Goal: Book appointment/travel/reservation

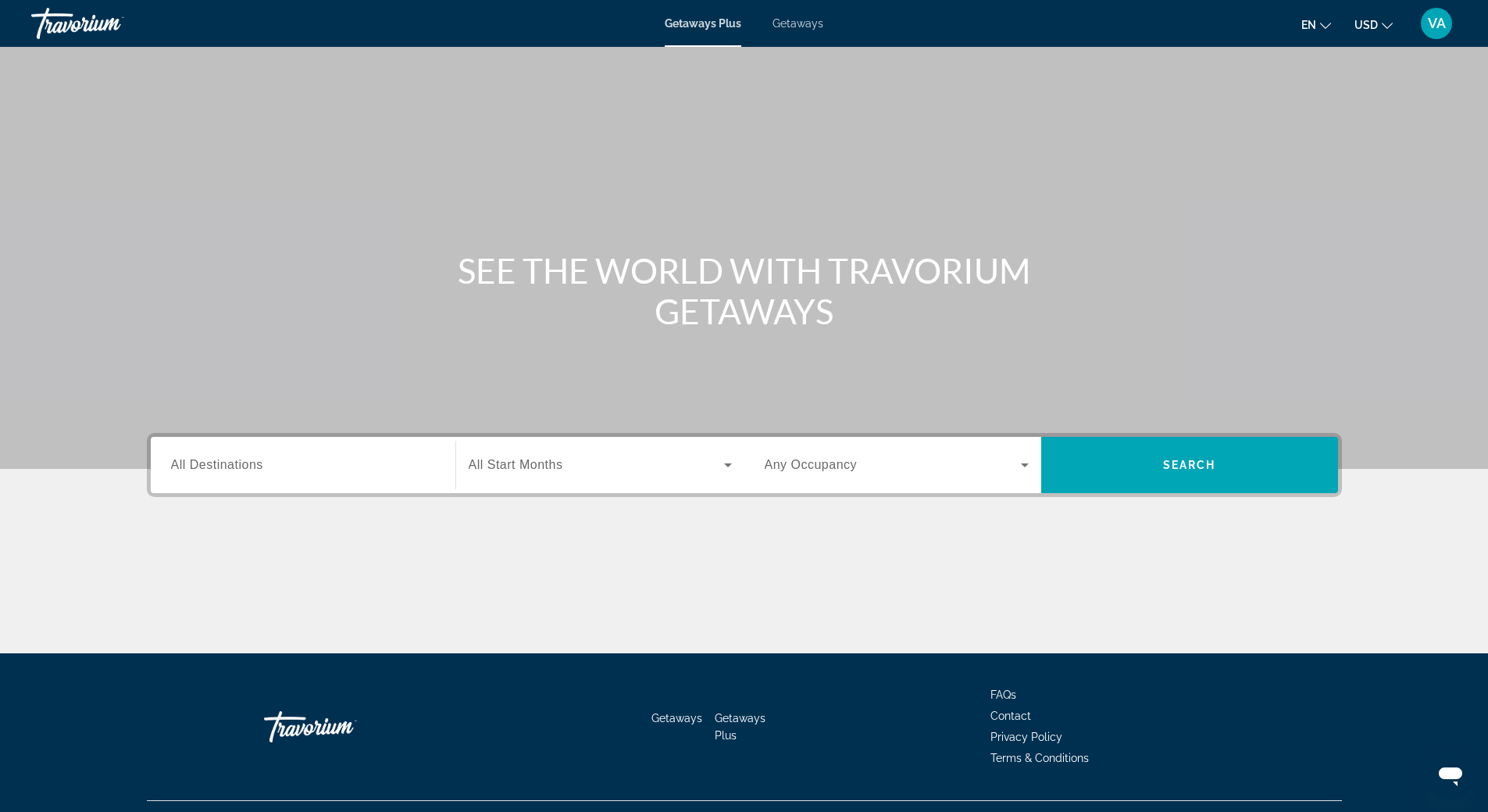
click at [301, 463] on input "Destination All Destinations" at bounding box center [302, 465] width 264 height 19
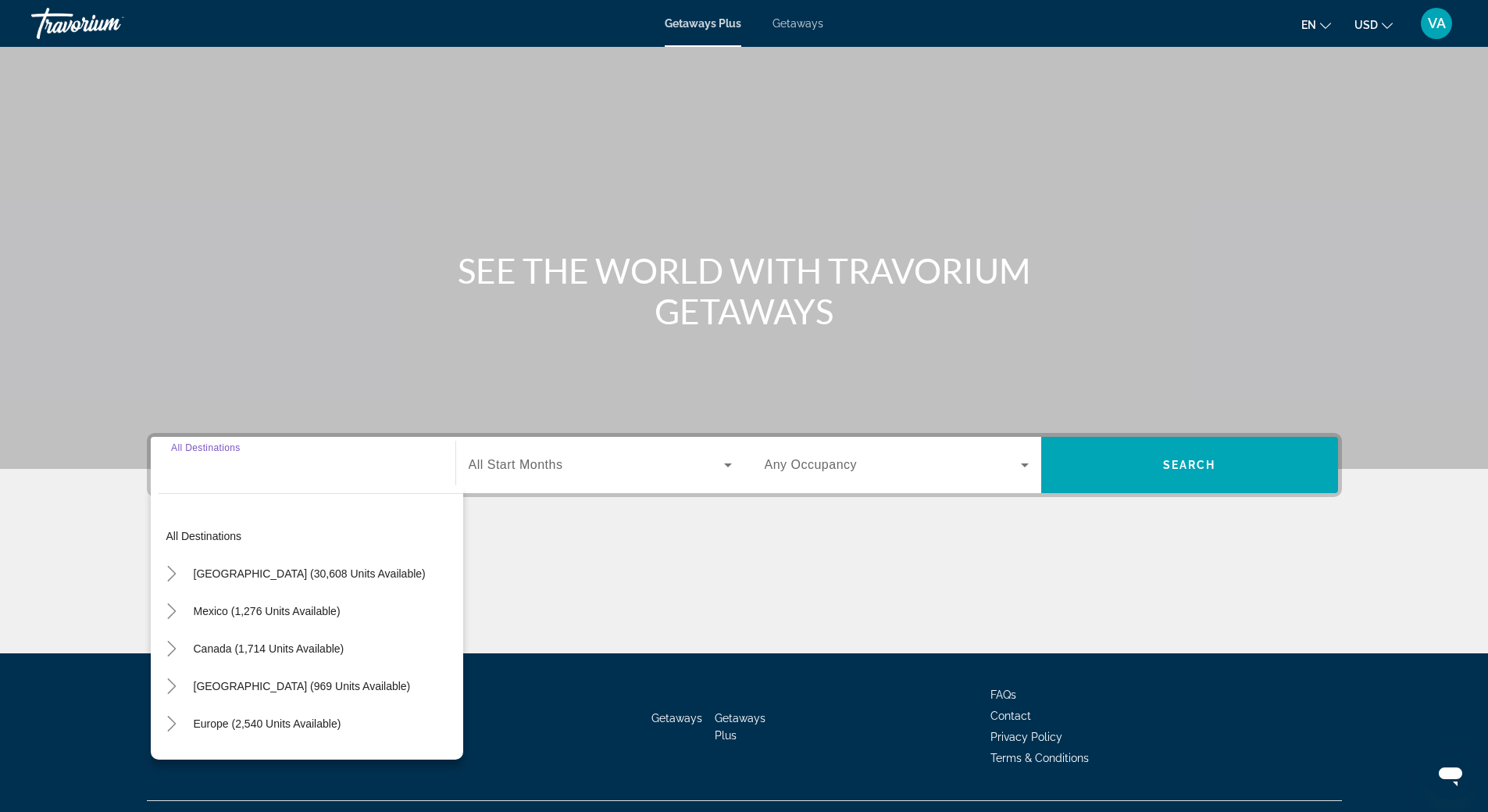
scroll to position [33, 0]
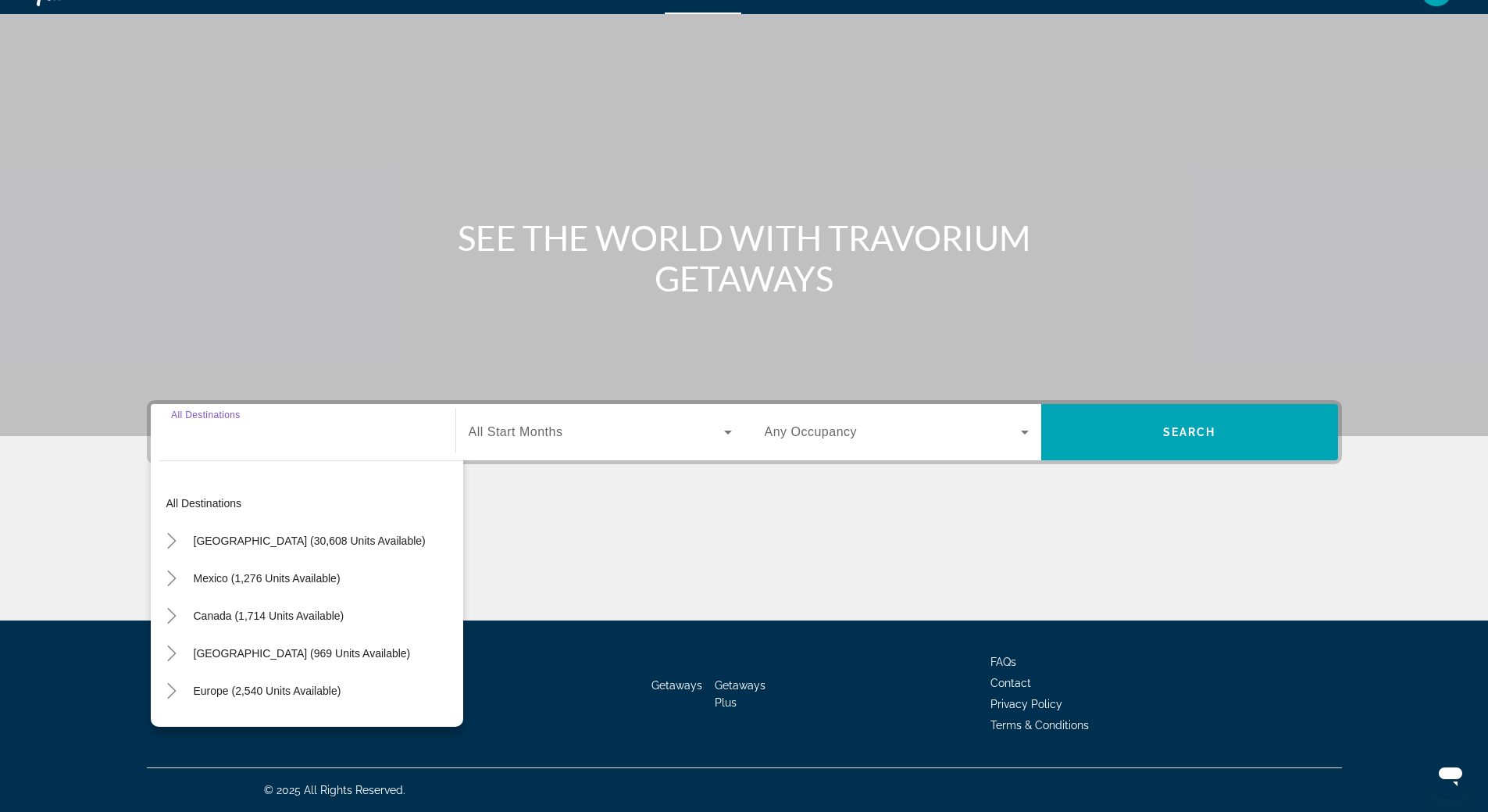
click at [397, 236] on div "SEE THE WORLD WITH TRAVORIUM GETAWAYS" at bounding box center [744, 257] width 1258 height 81
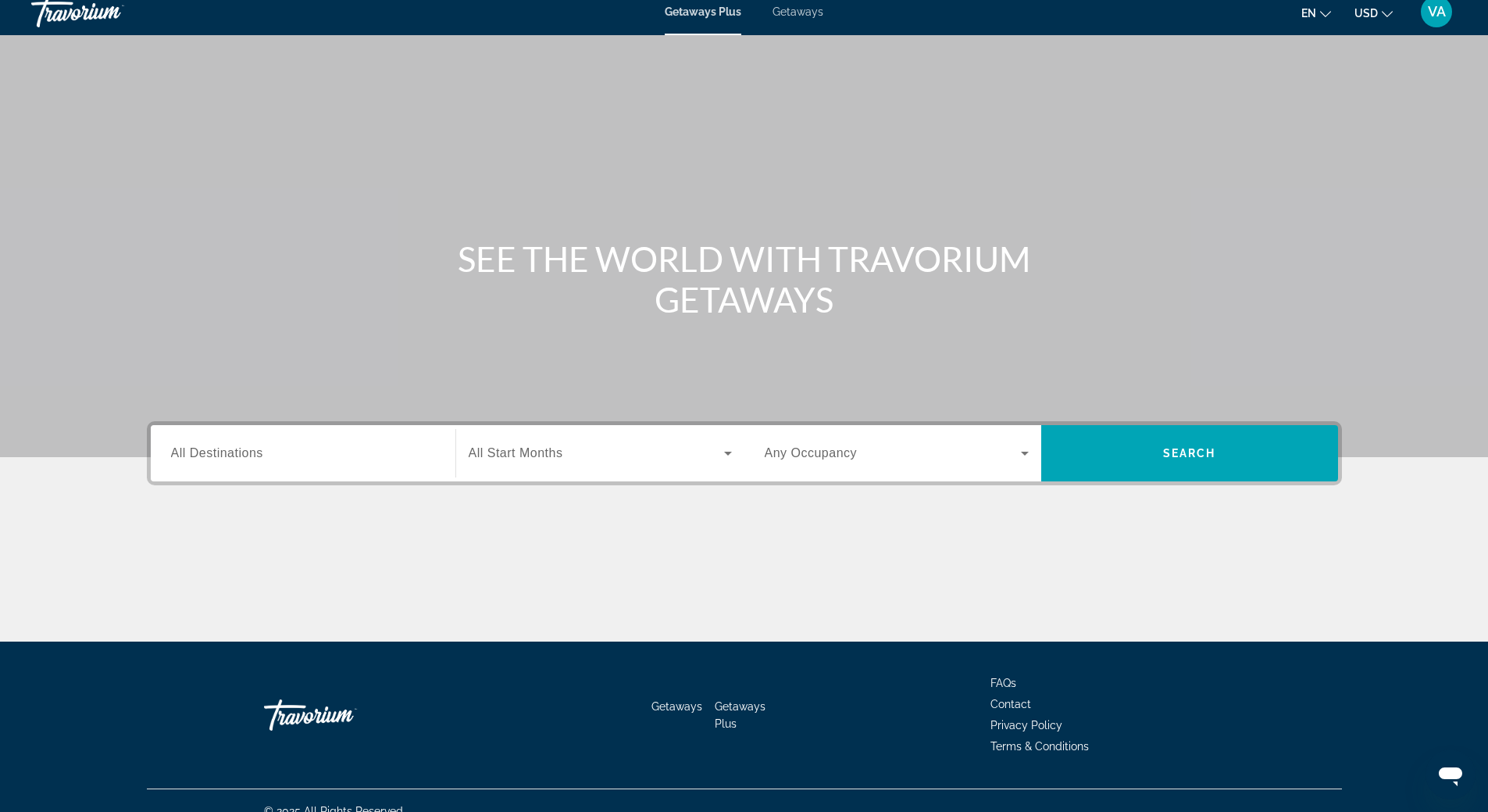
scroll to position [0, 0]
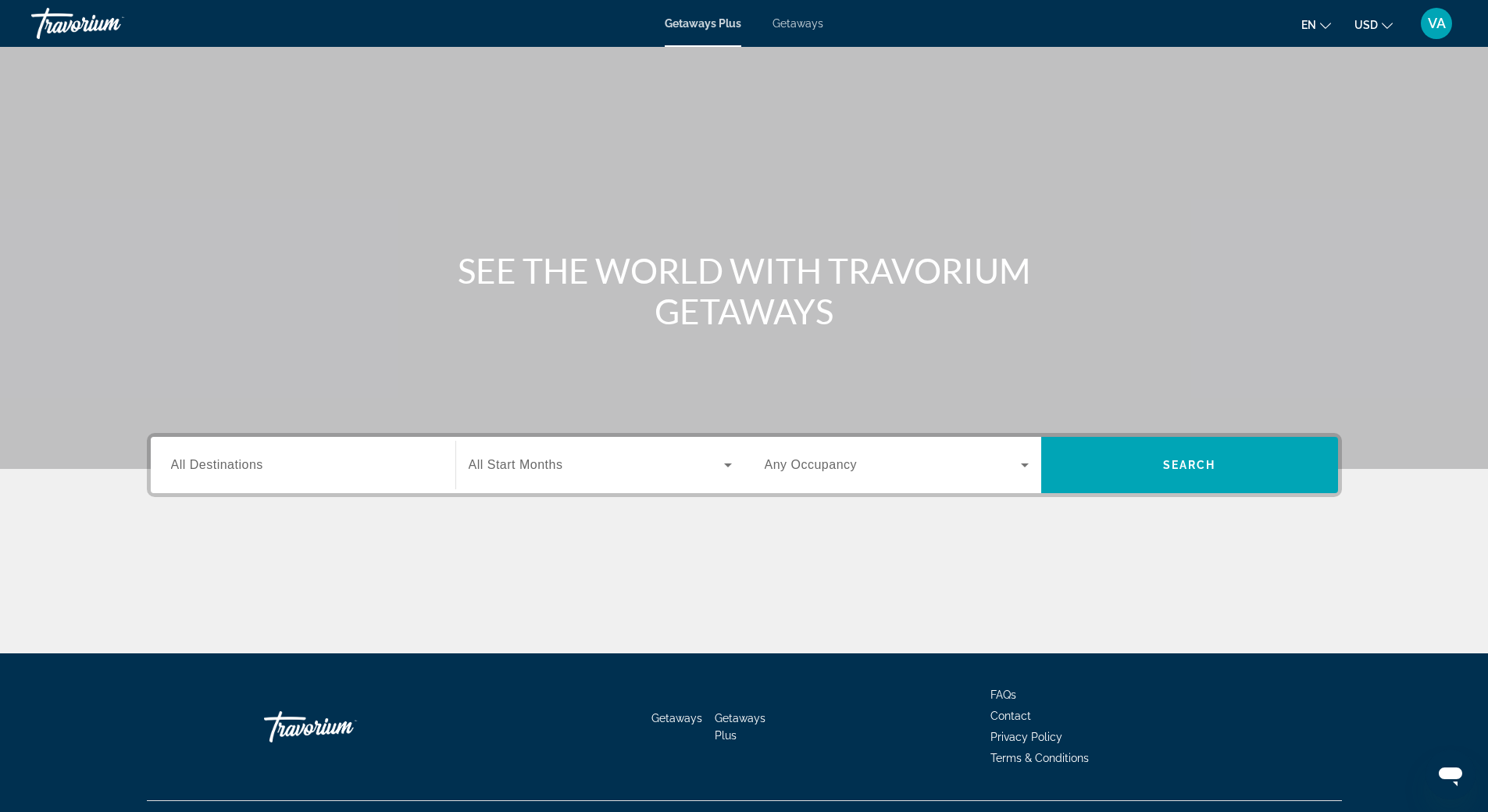
click at [448, 105] on div "Main content" at bounding box center [744, 234] width 1488 height 469
click at [796, 23] on span "Getaways" at bounding box center [798, 23] width 51 height 12
click at [392, 465] on input "Destination All Destinations" at bounding box center [302, 465] width 264 height 19
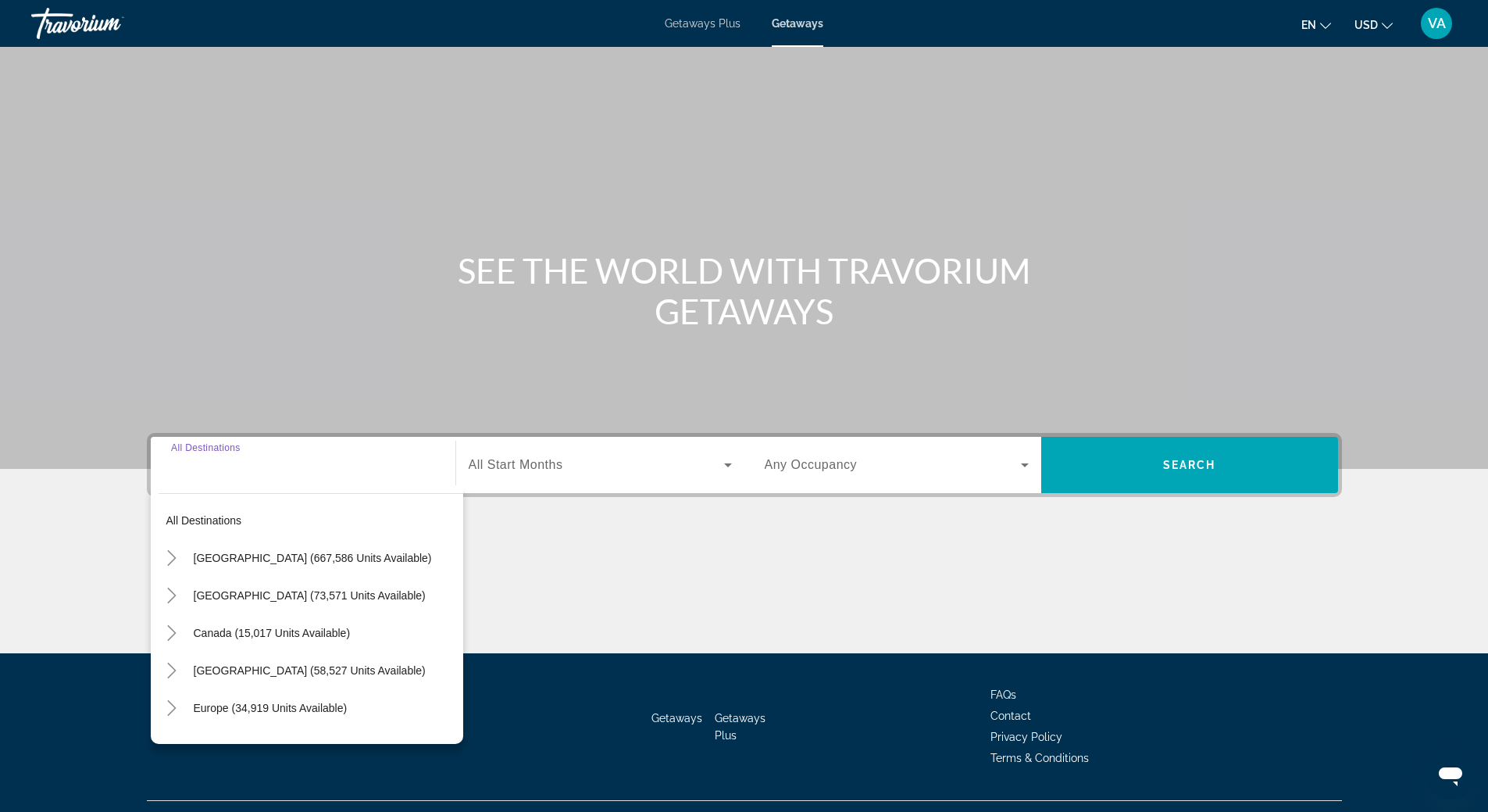
scroll to position [33, 0]
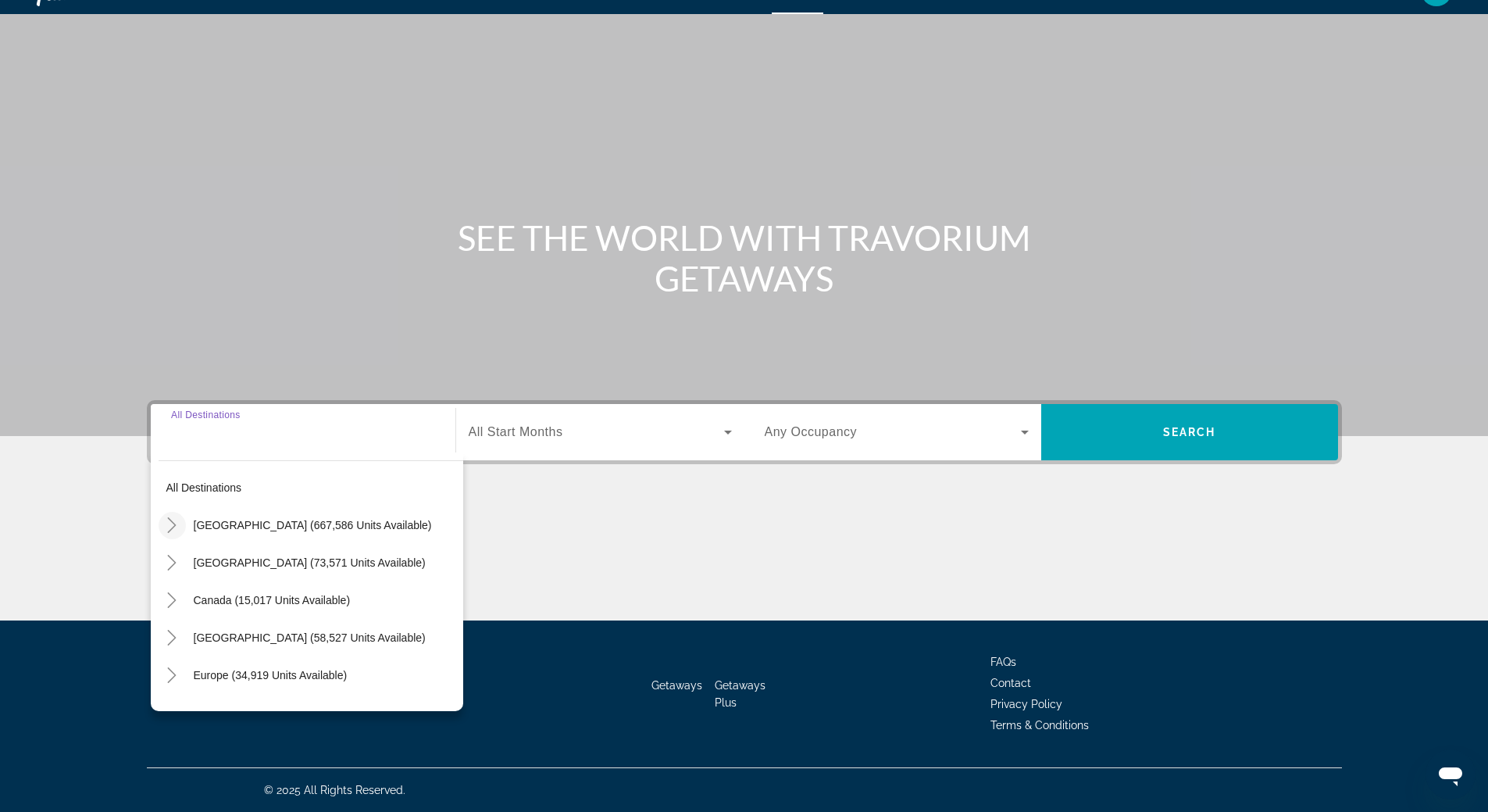
click at [170, 528] on icon "Toggle United States (667,586 units available)" at bounding box center [172, 525] width 16 height 16
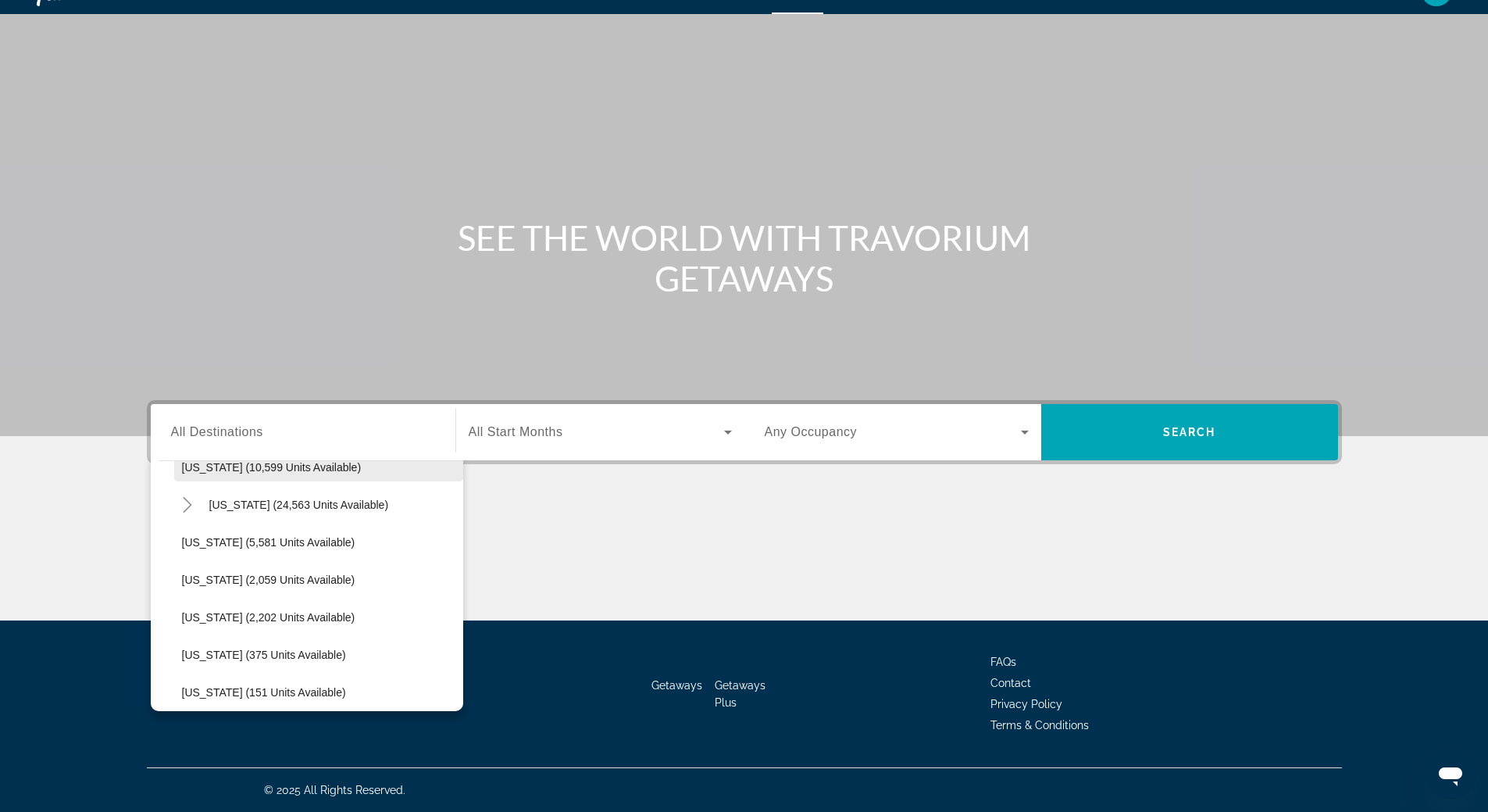
scroll to position [0, 0]
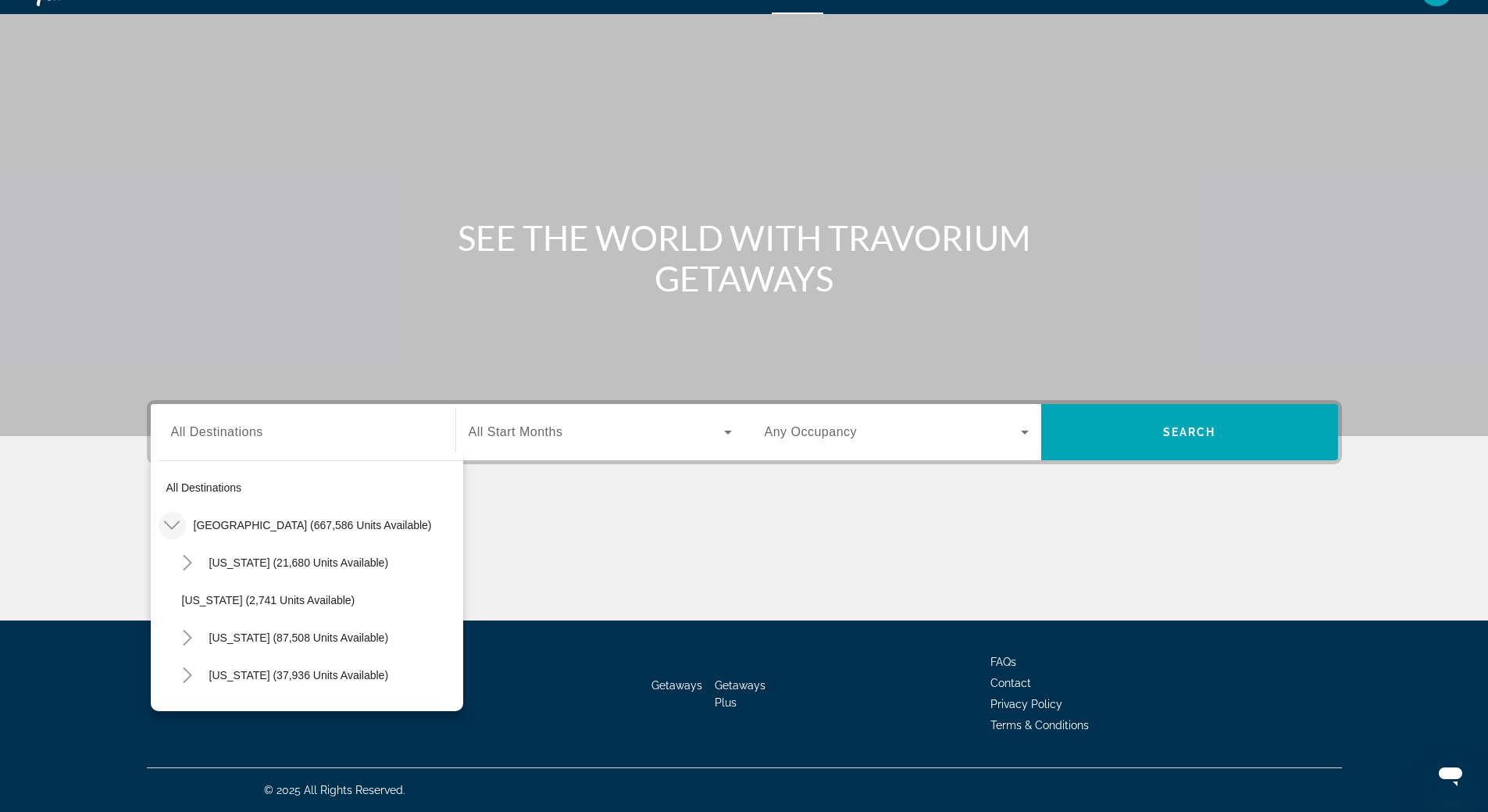
click at [174, 526] on icon "Toggle United States (667,586 units available)" at bounding box center [172, 526] width 16 height 9
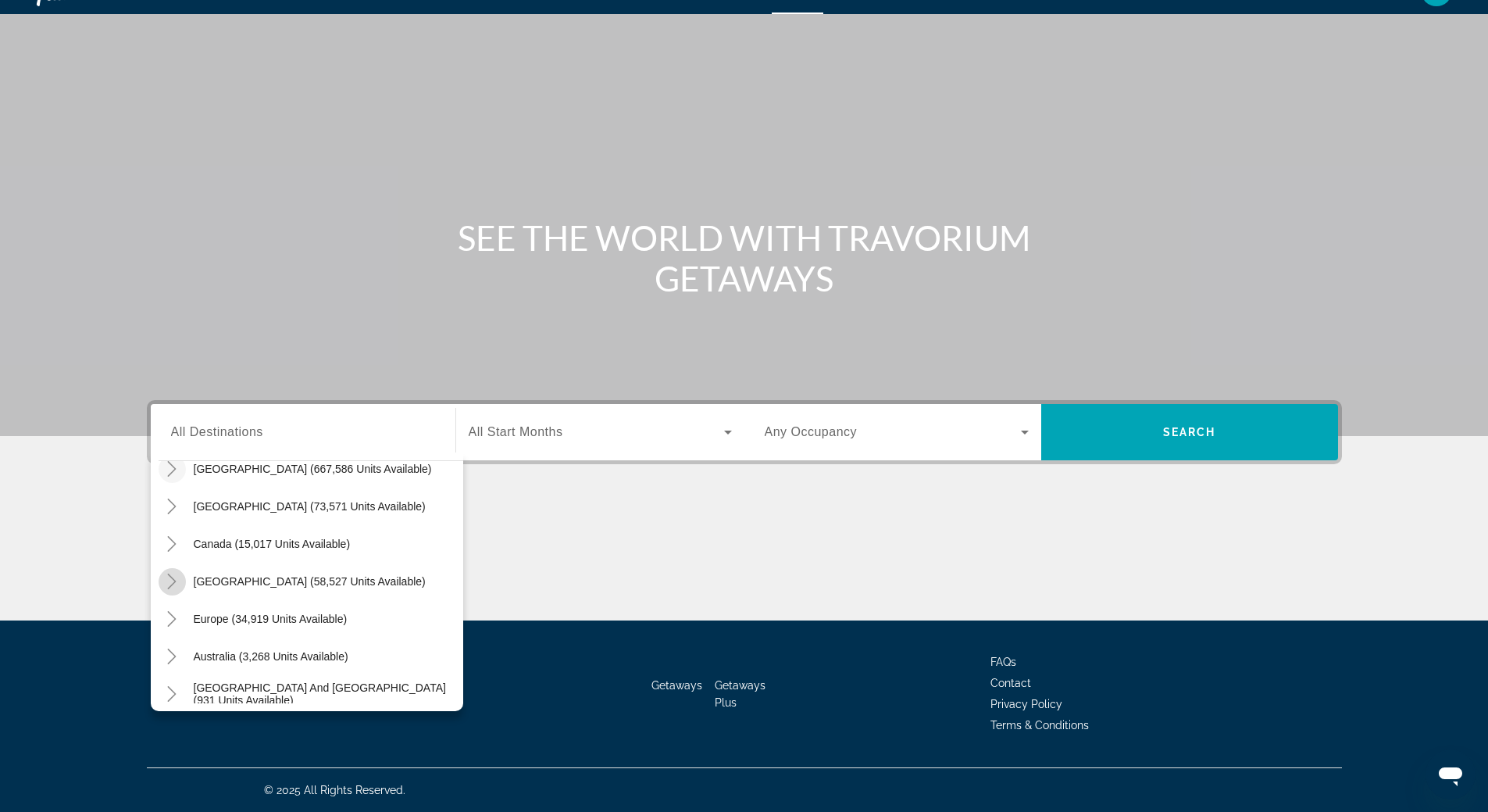
click at [174, 585] on icon "Toggle Caribbean & Atlantic Islands (58,527 units available)" at bounding box center [172, 582] width 16 height 16
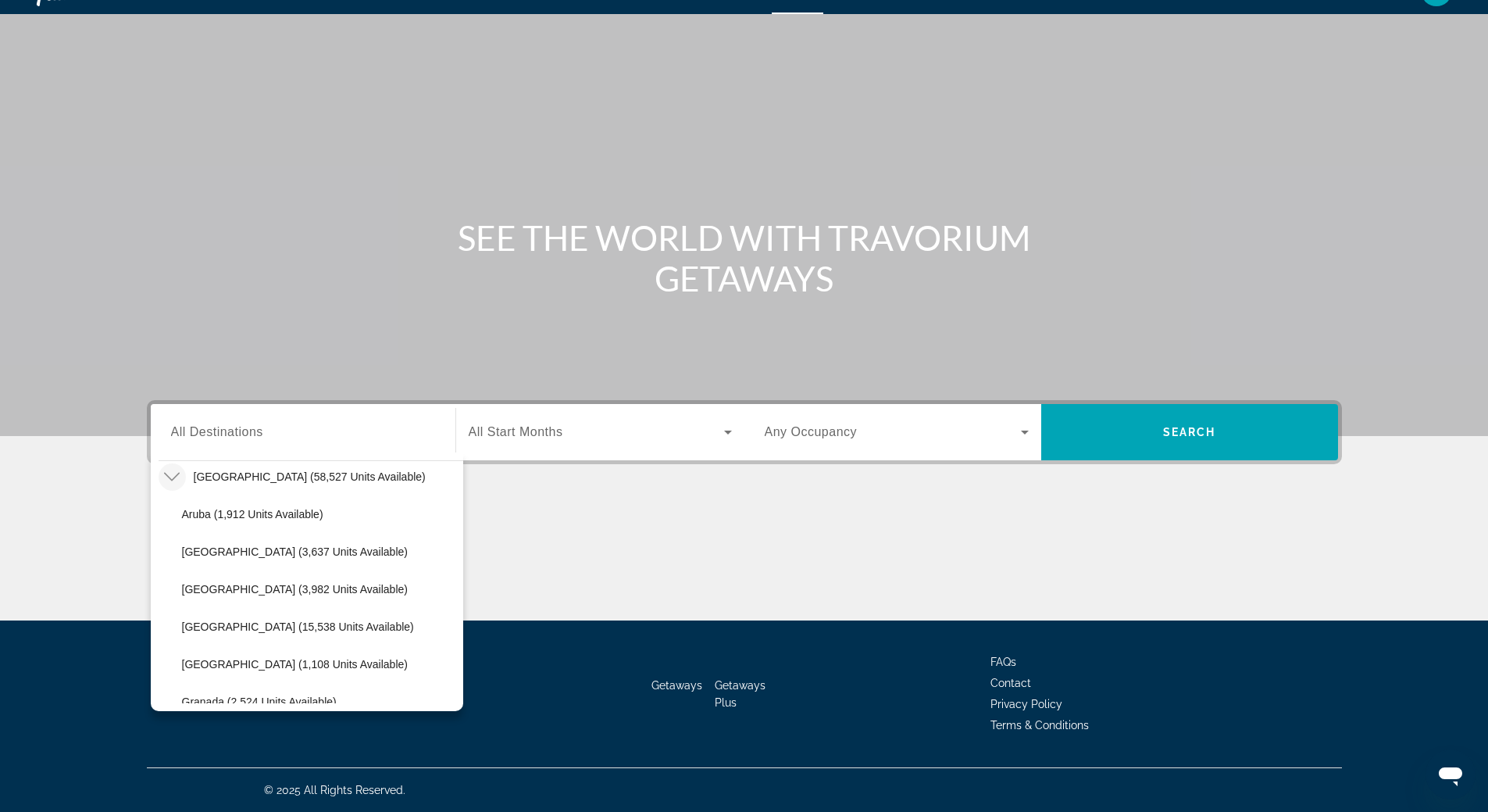
scroll to position [80, 0]
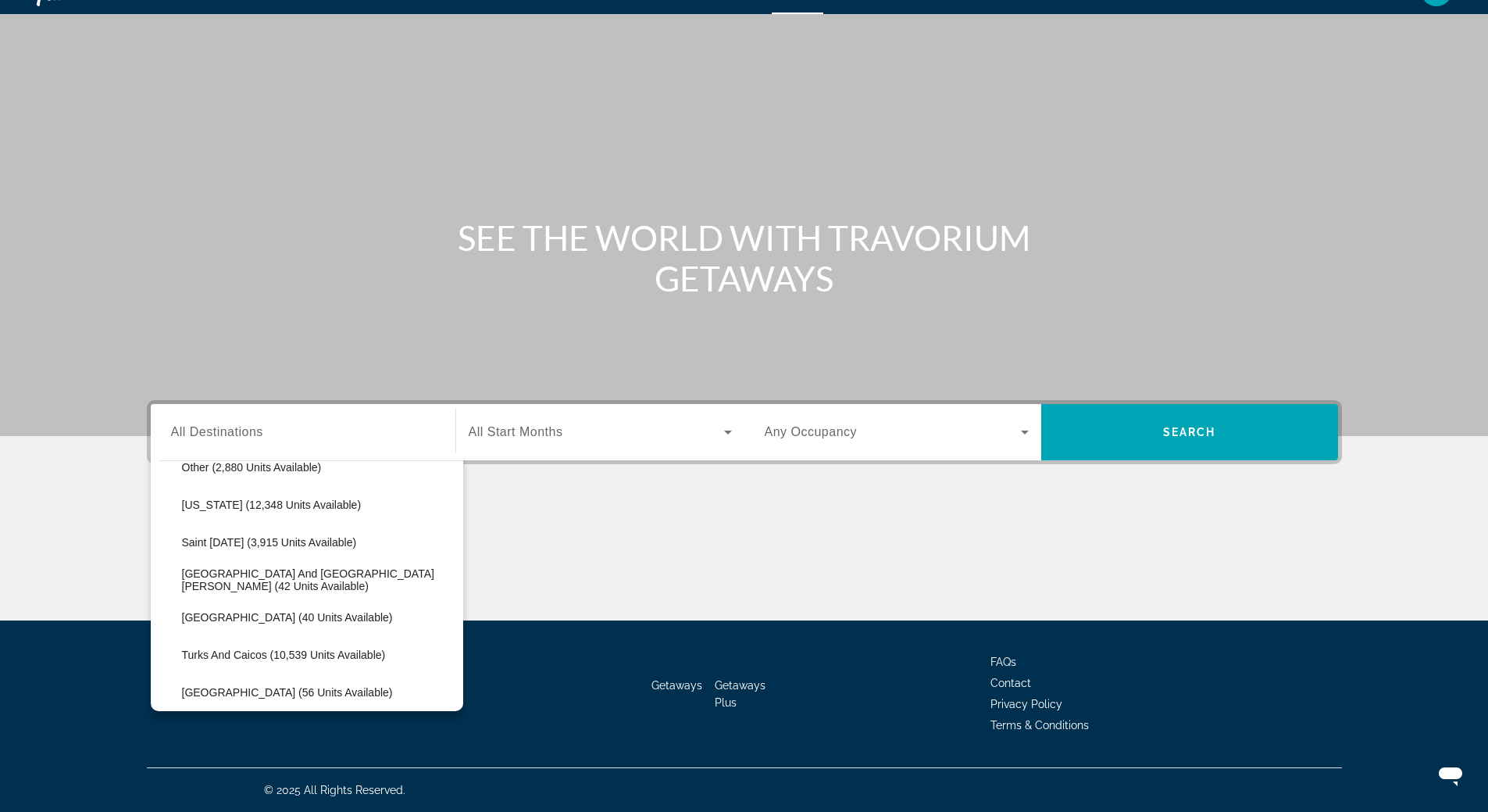
scroll to position [549, 0]
click at [164, 581] on ul "Aruba (1,912 units available) [GEOGRAPHIC_DATA] (3,637 units available) [GEOGRA…" at bounding box center [310, 370] width 305 height 525
click at [162, 579] on ul "Aruba (1,912 units available) [GEOGRAPHIC_DATA] (3,637 units available) [GEOGRA…" at bounding box center [310, 370] width 305 height 525
click at [172, 588] on ul "Aruba (1,912 units available) [GEOGRAPHIC_DATA] (3,637 units available) [GEOGRA…" at bounding box center [310, 370] width 305 height 525
drag, startPoint x: 165, startPoint y: 536, endPoint x: 175, endPoint y: 574, distance: 39.3
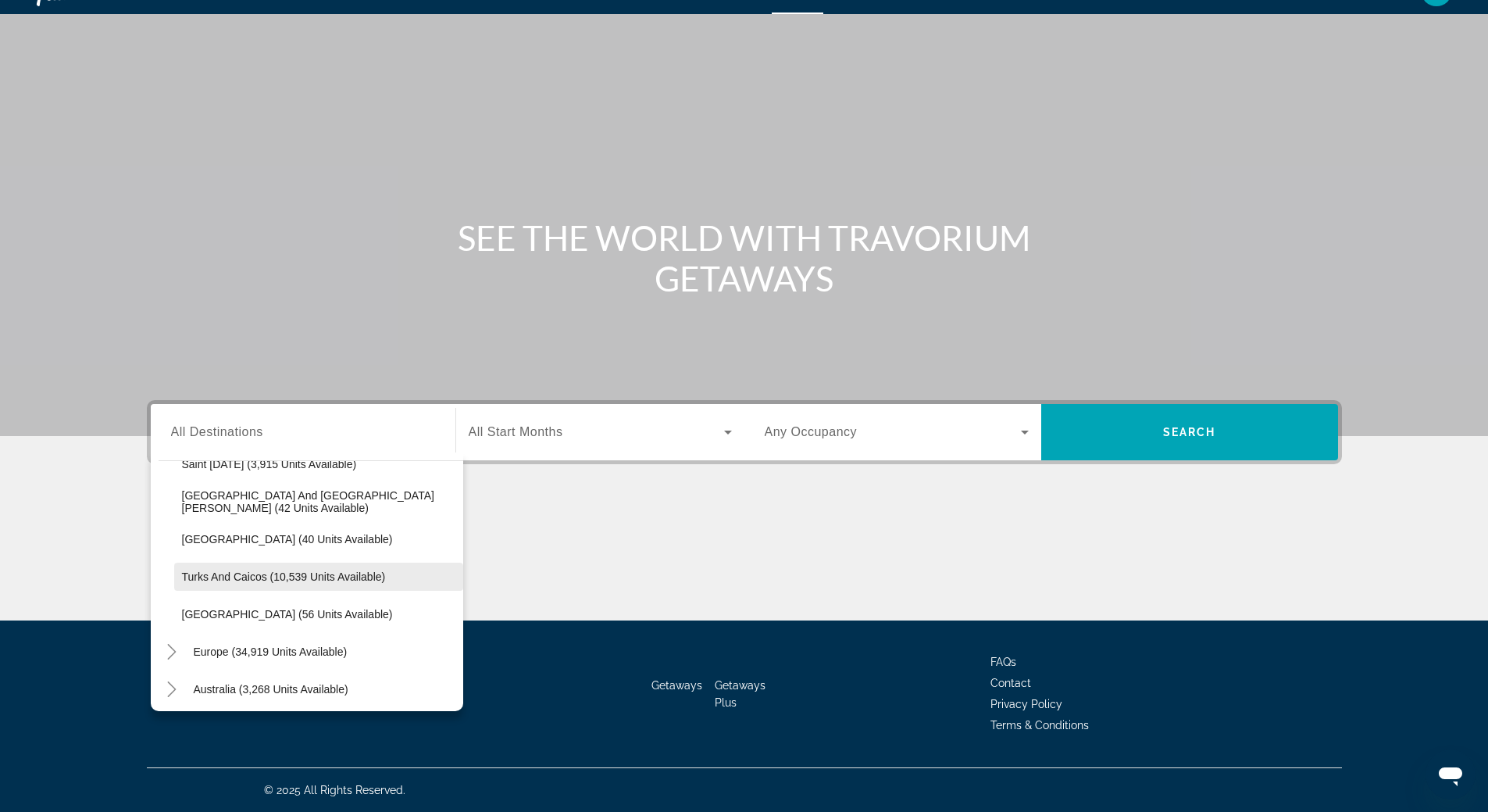
click at [166, 545] on ul "Aruba (1,912 units available) [GEOGRAPHIC_DATA] (3,637 units available) [GEOGRA…" at bounding box center [310, 370] width 305 height 525
click at [217, 610] on span "[GEOGRAPHIC_DATA] (56 units available)" at bounding box center [287, 614] width 211 height 12
type input "**********"
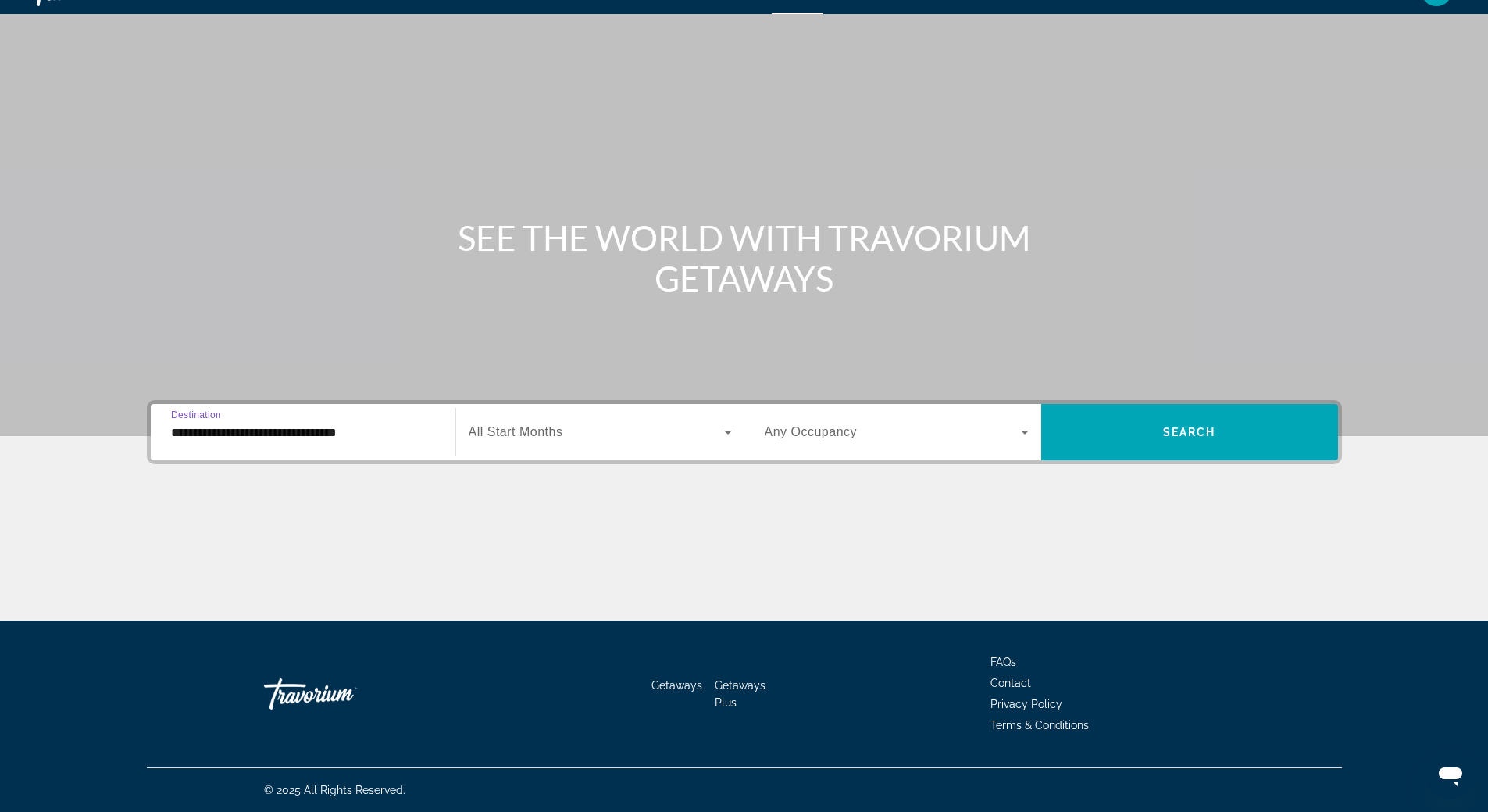
click at [726, 435] on icon "Search widget" at bounding box center [728, 431] width 19 height 19
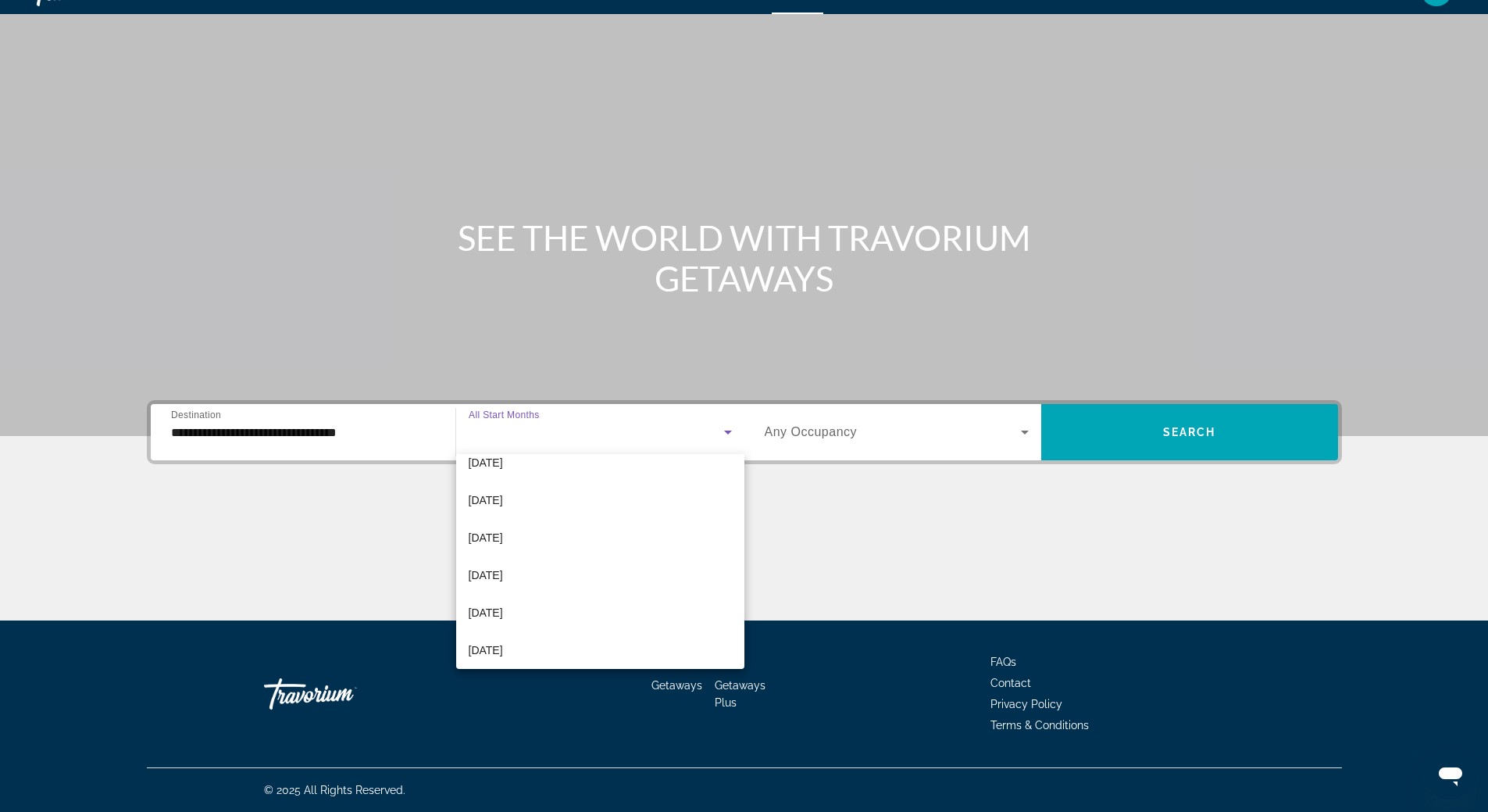
scroll to position [157, 0]
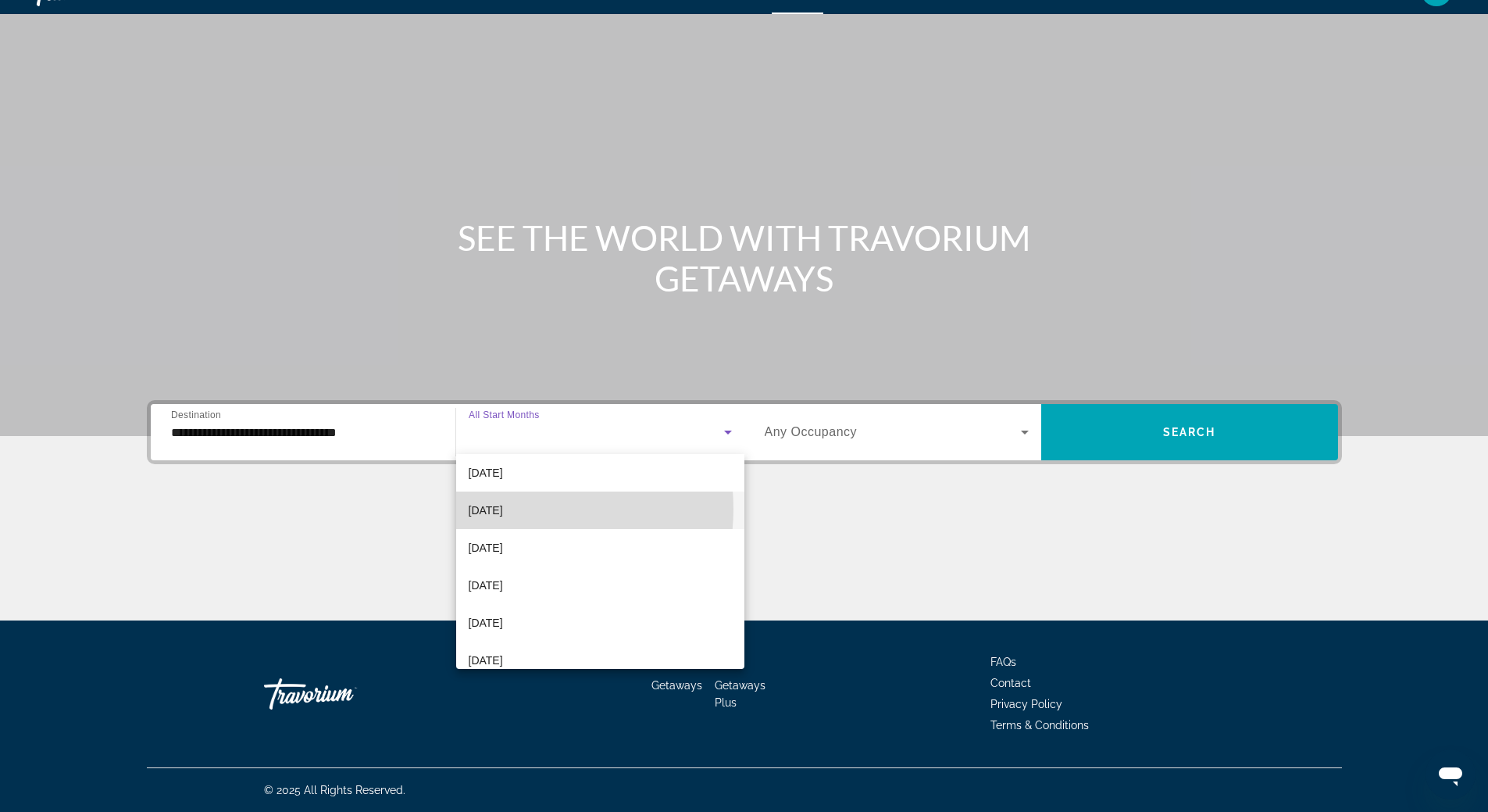
click at [503, 509] on span "[DATE]" at bounding box center [486, 510] width 35 height 19
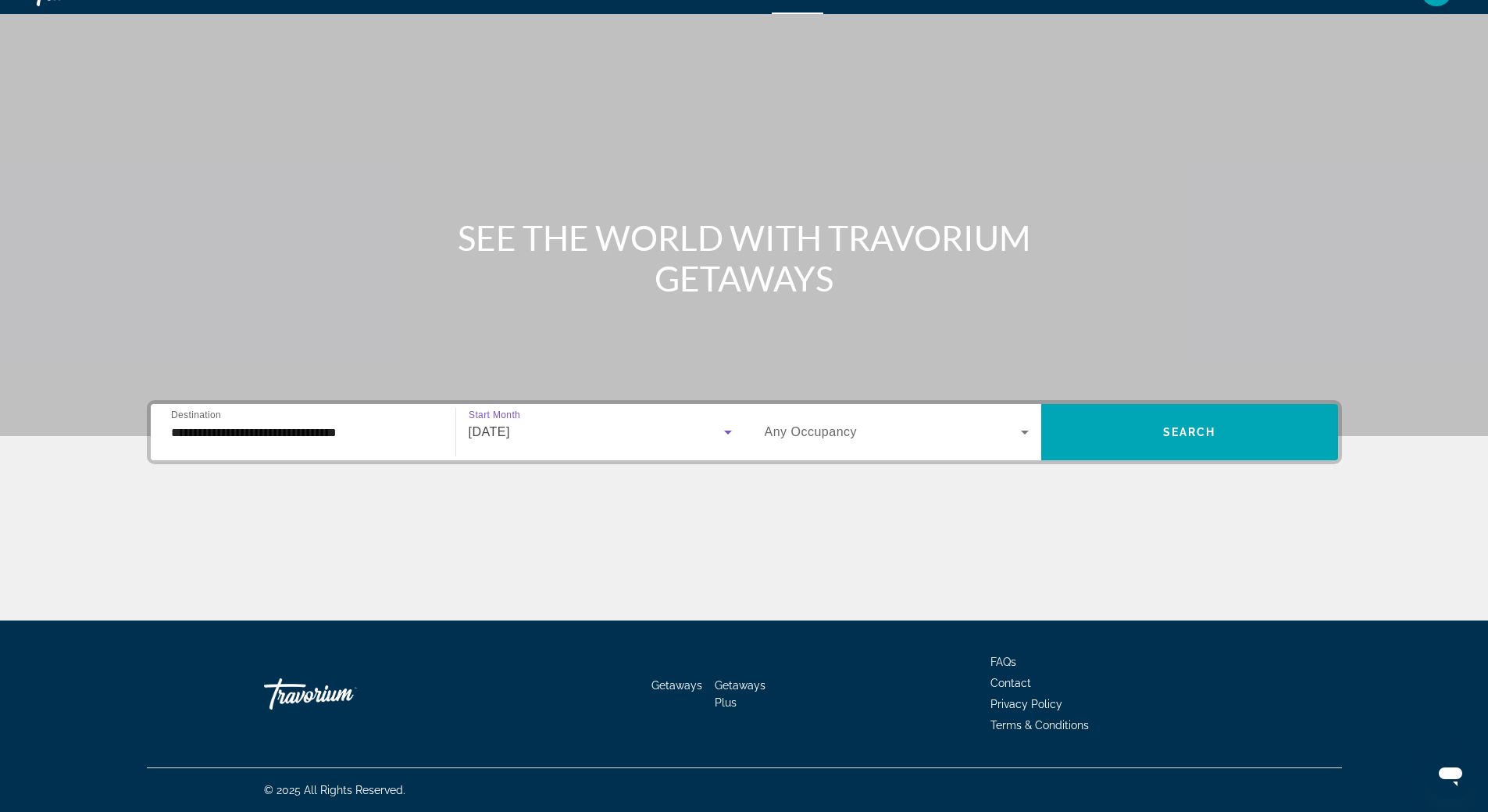
click at [1024, 431] on icon "Search widget" at bounding box center [1025, 432] width 8 height 4
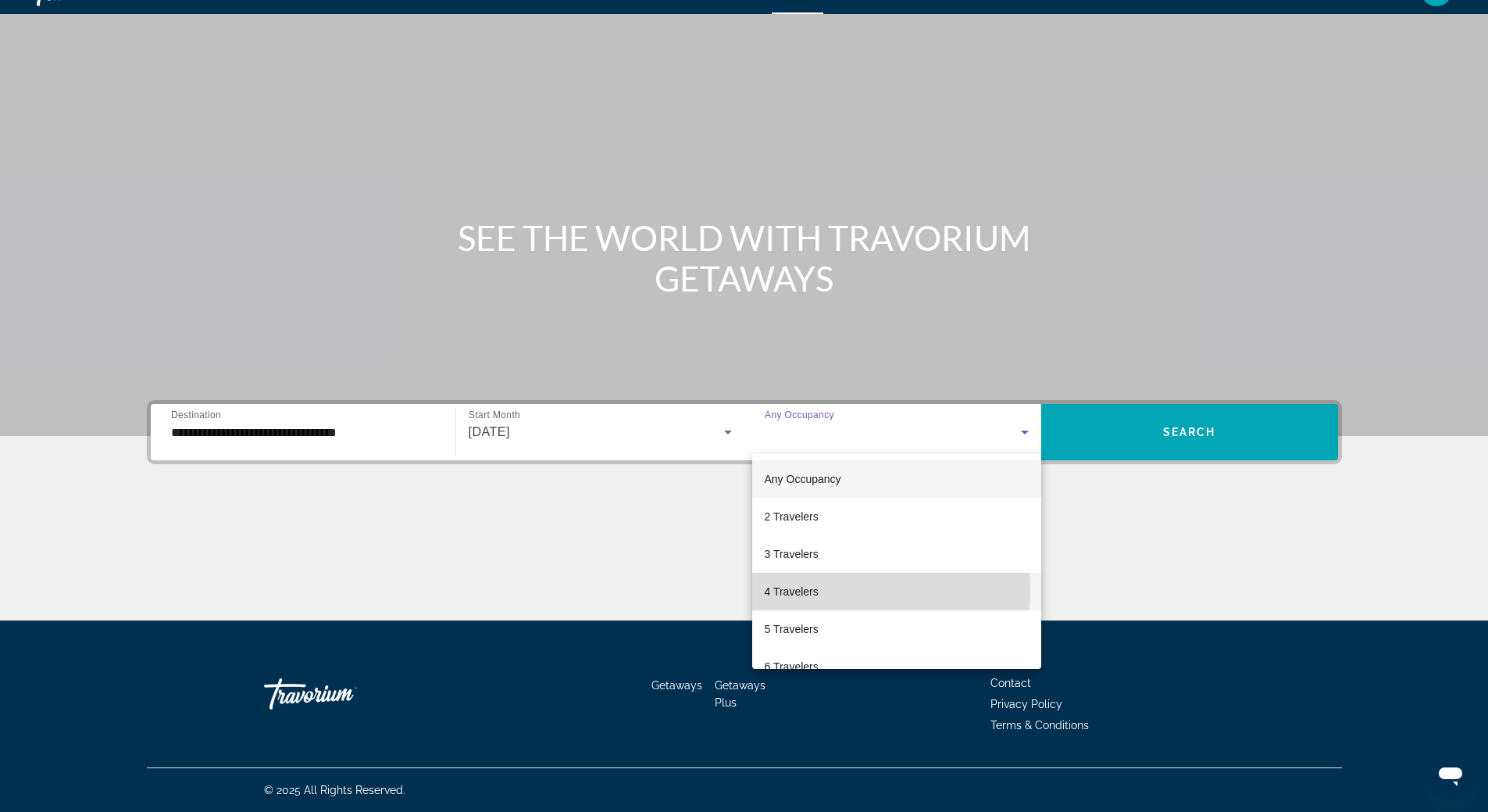
click at [800, 590] on span "4 Travelers" at bounding box center [792, 591] width 54 height 19
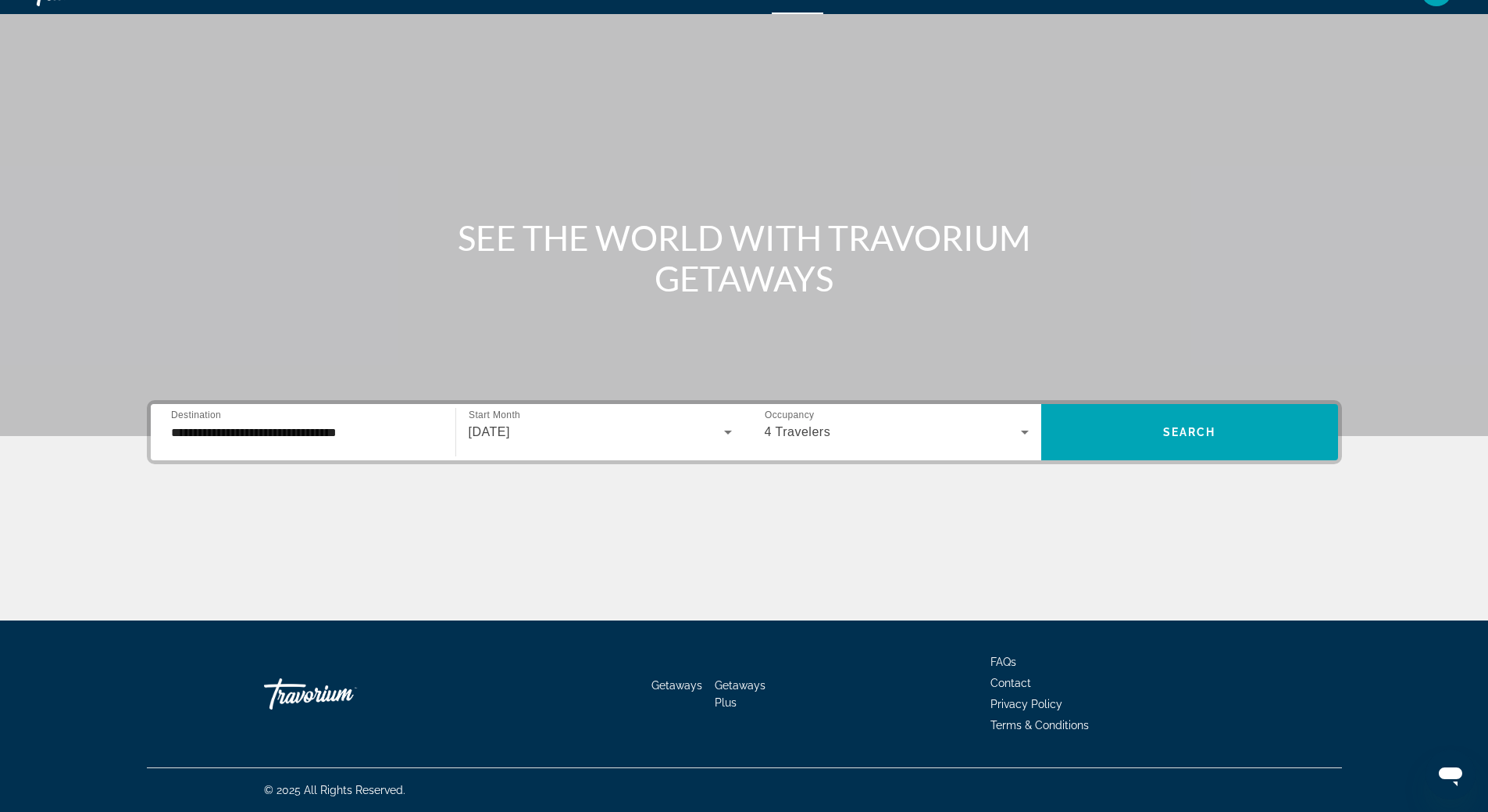
click at [1120, 596] on div "Main content" at bounding box center [744, 562] width 1195 height 117
click at [1055, 586] on div "Main content" at bounding box center [744, 562] width 1195 height 117
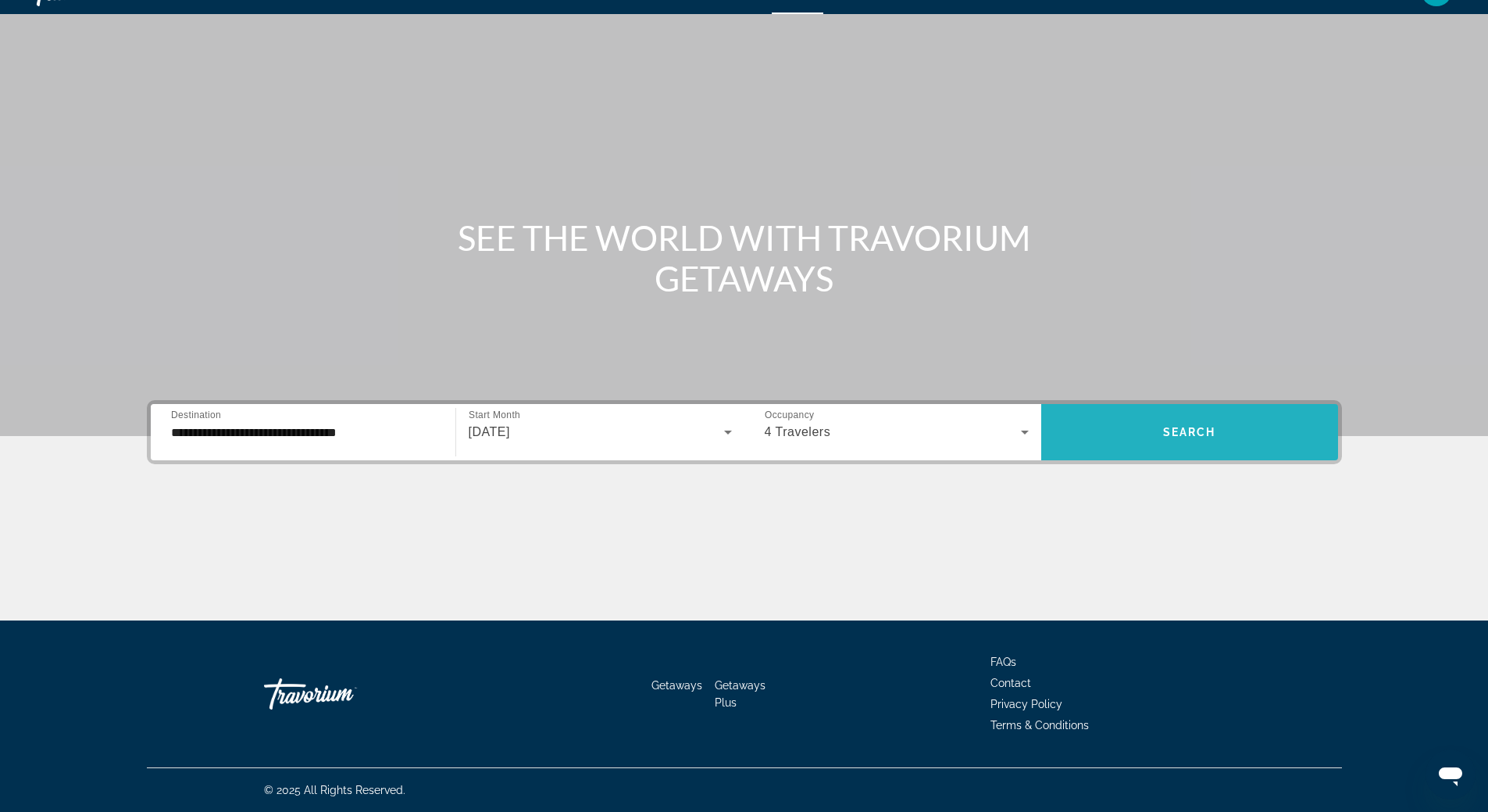
click at [1169, 426] on span "Search" at bounding box center [1190, 432] width 53 height 12
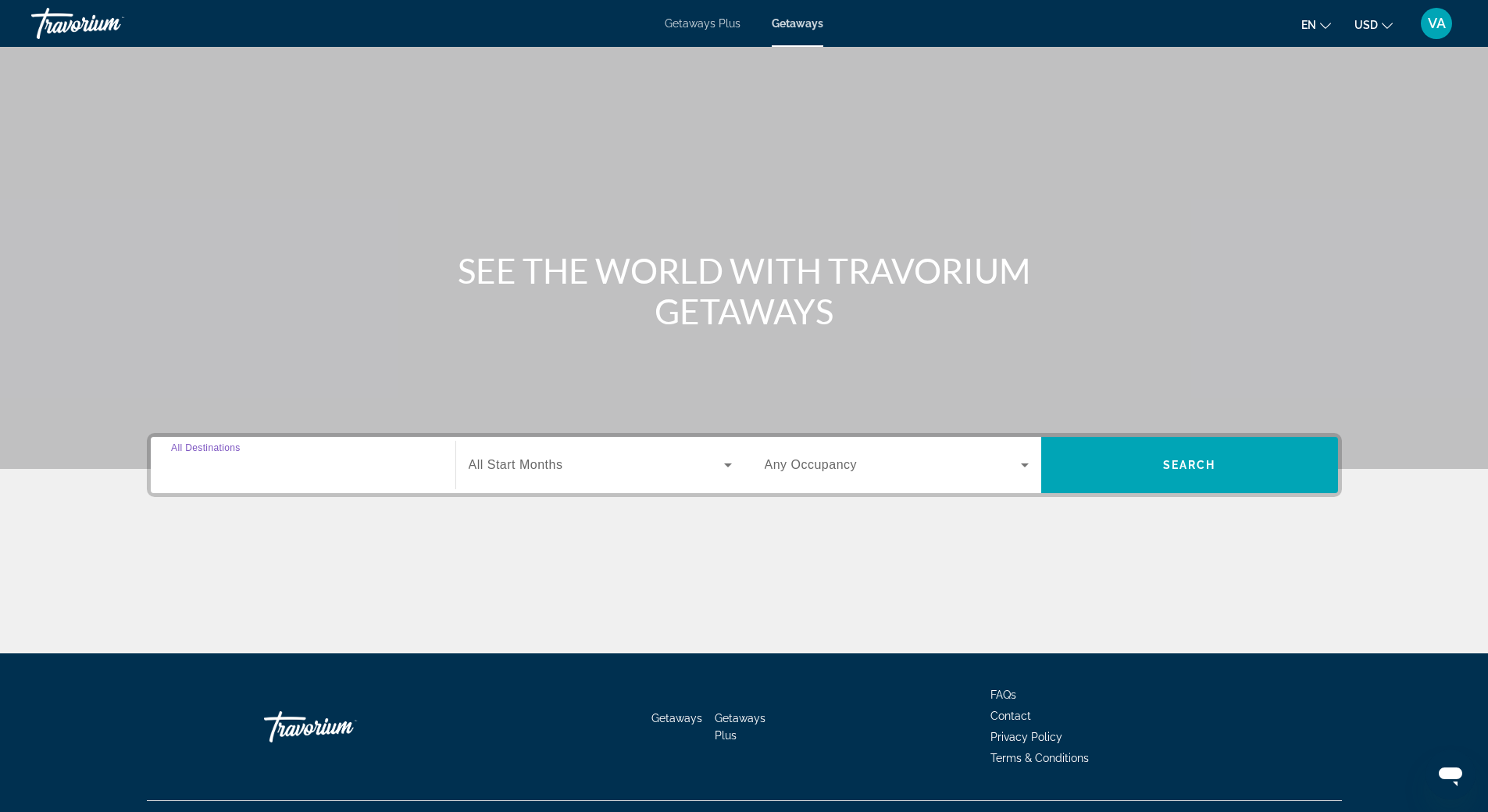
click at [285, 465] on input "Destination All Destinations" at bounding box center [302, 465] width 264 height 19
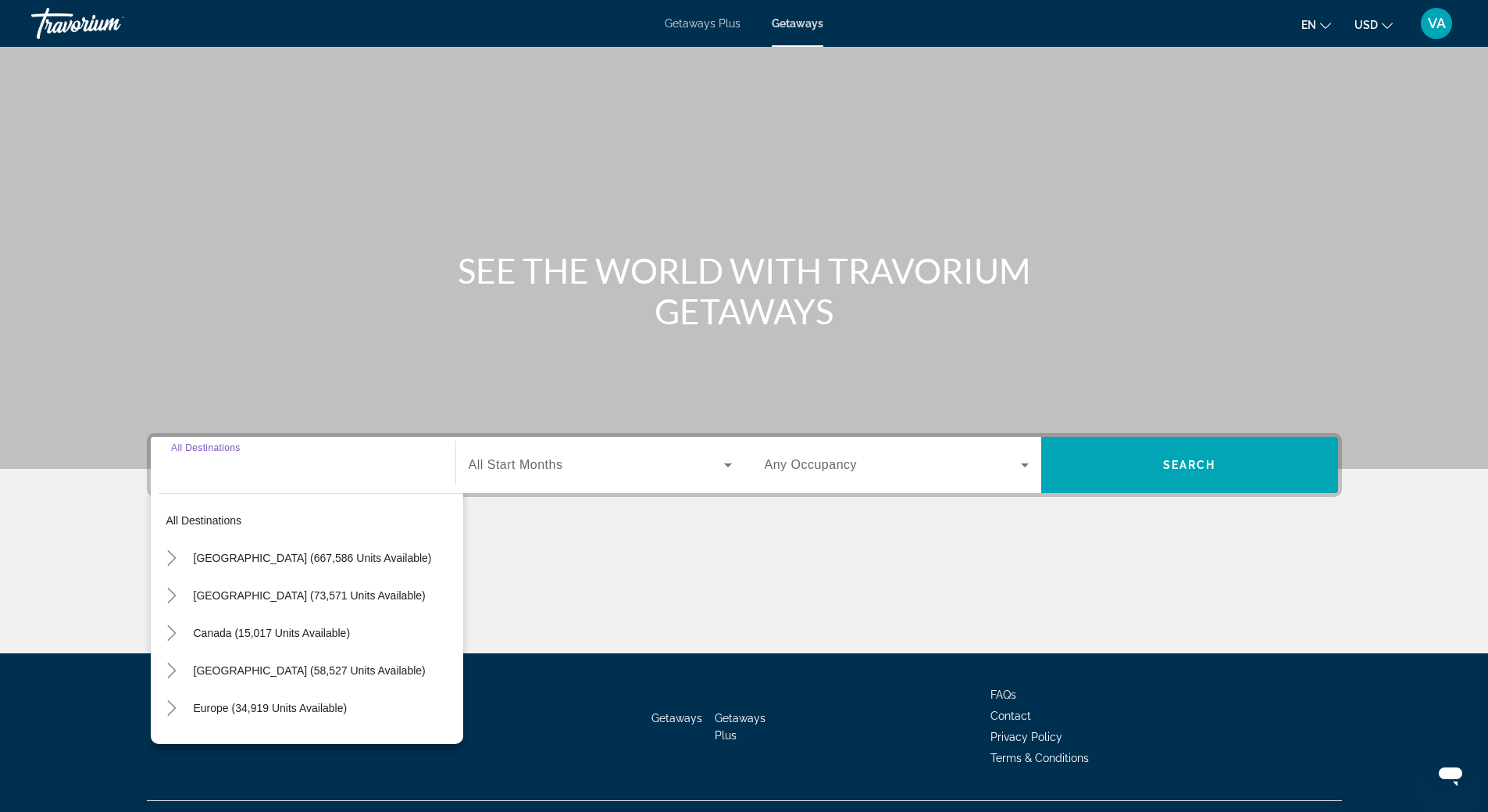
scroll to position [33, 0]
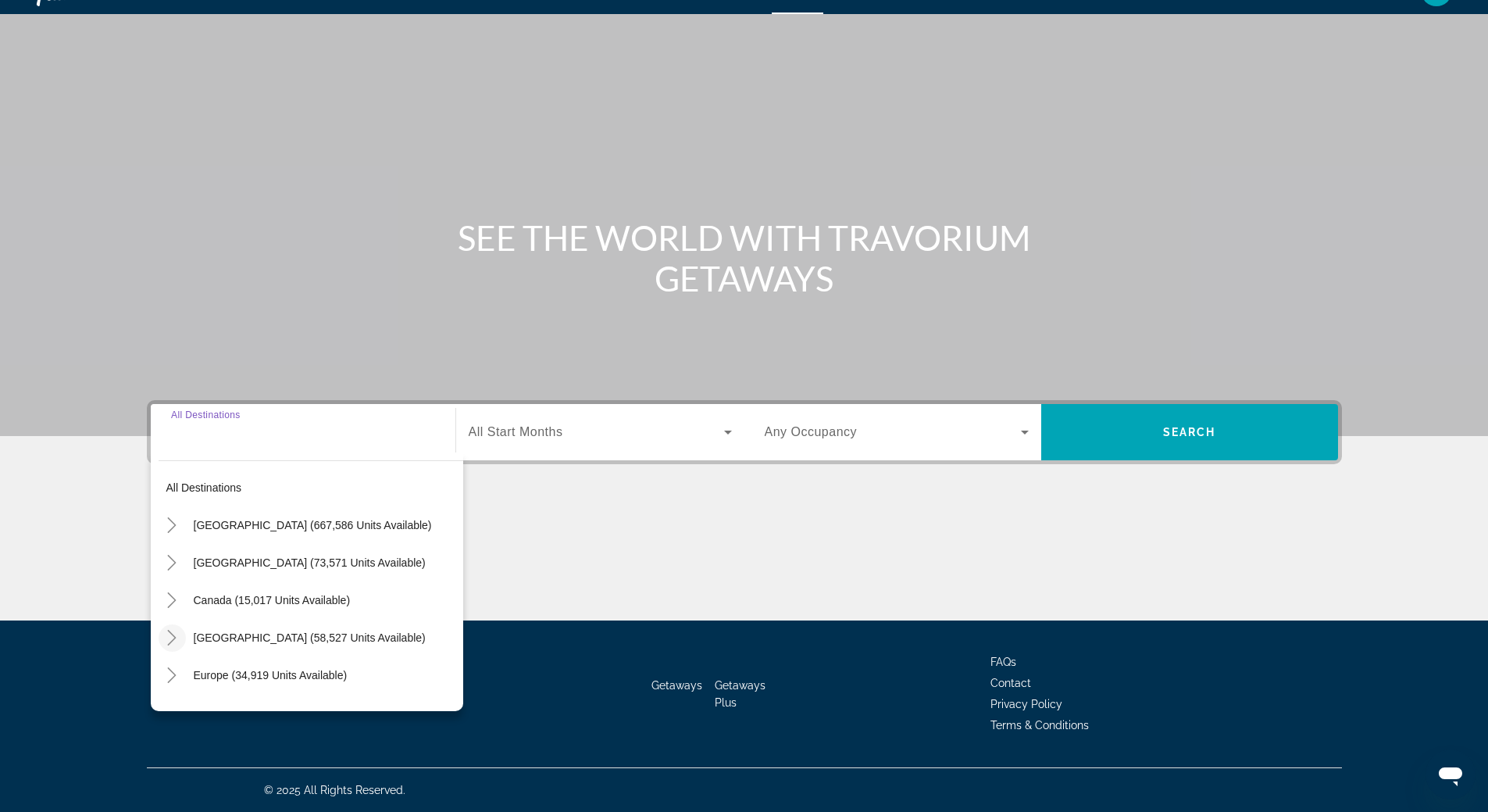
click at [173, 637] on icon "Toggle Caribbean & Atlantic Islands (58,527 units available)" at bounding box center [172, 638] width 16 height 16
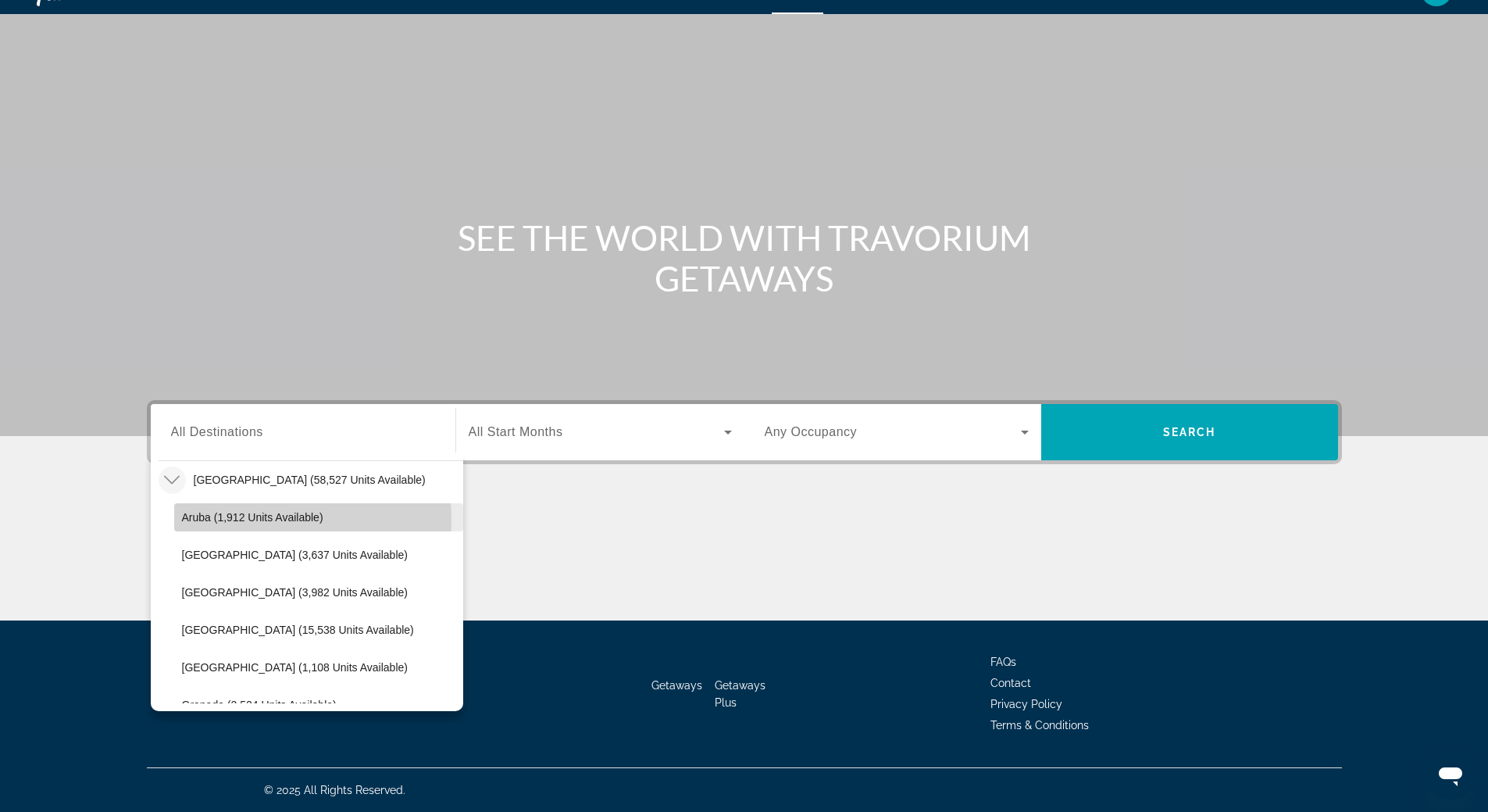
click at [254, 520] on span "Aruba (1,912 units available)" at bounding box center [253, 517] width 141 height 12
type input "**********"
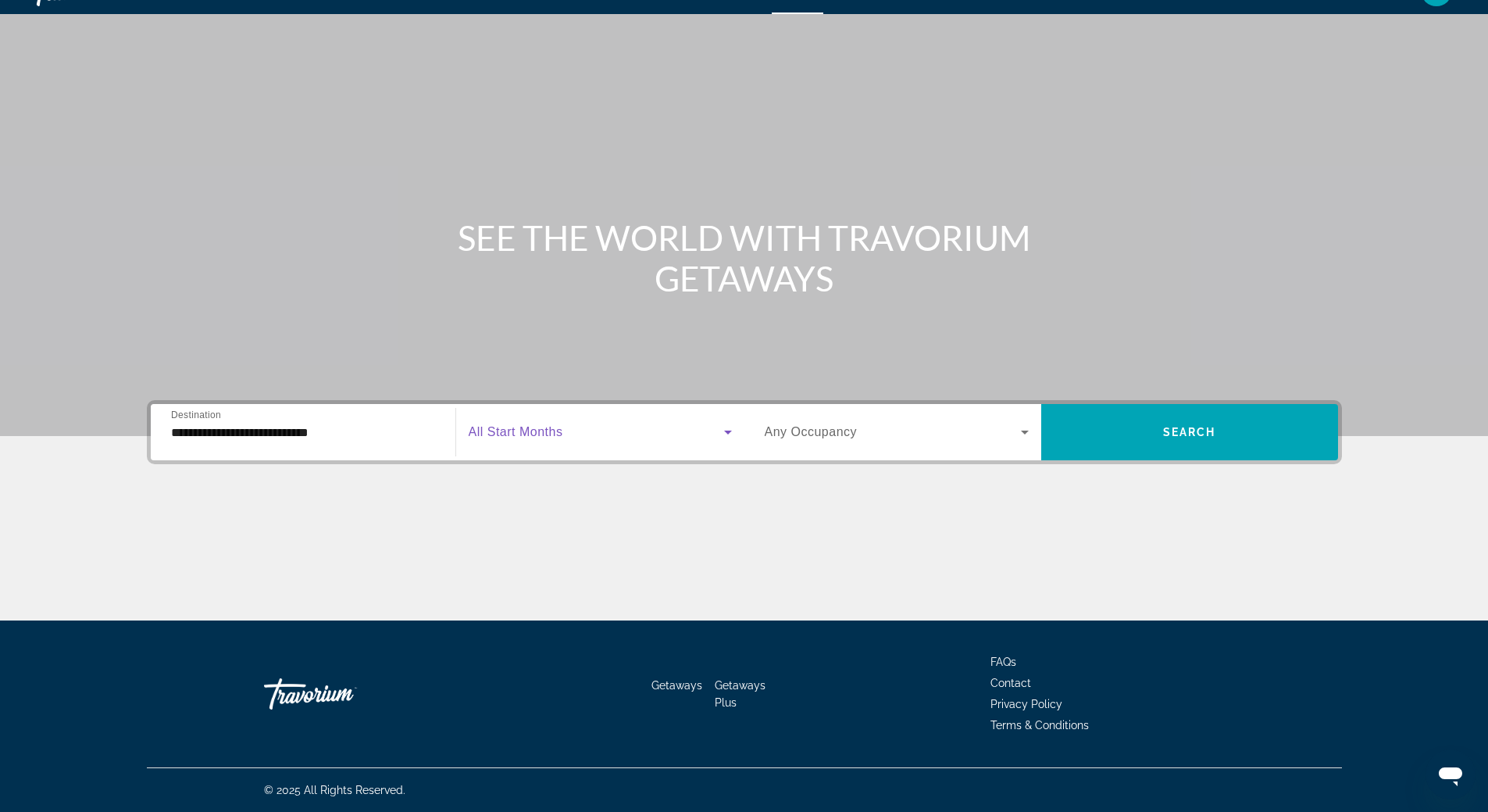
click at [723, 431] on icon "Search widget" at bounding box center [728, 431] width 19 height 19
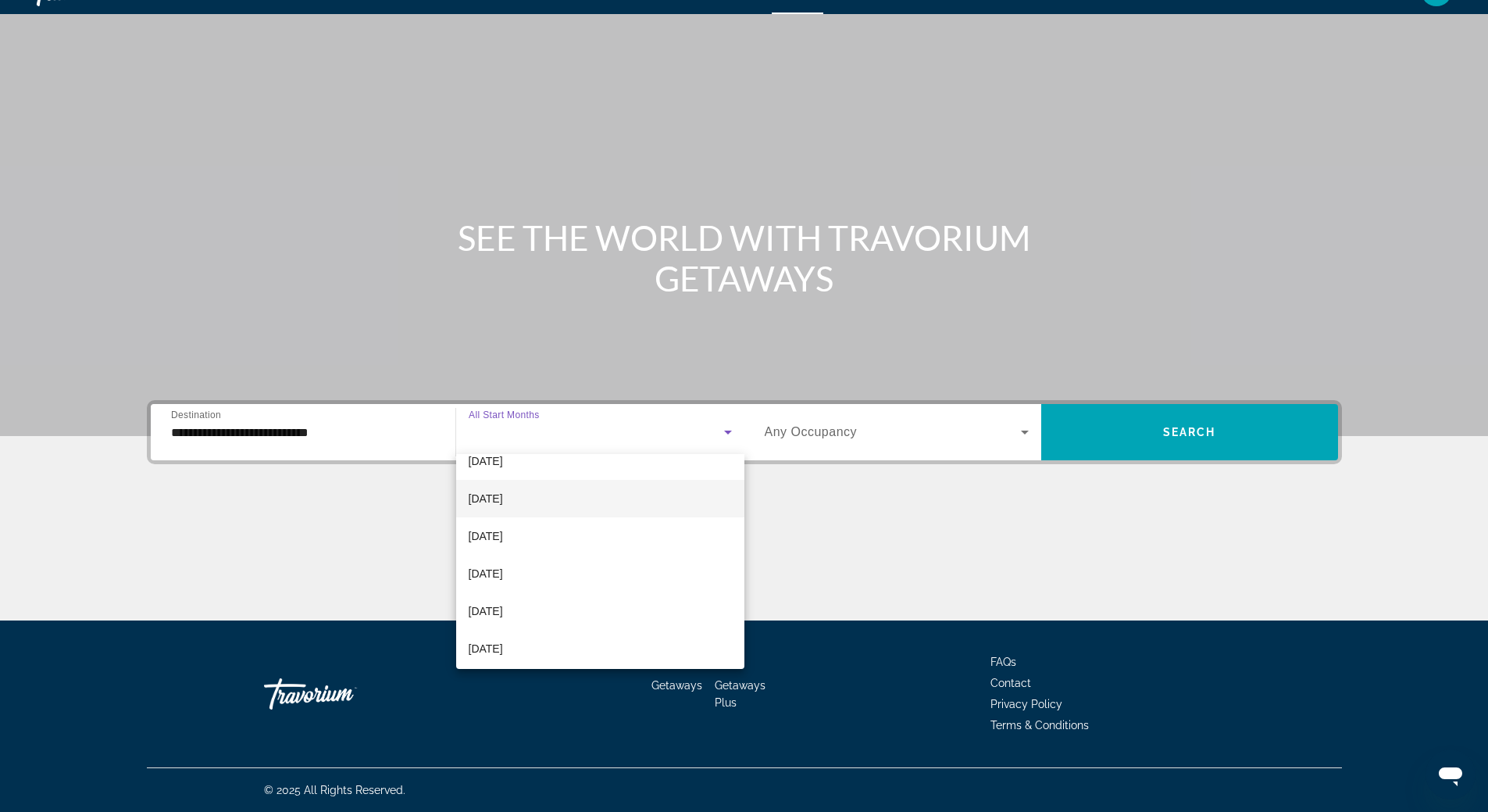
scroll to position [78, 0]
click at [613, 581] on mat-option "[DATE]" at bounding box center [600, 588] width 288 height 37
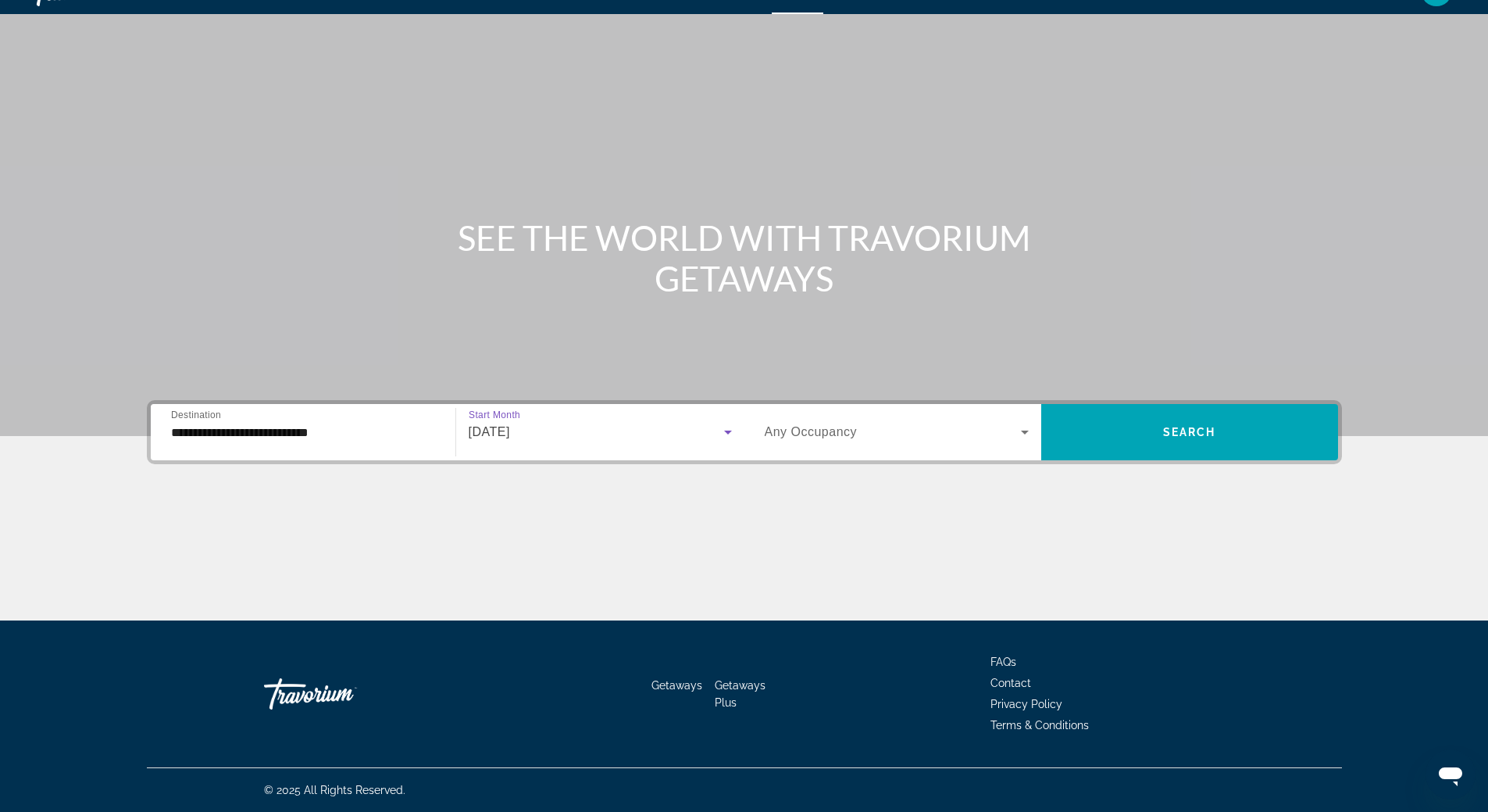
click at [1018, 430] on icon "Search widget" at bounding box center [1025, 431] width 19 height 19
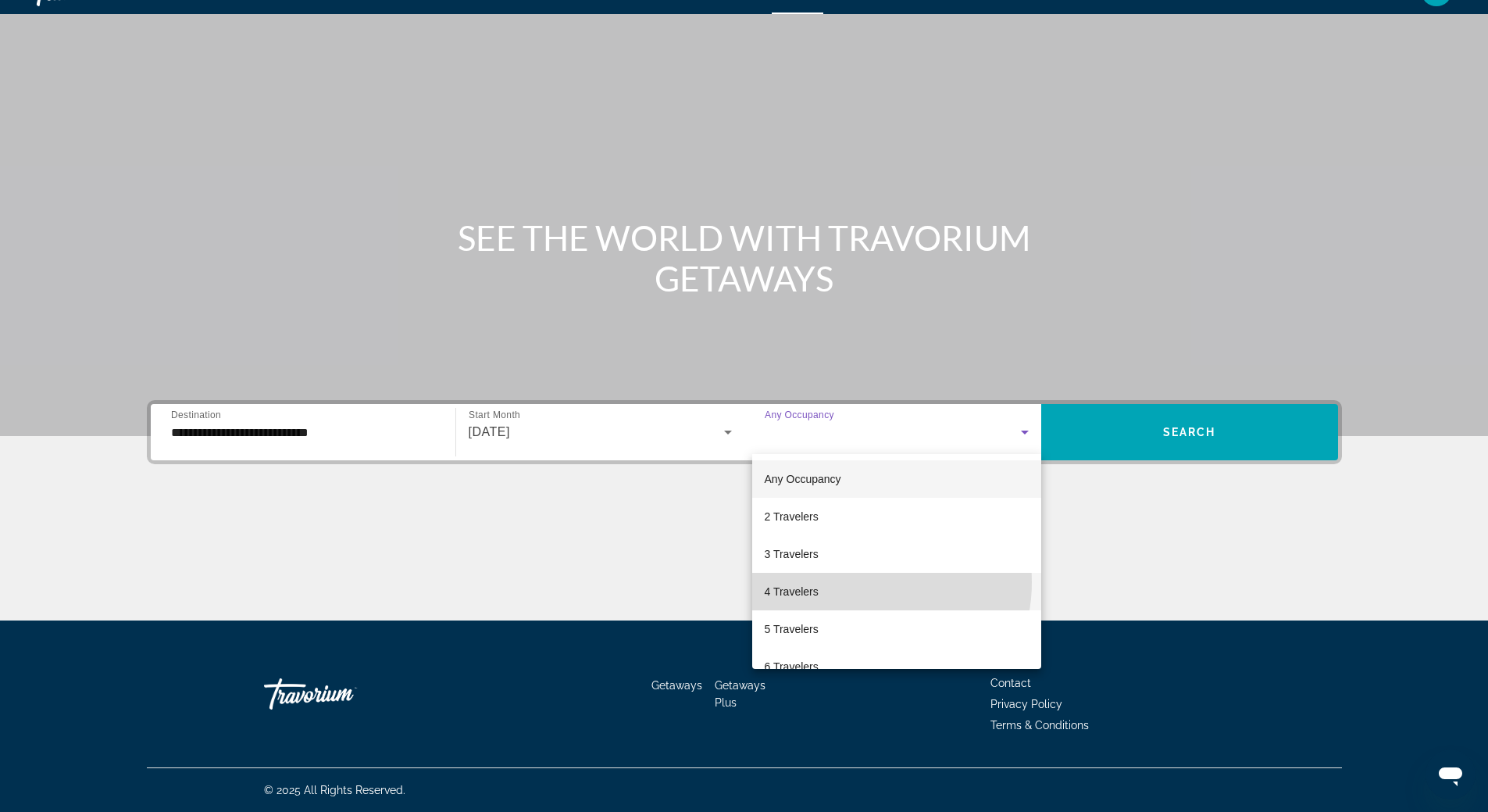
click at [865, 582] on mat-option "4 Travelers" at bounding box center [897, 591] width 289 height 37
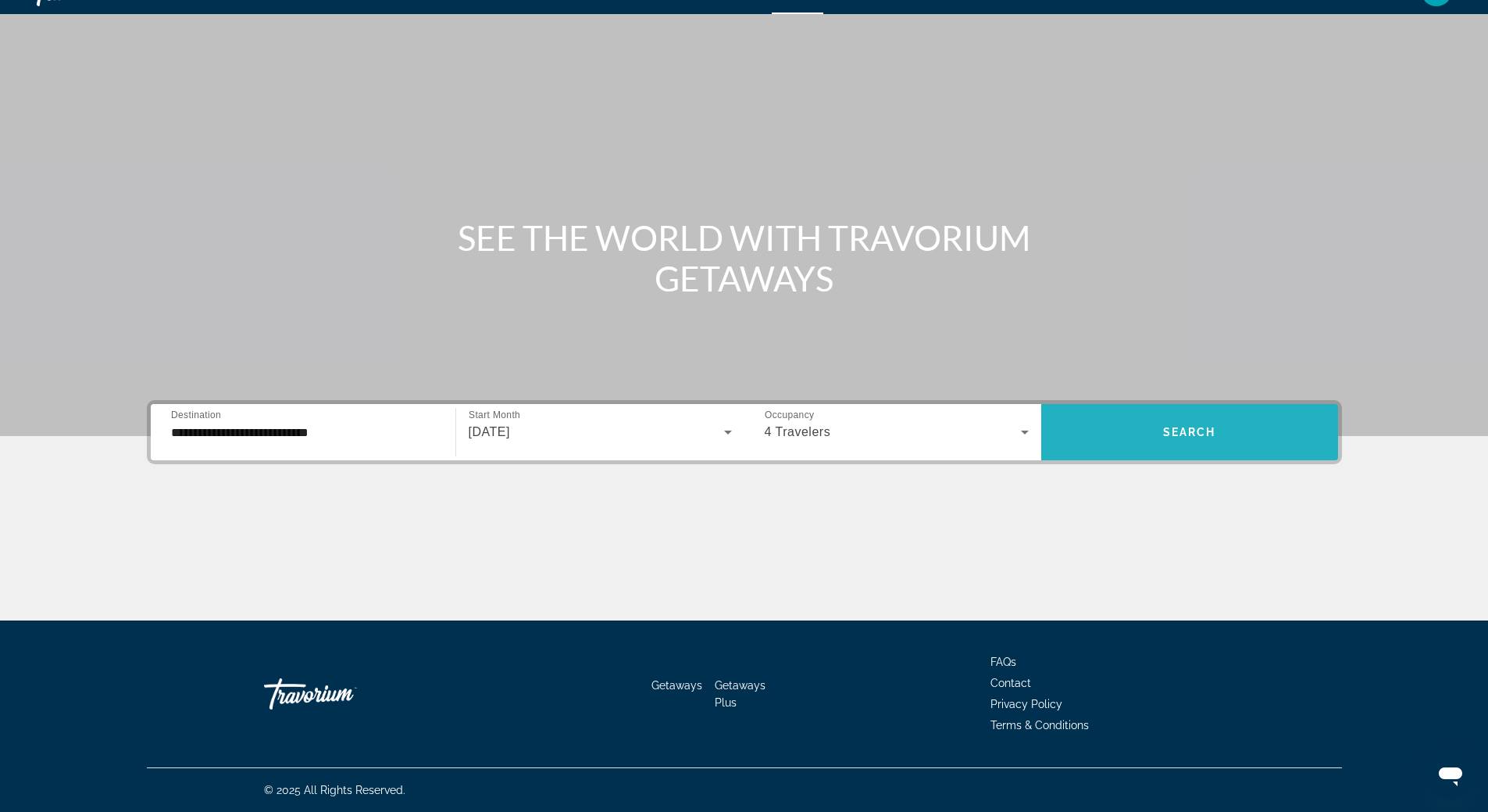
click at [1142, 438] on span "Search widget" at bounding box center [1190, 432] width 297 height 37
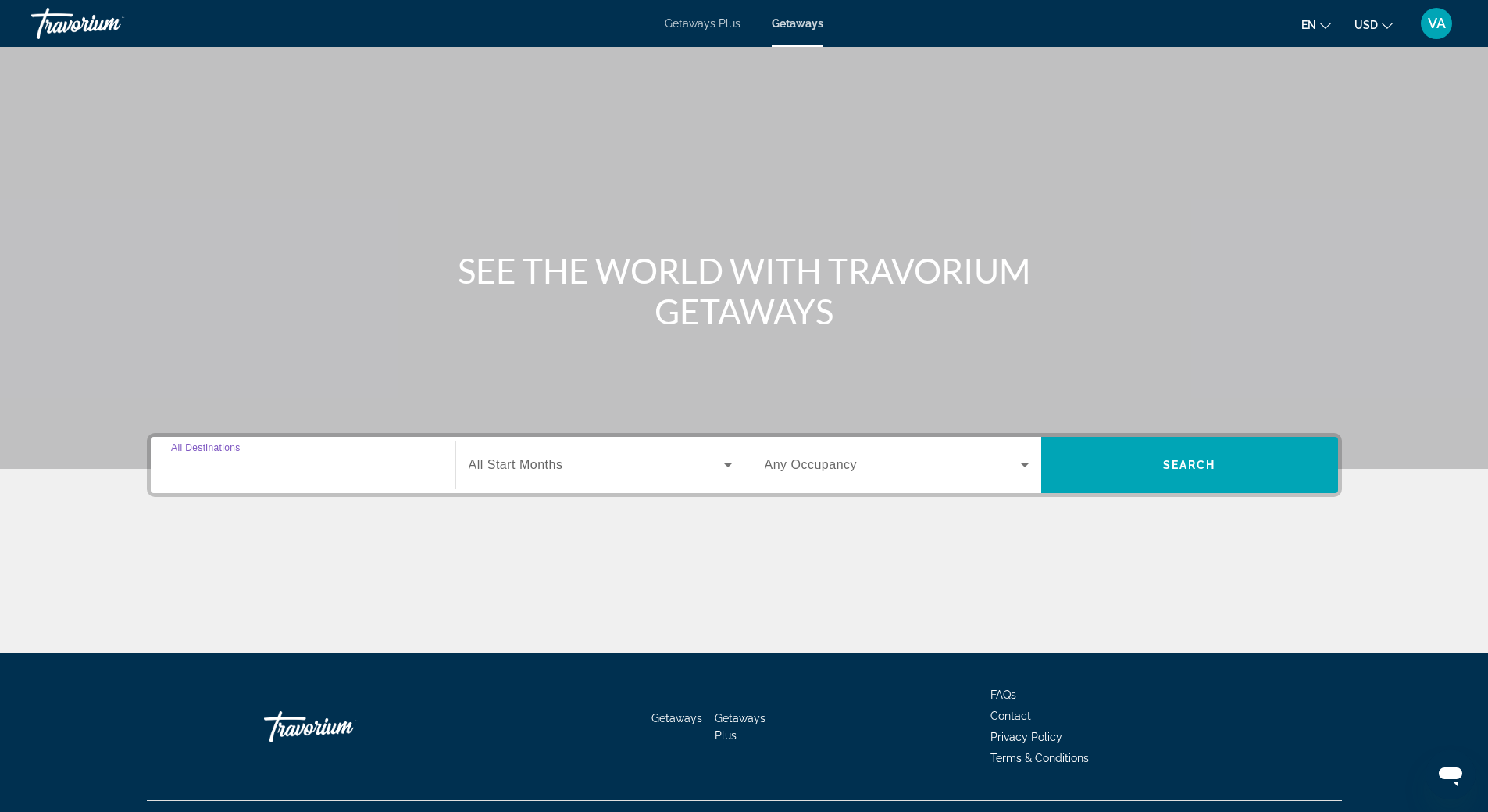
click at [299, 468] on input "Destination All Destinations" at bounding box center [302, 465] width 264 height 19
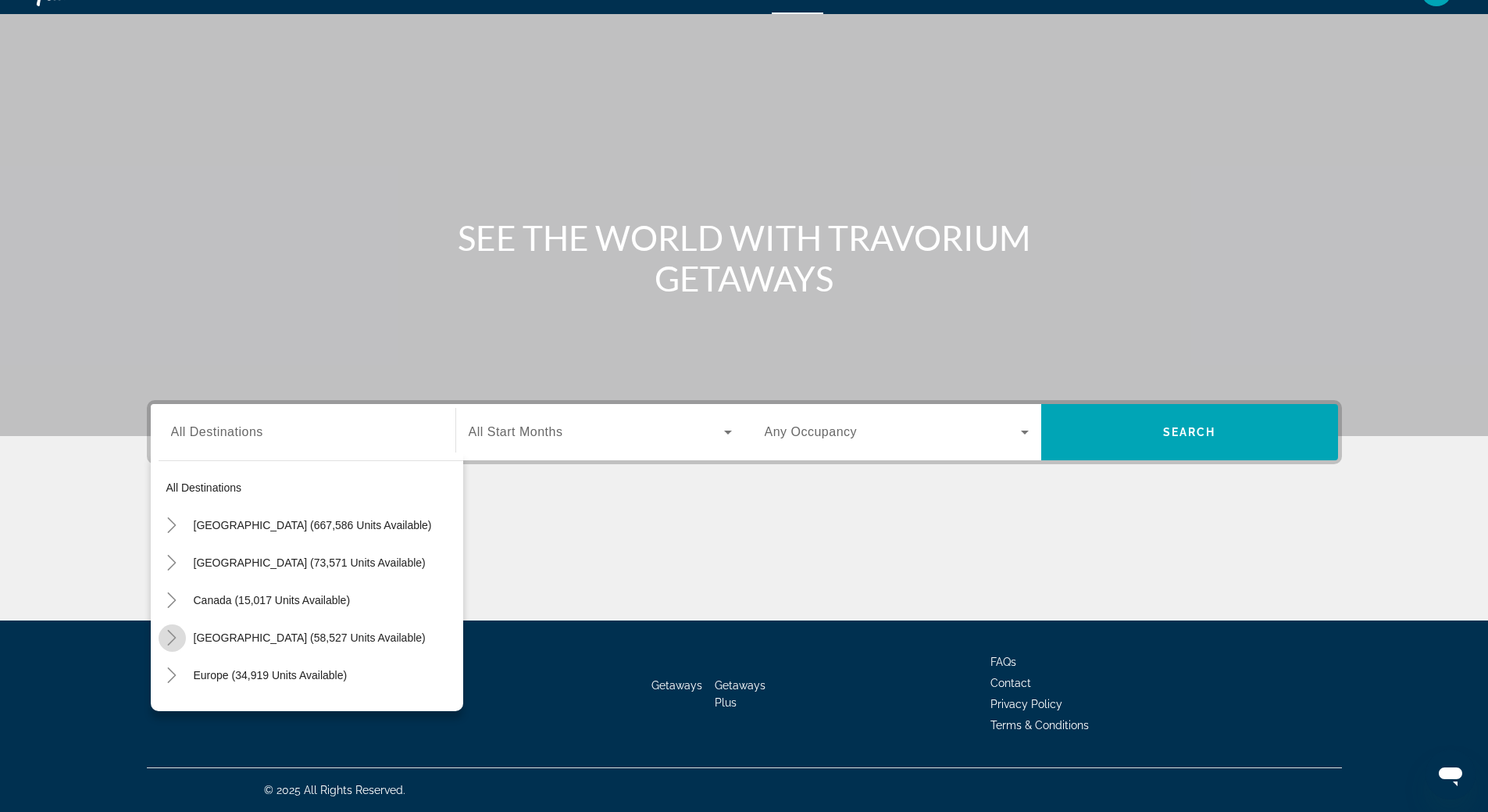
click at [169, 637] on icon "Toggle Caribbean & Atlantic Islands (58,527 units available)" at bounding box center [172, 638] width 16 height 16
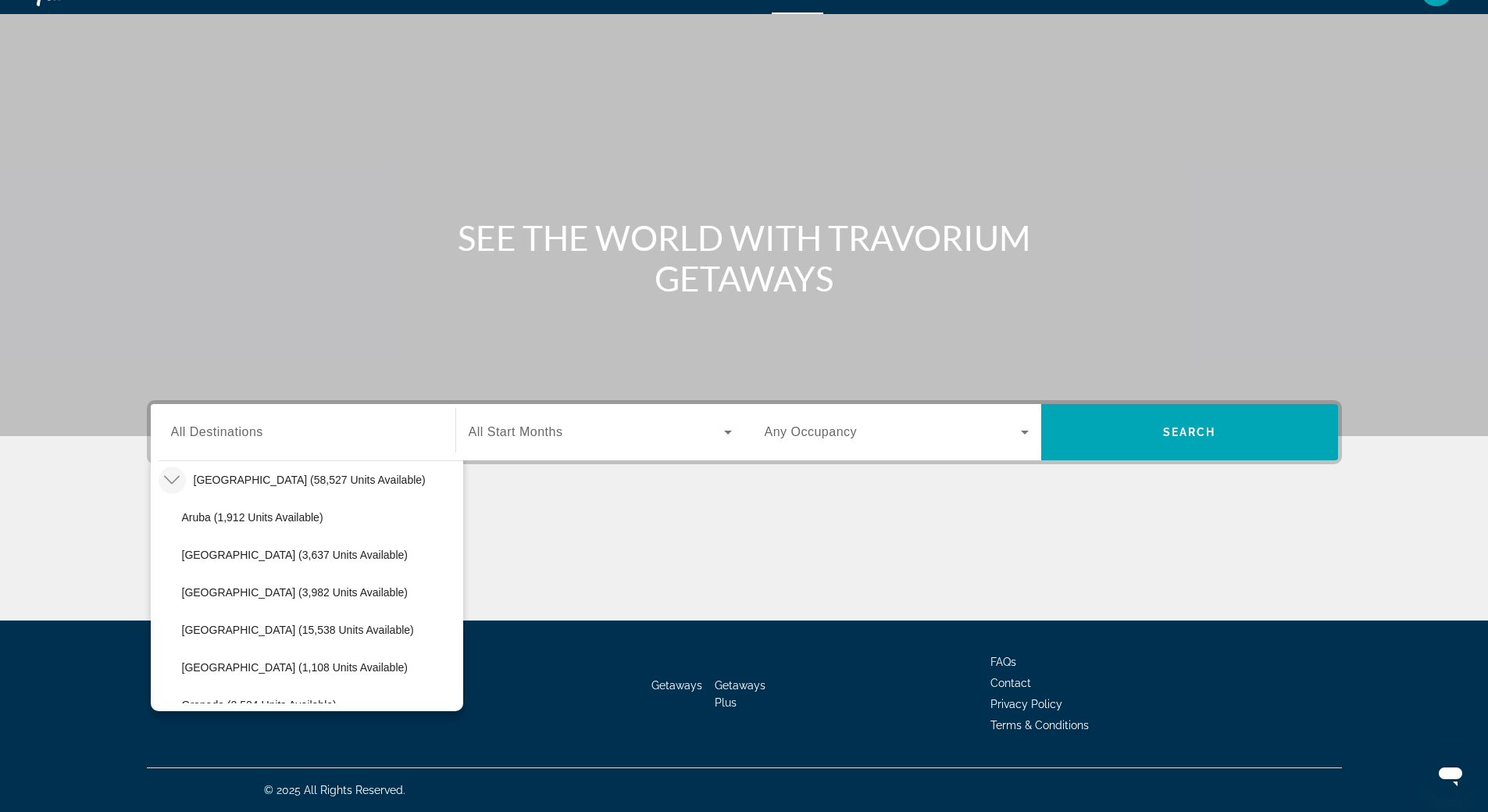
click at [169, 478] on icon "Toggle Caribbean & Atlantic Islands (58,527 units available)" at bounding box center [172, 480] width 16 height 16
click at [170, 478] on icon "Toggle Caribbean & Atlantic Islands (58,527 units available)" at bounding box center [172, 480] width 16 height 16
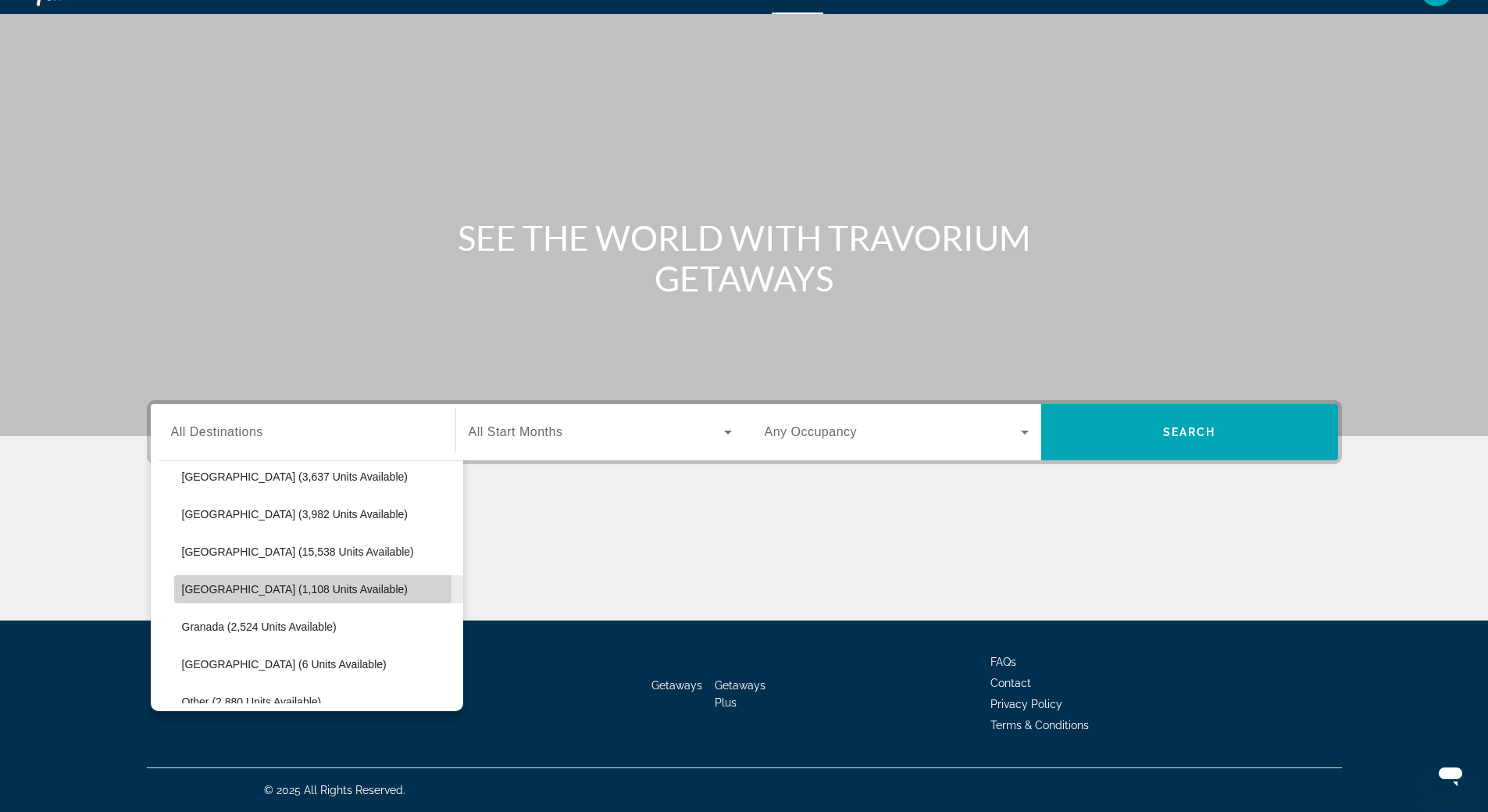
click at [228, 592] on span "[GEOGRAPHIC_DATA] (1,108 units available)" at bounding box center [295, 589] width 226 height 12
type input "**********"
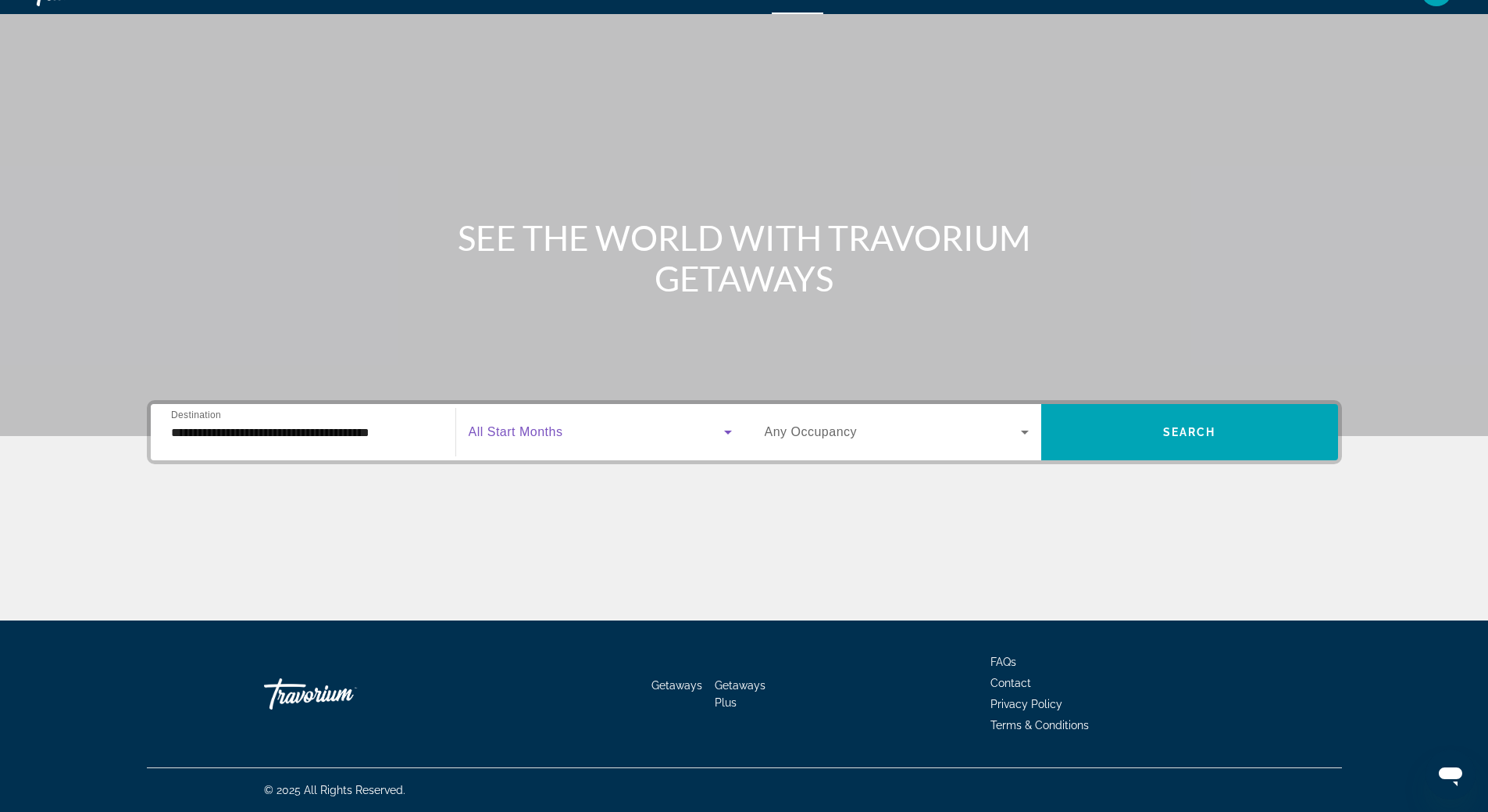
click at [729, 433] on icon "Search widget" at bounding box center [728, 431] width 19 height 19
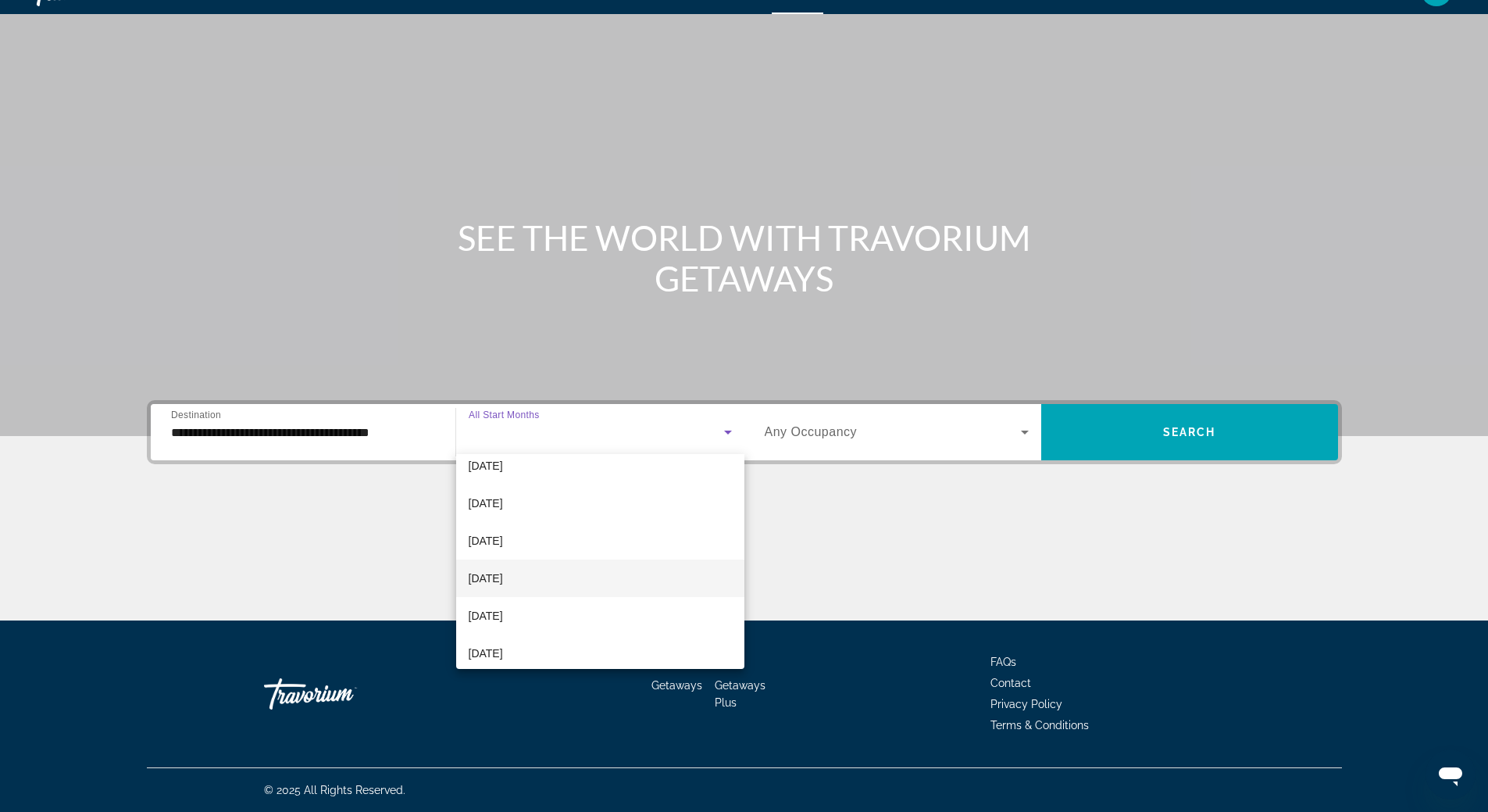
scroll to position [78, 0]
click at [583, 583] on mat-option "[DATE]" at bounding box center [600, 588] width 288 height 37
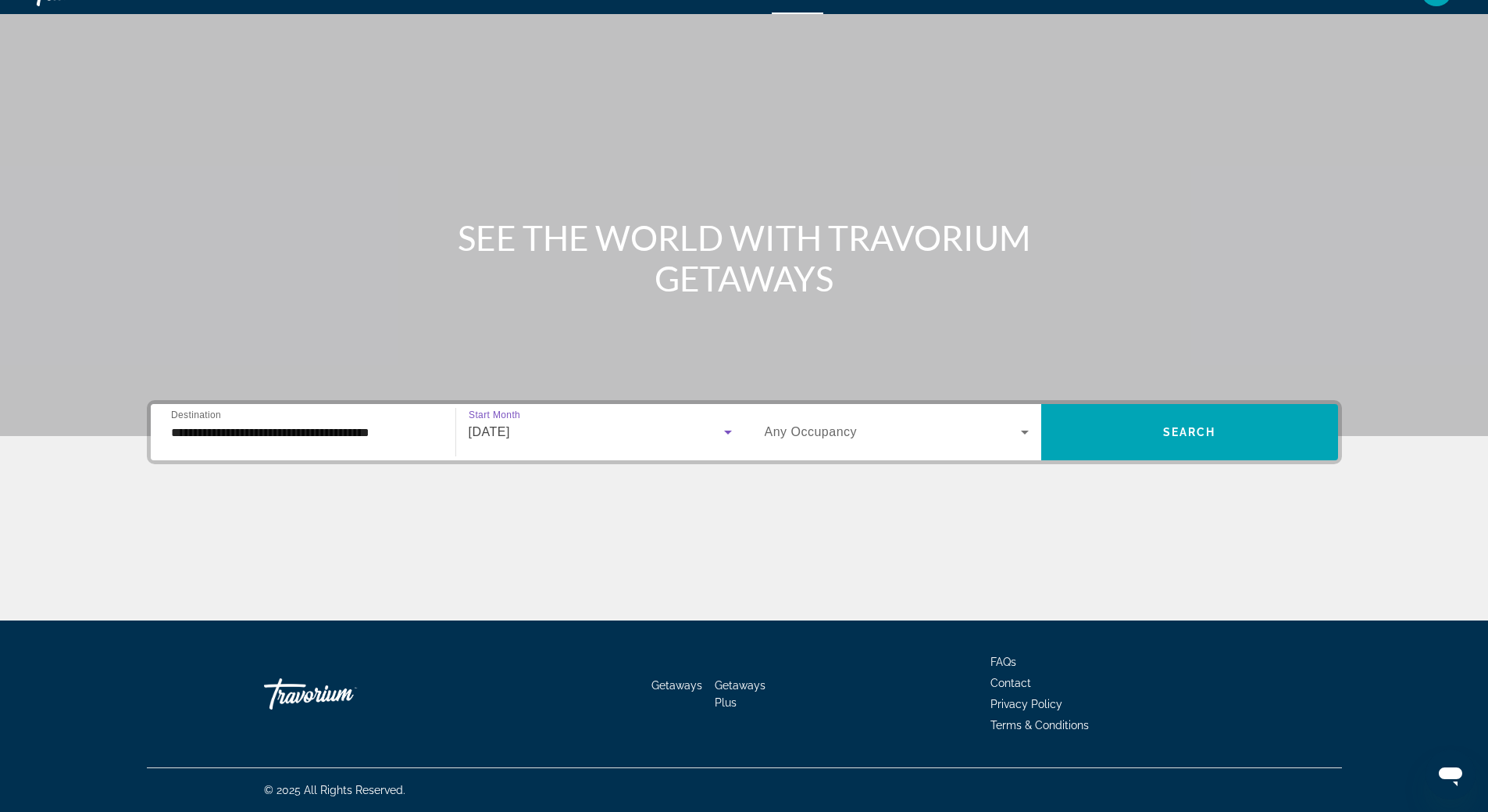
click at [1018, 436] on icon "Search widget" at bounding box center [1025, 431] width 19 height 19
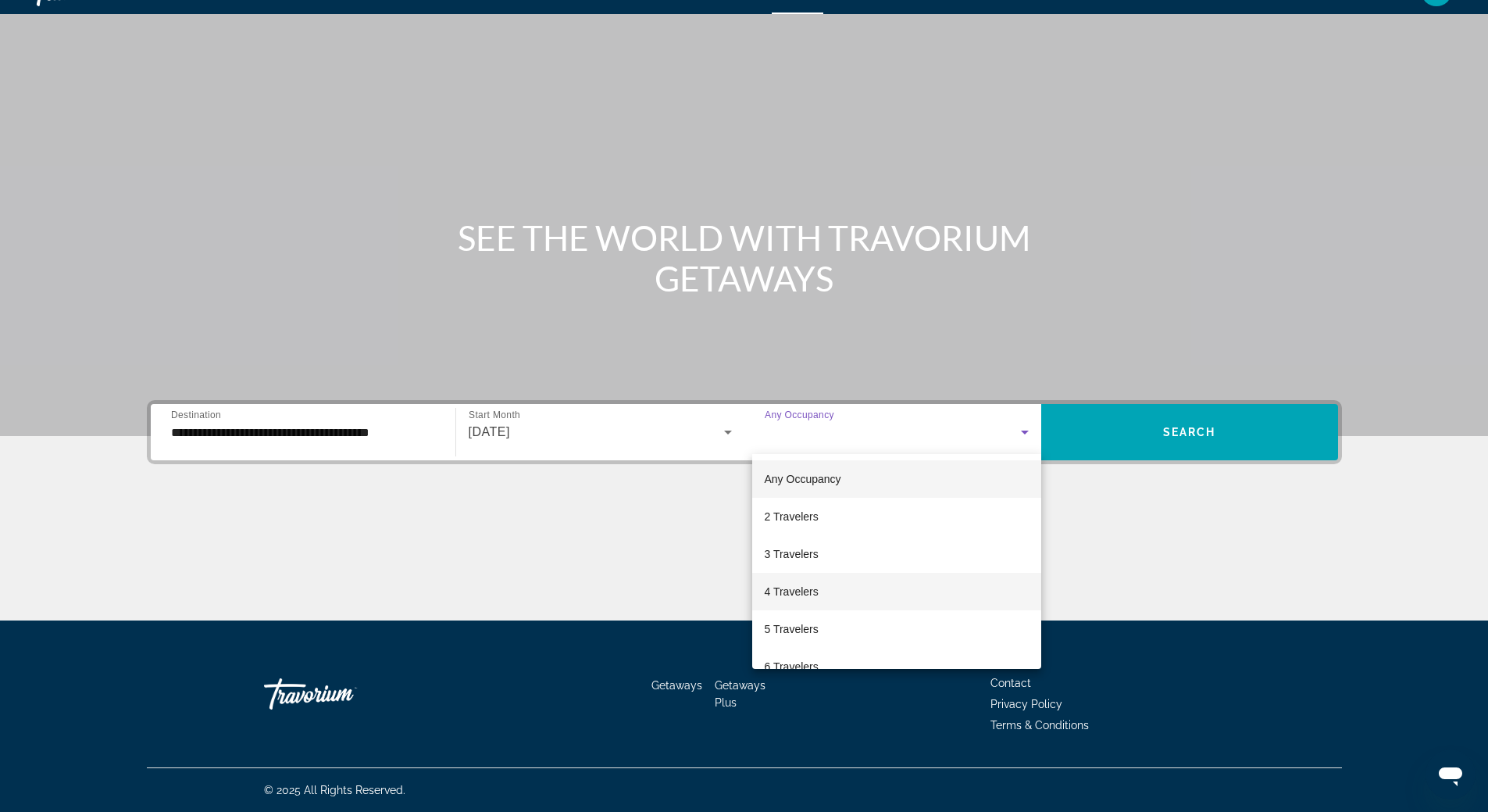
click at [865, 589] on mat-option "4 Travelers" at bounding box center [897, 591] width 289 height 37
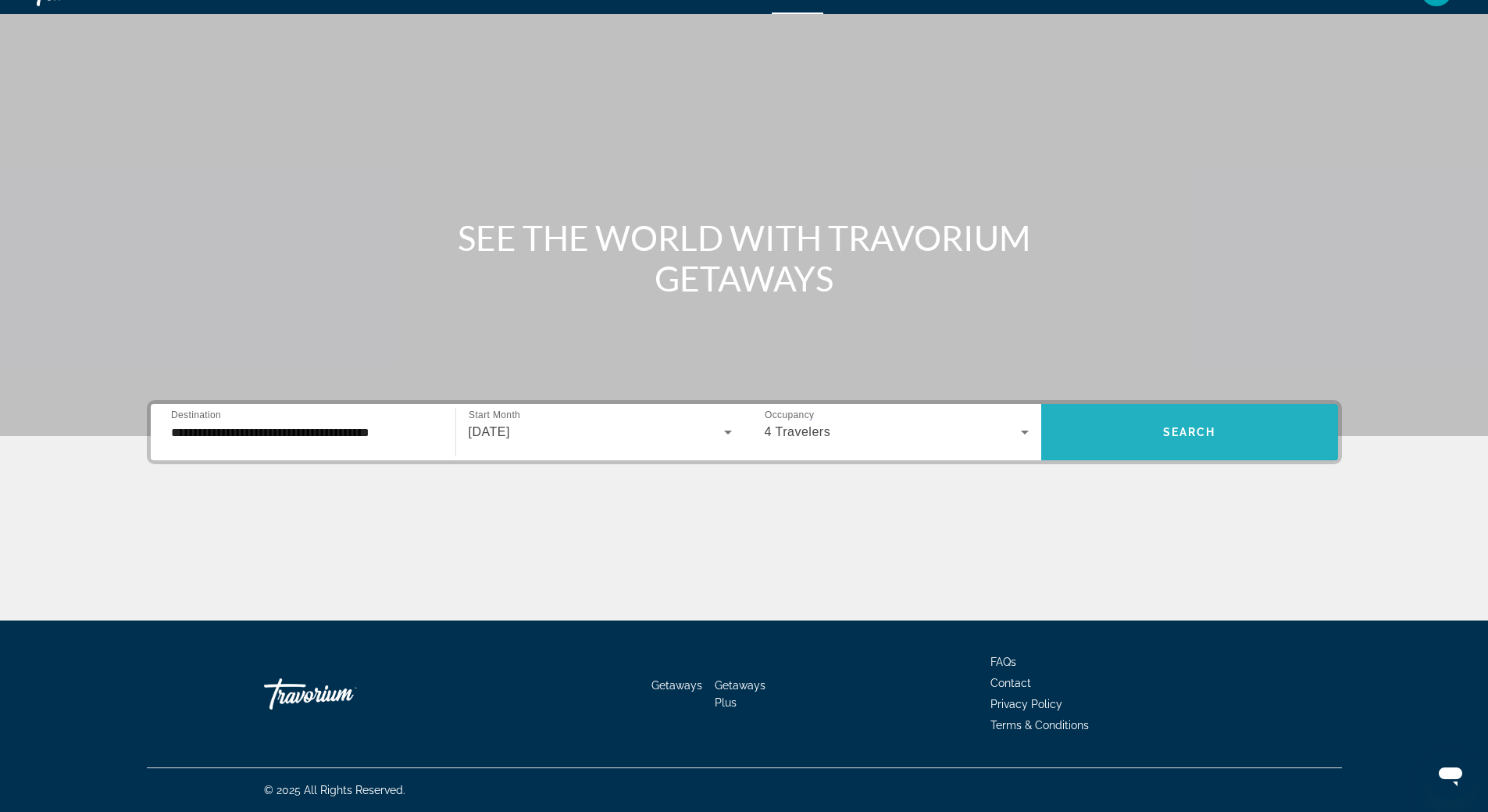
click at [1159, 442] on span "Search widget" at bounding box center [1190, 432] width 297 height 37
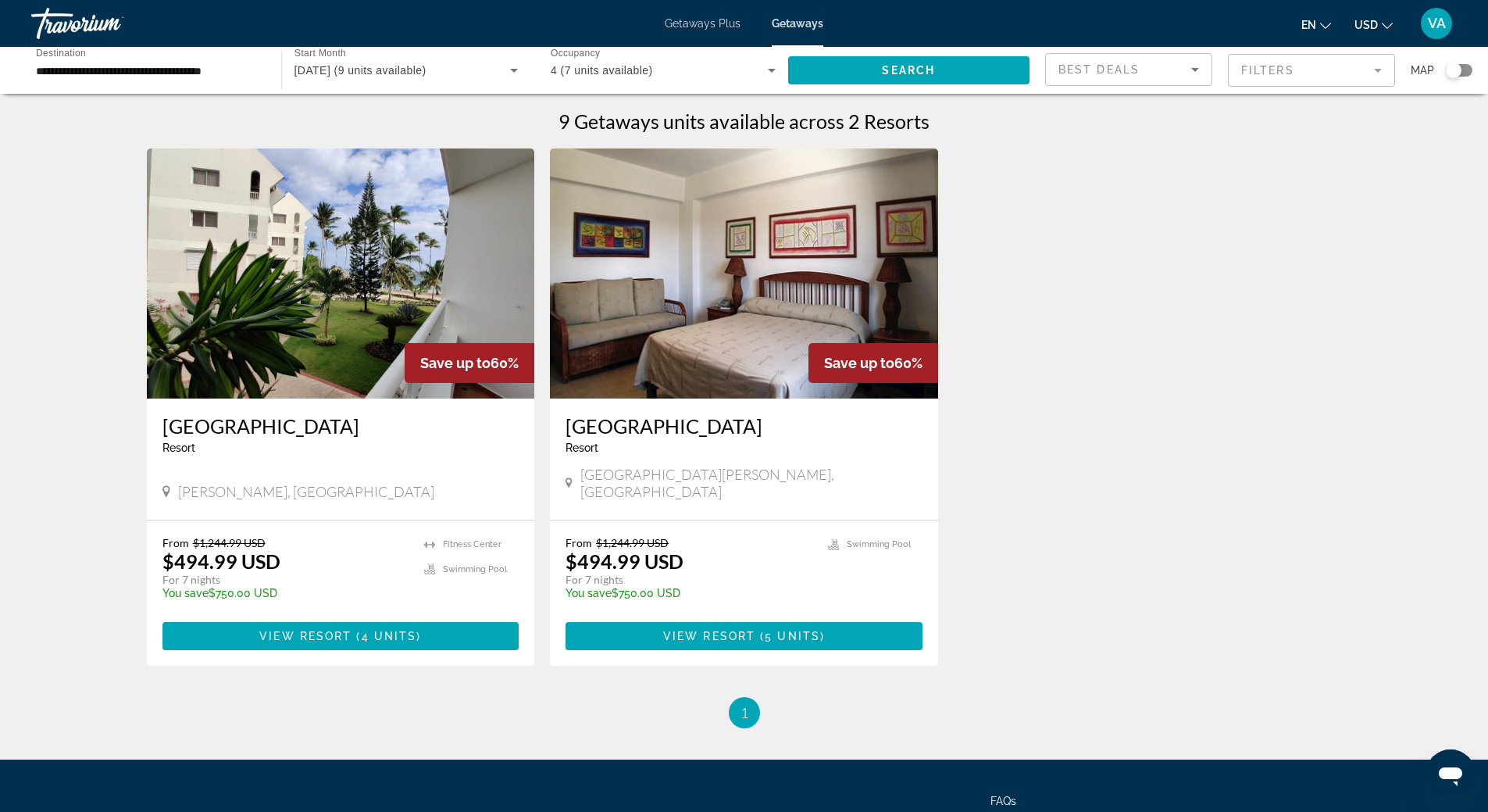
click at [1041, 576] on div "Save up to 60% [GEOGRAPHIC_DATA] - This is an adults only resort [PERSON_NAME],…" at bounding box center [744, 422] width 1211 height 549
click at [1024, 543] on div "Save up to 60% [GEOGRAPHIC_DATA] - This is an adults only resort [PERSON_NAME],…" at bounding box center [744, 422] width 1211 height 549
click at [1024, 589] on div "Save up to 60% [GEOGRAPHIC_DATA] - This is an adults only resort [PERSON_NAME],…" at bounding box center [744, 422] width 1211 height 549
click at [1050, 419] on div "Save up to 60% [GEOGRAPHIC_DATA] - This is an adults only resort [PERSON_NAME],…" at bounding box center [744, 422] width 1211 height 549
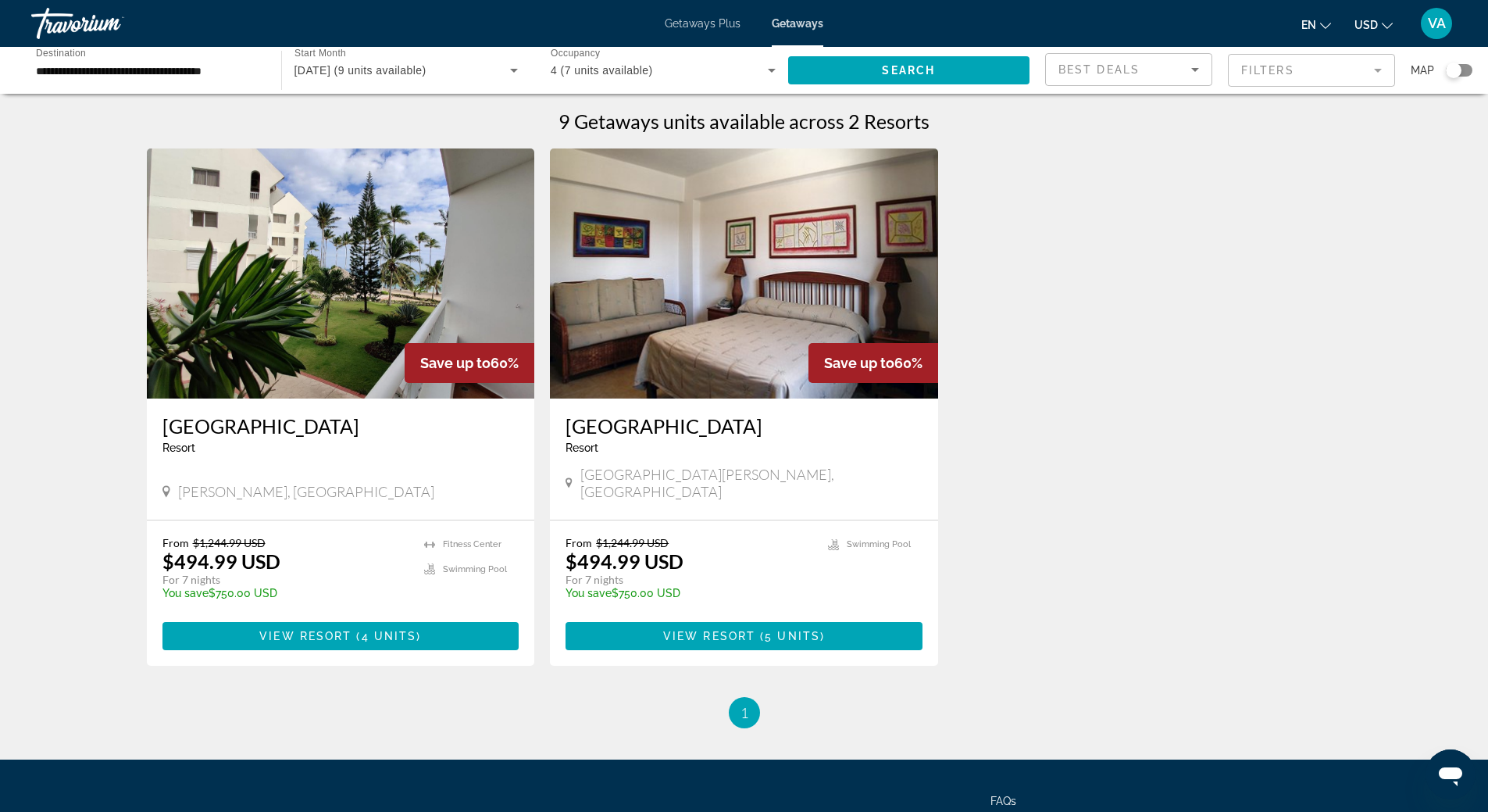
click at [1034, 557] on div "Save up to 60% [GEOGRAPHIC_DATA] - This is an adults only resort [PERSON_NAME],…" at bounding box center [744, 422] width 1211 height 549
click at [1047, 538] on div "Save up to 60% [GEOGRAPHIC_DATA] - This is an adults only resort [PERSON_NAME],…" at bounding box center [744, 422] width 1211 height 549
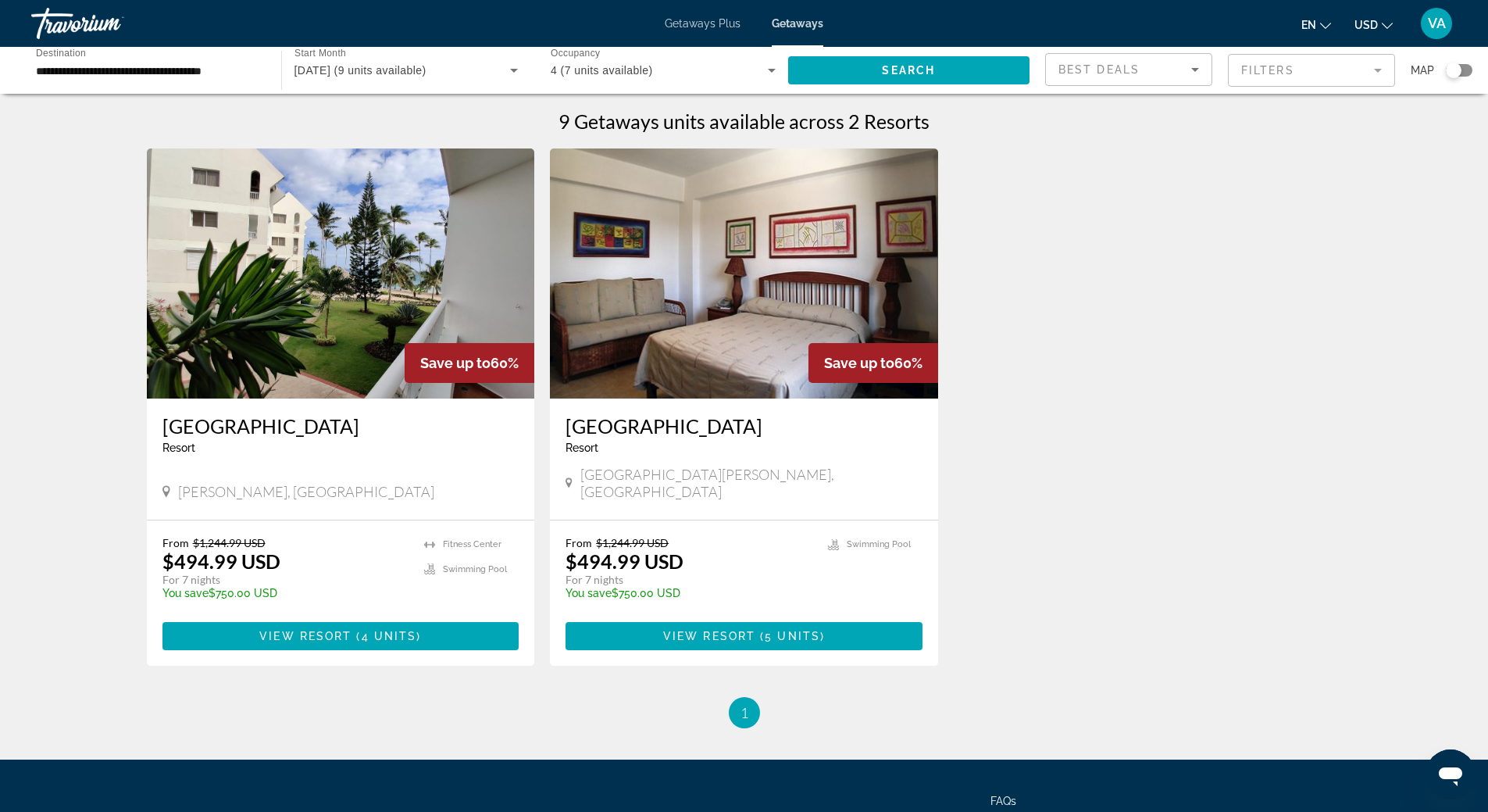
click at [1052, 466] on div "Save up to 60% [GEOGRAPHIC_DATA] - This is an adults only resort [PERSON_NAME],…" at bounding box center [744, 422] width 1211 height 549
click at [1028, 318] on div "Save up to 60% [GEOGRAPHIC_DATA] - This is an adults only resort [PERSON_NAME],…" at bounding box center [744, 422] width 1211 height 549
drag, startPoint x: 1046, startPoint y: 581, endPoint x: 1081, endPoint y: 347, distance: 236.6
click at [1046, 577] on div "Save up to 60% [GEOGRAPHIC_DATA] - This is an adults only resort [PERSON_NAME],…" at bounding box center [744, 422] width 1211 height 549
click at [1019, 224] on div "Save up to 60% [GEOGRAPHIC_DATA] - This is an adults only resort [PERSON_NAME],…" at bounding box center [744, 422] width 1211 height 549
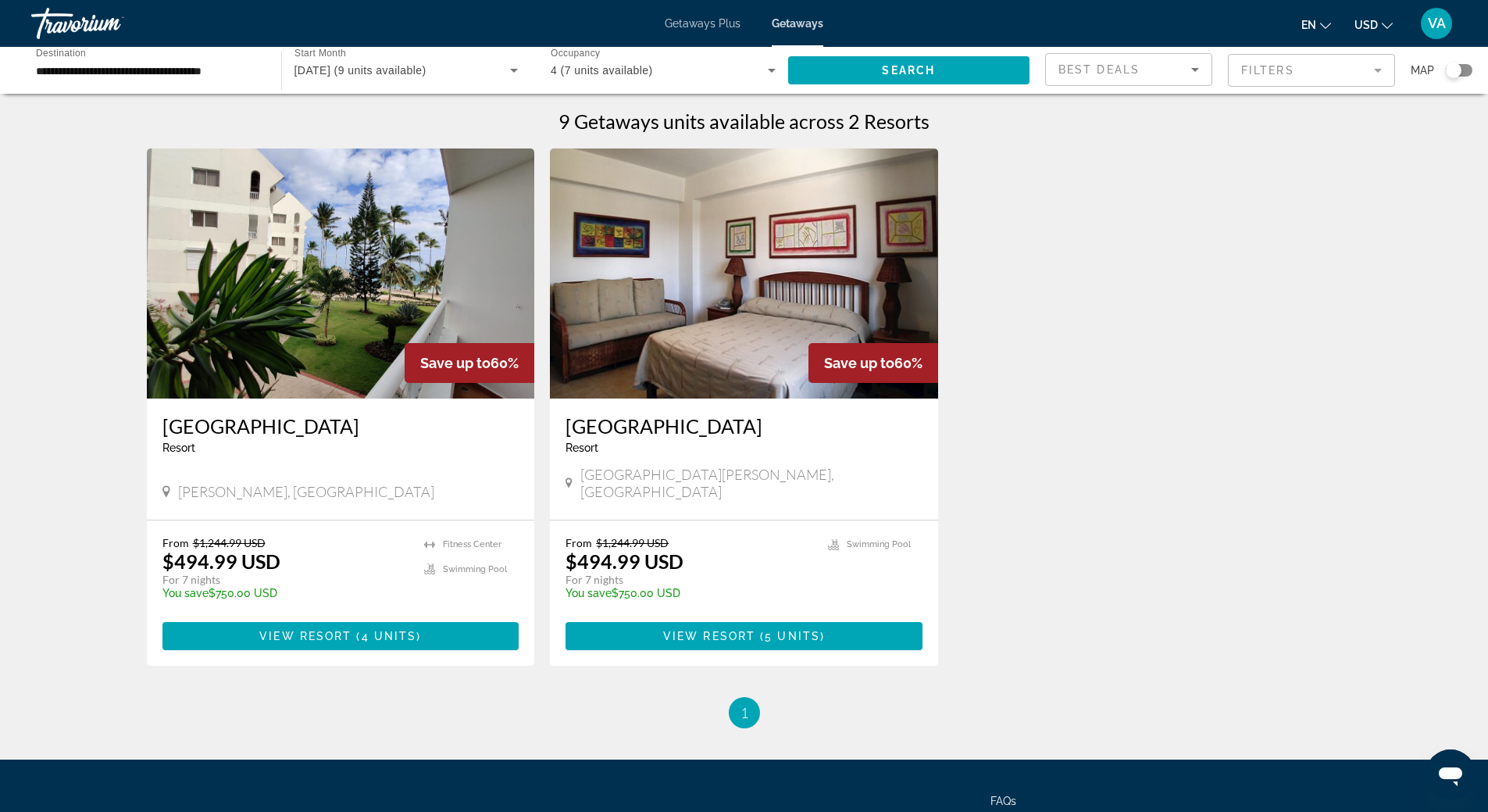
click at [1017, 552] on div "Save up to 60% [GEOGRAPHIC_DATA] - This is an adults only resort [PERSON_NAME],…" at bounding box center [744, 422] width 1211 height 549
click at [994, 221] on div "Save up to 60% [GEOGRAPHIC_DATA] - This is an adults only resort [PERSON_NAME],…" at bounding box center [744, 422] width 1211 height 549
click at [985, 598] on div "Save up to 60% [GEOGRAPHIC_DATA] - This is an adults only resort [PERSON_NAME],…" at bounding box center [744, 422] width 1211 height 549
click at [1004, 226] on div "Save up to 60% [GEOGRAPHIC_DATA] - This is an adults only resort [PERSON_NAME],…" at bounding box center [744, 422] width 1211 height 549
click at [993, 549] on div "Save up to 60% [GEOGRAPHIC_DATA] - This is an adults only resort [PERSON_NAME],…" at bounding box center [744, 422] width 1211 height 549
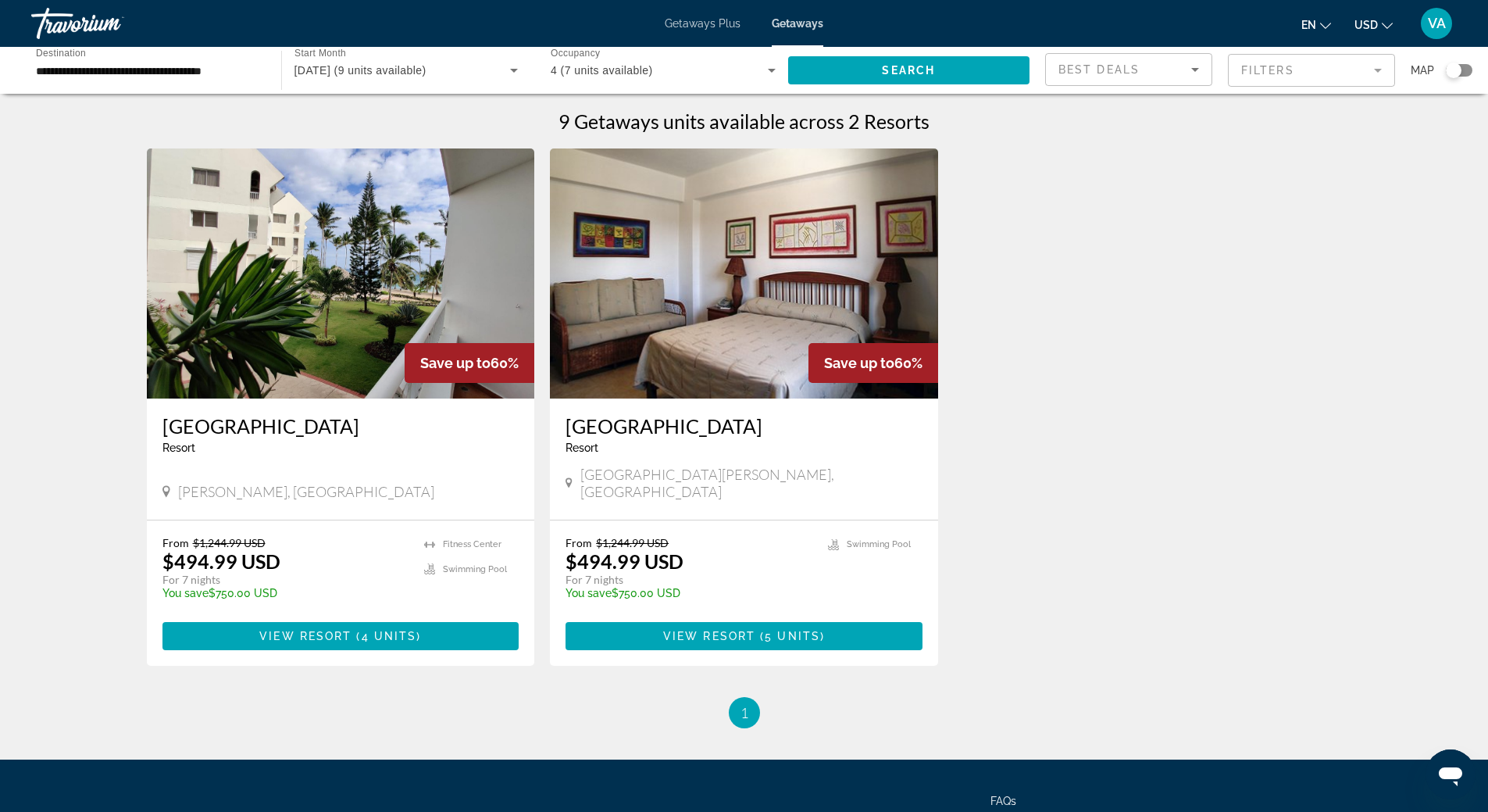
click at [985, 233] on div "Save up to 60% [GEOGRAPHIC_DATA] - This is an adults only resort [PERSON_NAME],…" at bounding box center [744, 422] width 1211 height 549
click at [980, 582] on div "Save up to 60% [GEOGRAPHIC_DATA] - This is an adults only resort [PERSON_NAME],…" at bounding box center [744, 422] width 1211 height 549
click at [985, 241] on div "Save up to 60% [GEOGRAPHIC_DATA] - This is an adults only resort [PERSON_NAME],…" at bounding box center [744, 422] width 1211 height 549
click at [992, 574] on div "Save up to 60% [GEOGRAPHIC_DATA] - This is an adults only resort [PERSON_NAME],…" at bounding box center [744, 422] width 1211 height 549
click at [334, 630] on span "View Resort" at bounding box center [306, 636] width 92 height 12
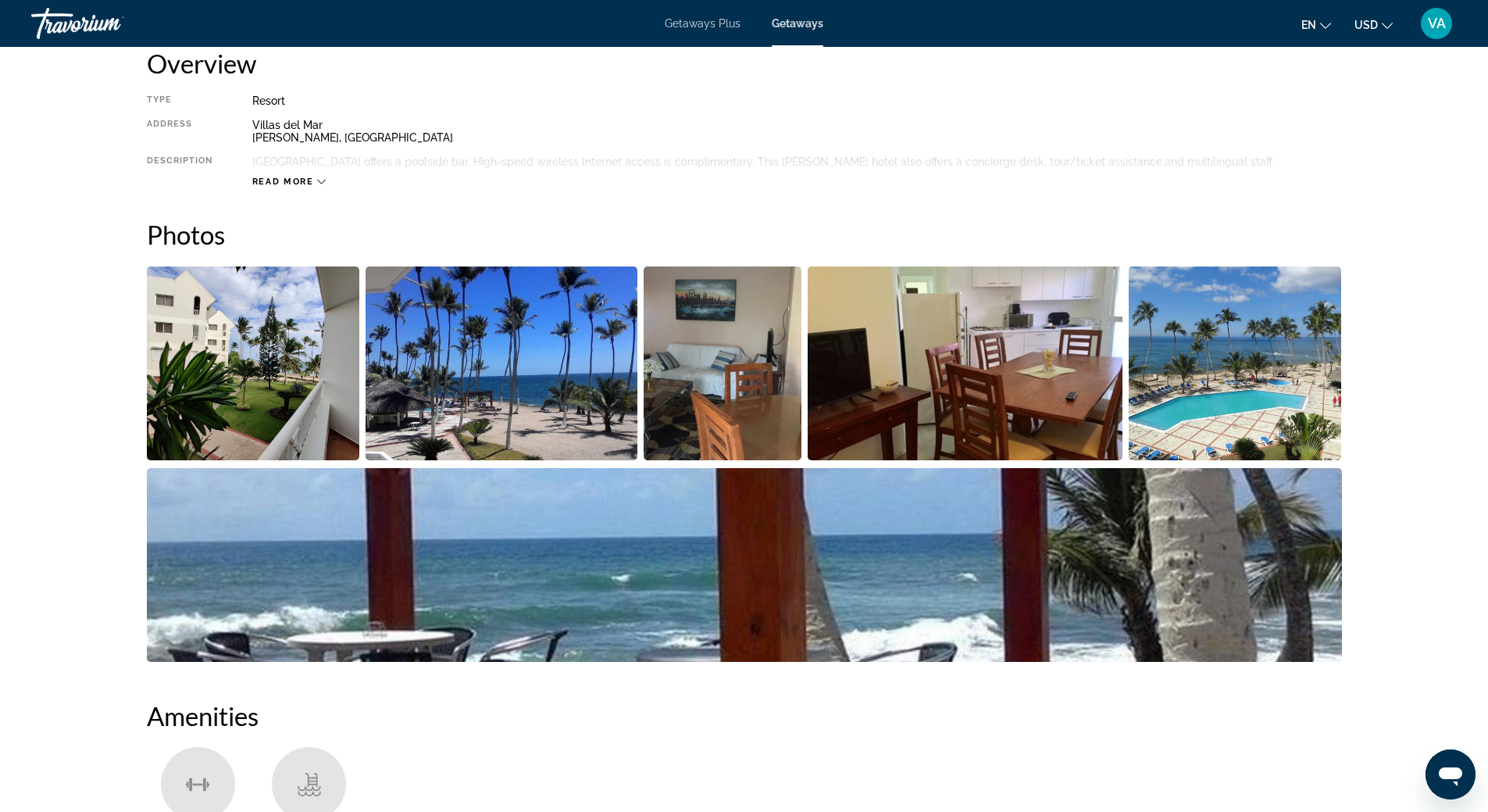
scroll to position [547, 0]
click at [710, 112] on div "Type Resort All-Inclusive No All-Inclusive Address [GEOGRAPHIC_DATA][PERSON_NAM…" at bounding box center [744, 140] width 1195 height 93
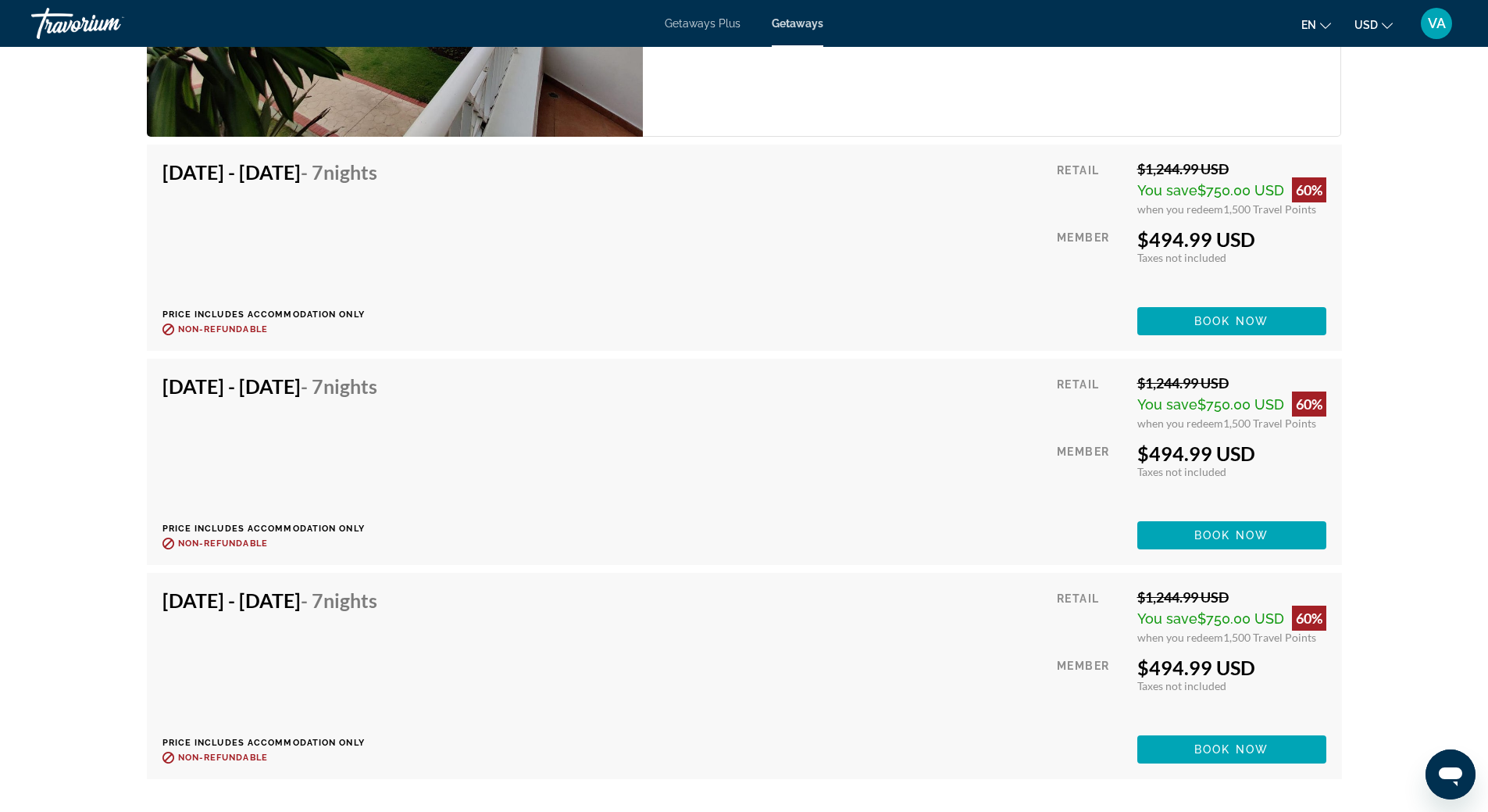
scroll to position [2734, 0]
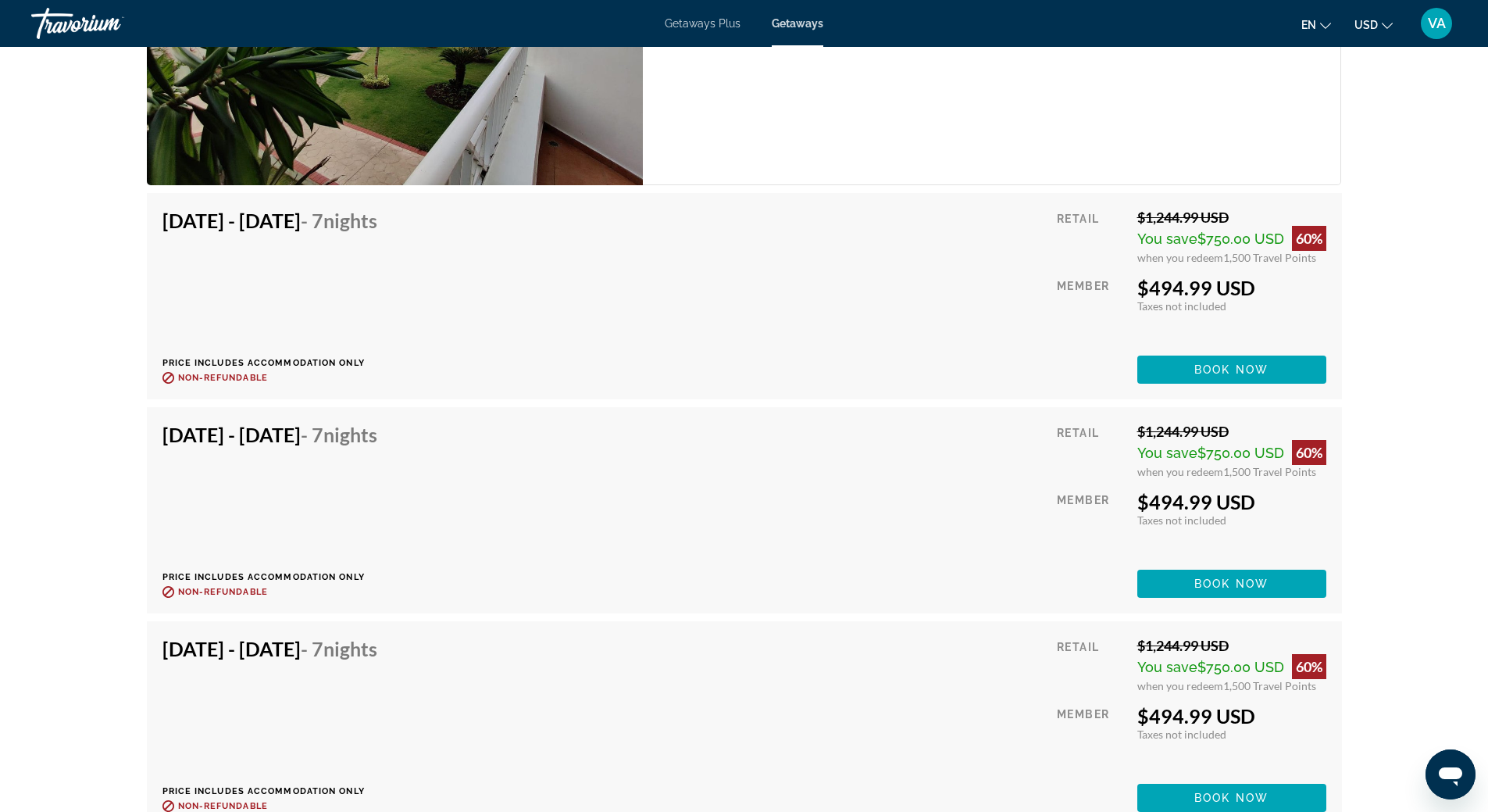
scroll to position [2656, 0]
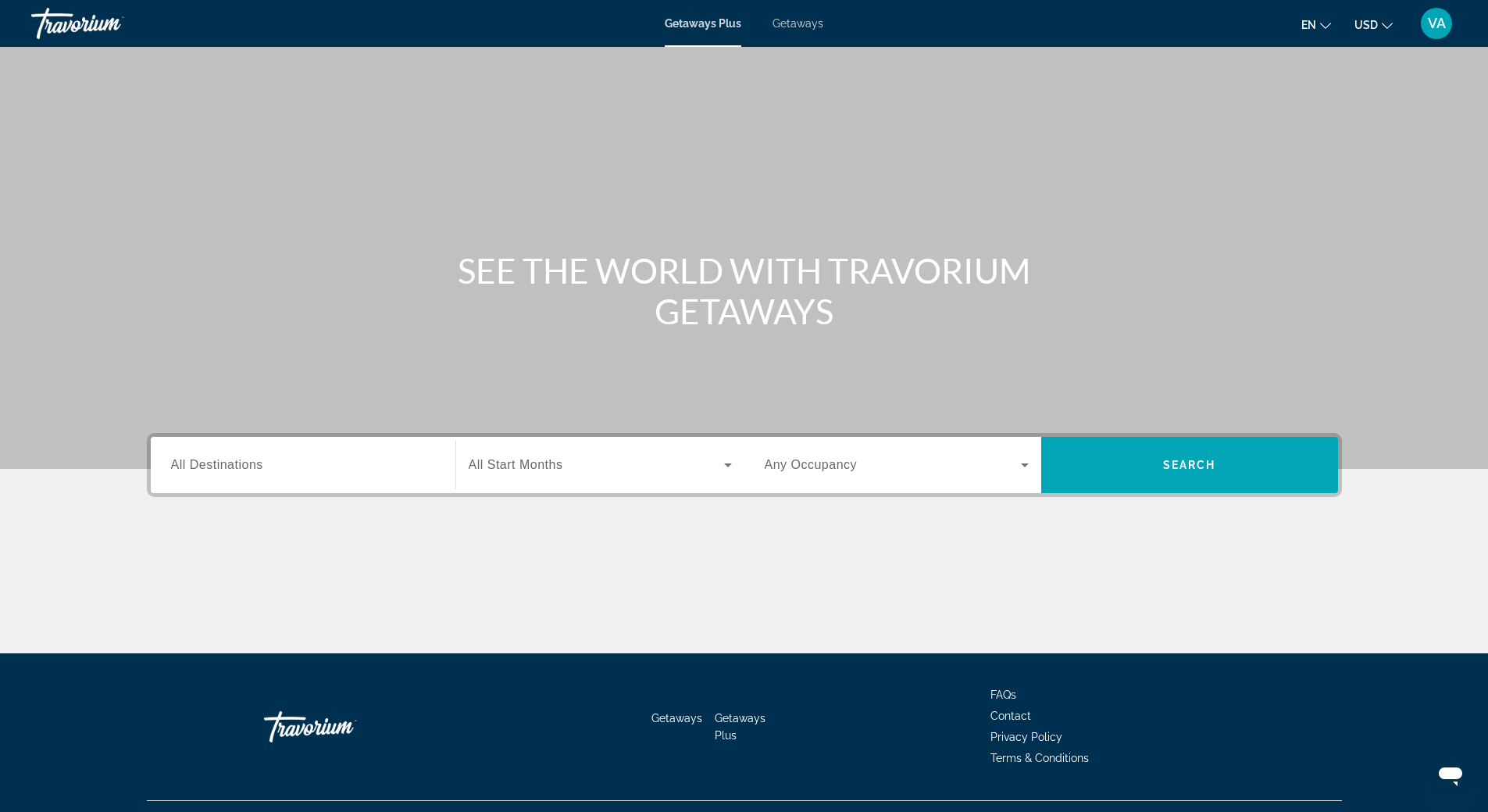
click at [807, 21] on span "Getaways" at bounding box center [798, 23] width 51 height 12
click at [257, 462] on span "All Destinations" at bounding box center [217, 464] width 92 height 13
click at [257, 462] on input "Destination All Destinations" at bounding box center [302, 465] width 264 height 19
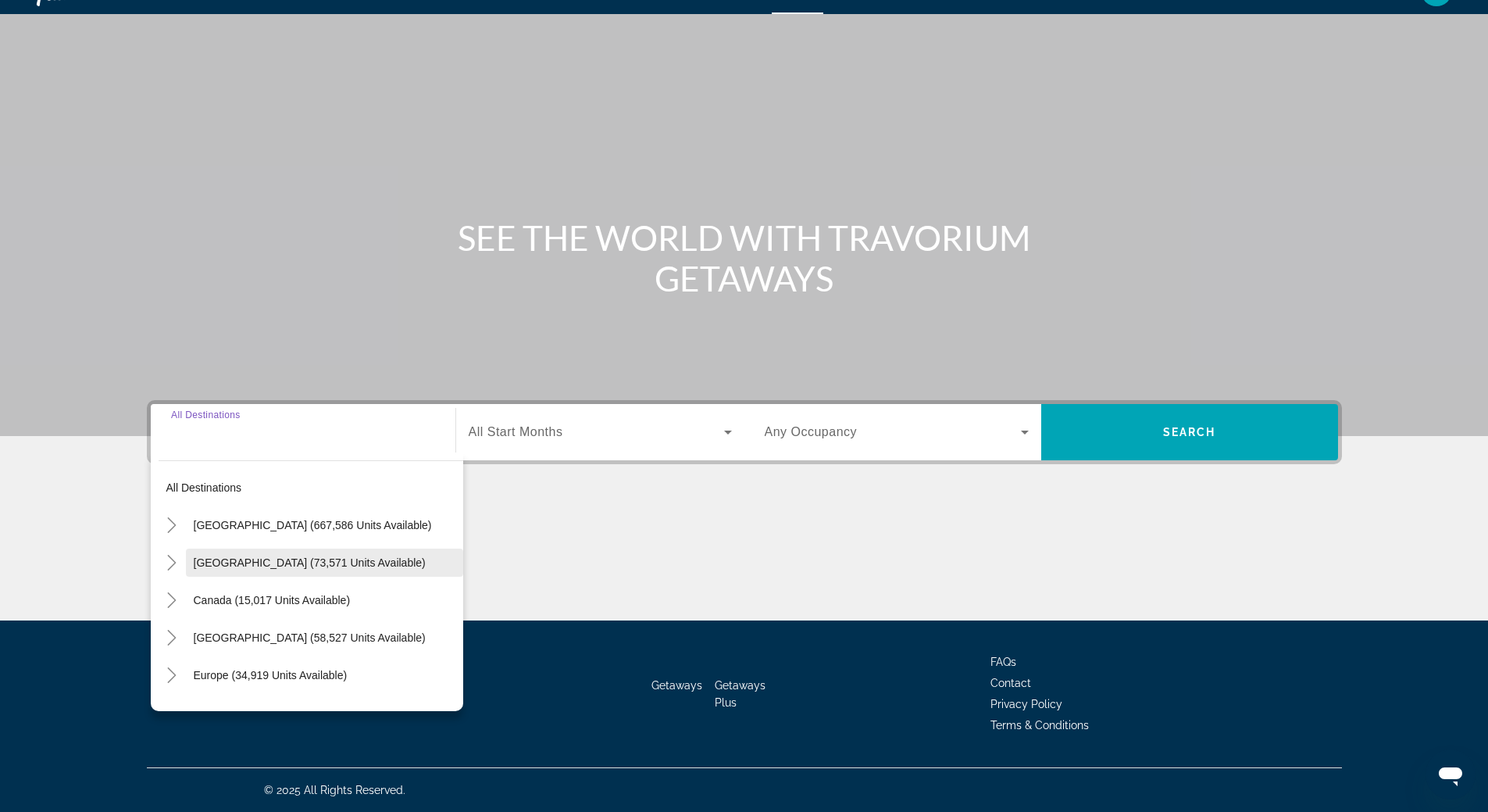
click at [209, 564] on span "[GEOGRAPHIC_DATA] (73,571 units available)" at bounding box center [310, 562] width 232 height 12
type input "**********"
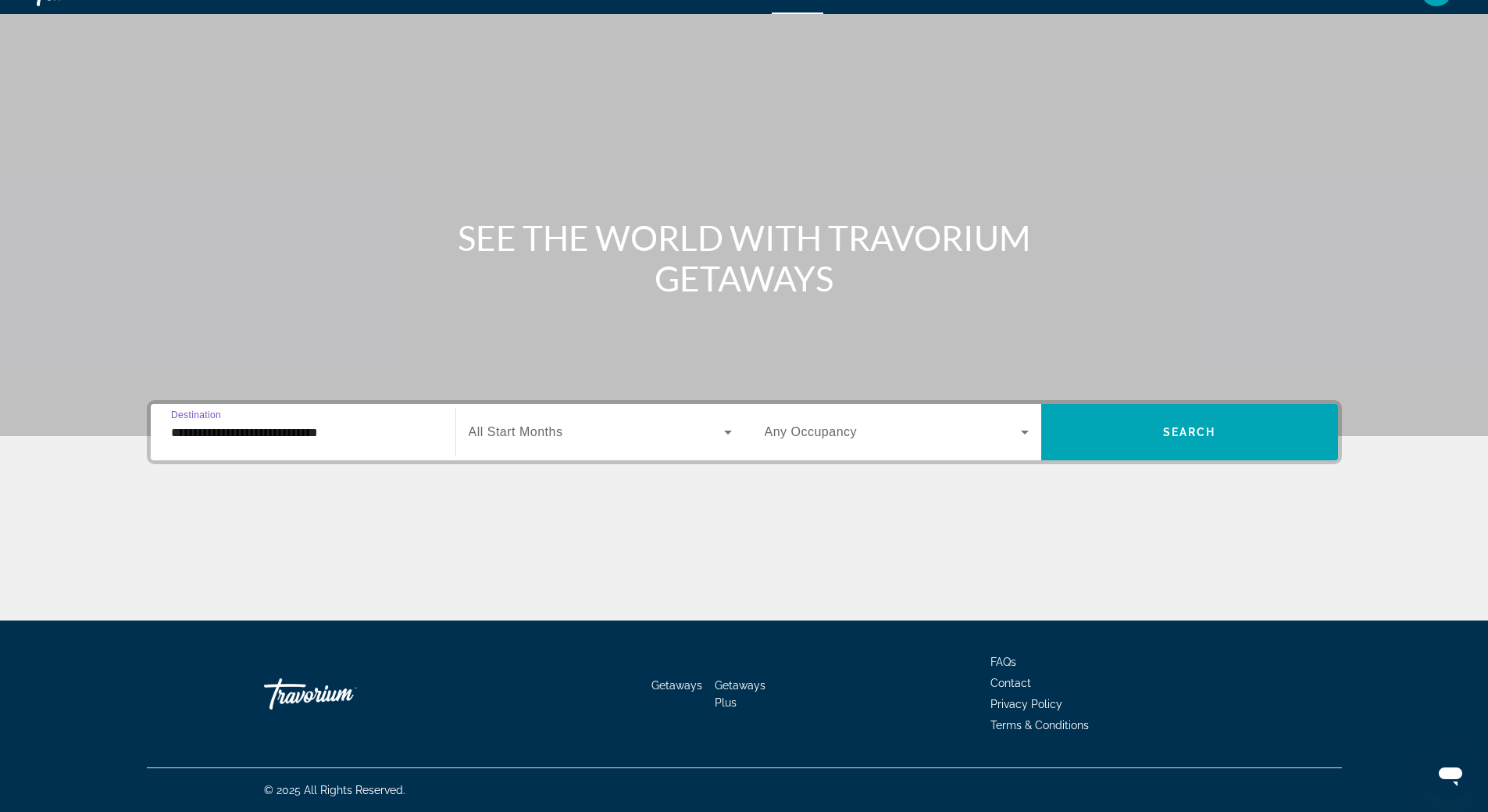
click at [720, 430] on icon "Search widget" at bounding box center [728, 431] width 19 height 19
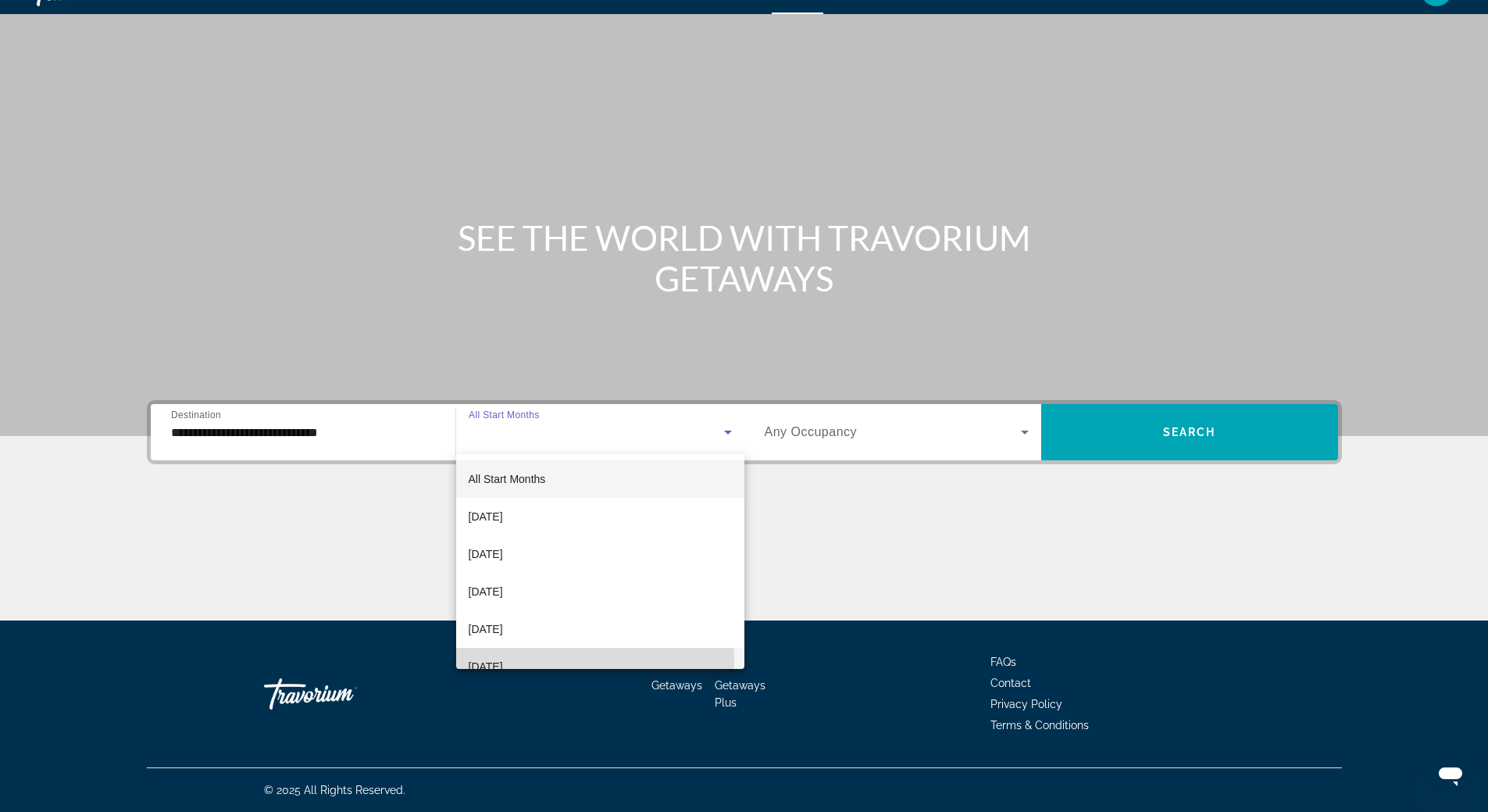
click at [564, 658] on mat-option "[DATE]" at bounding box center [600, 666] width 288 height 37
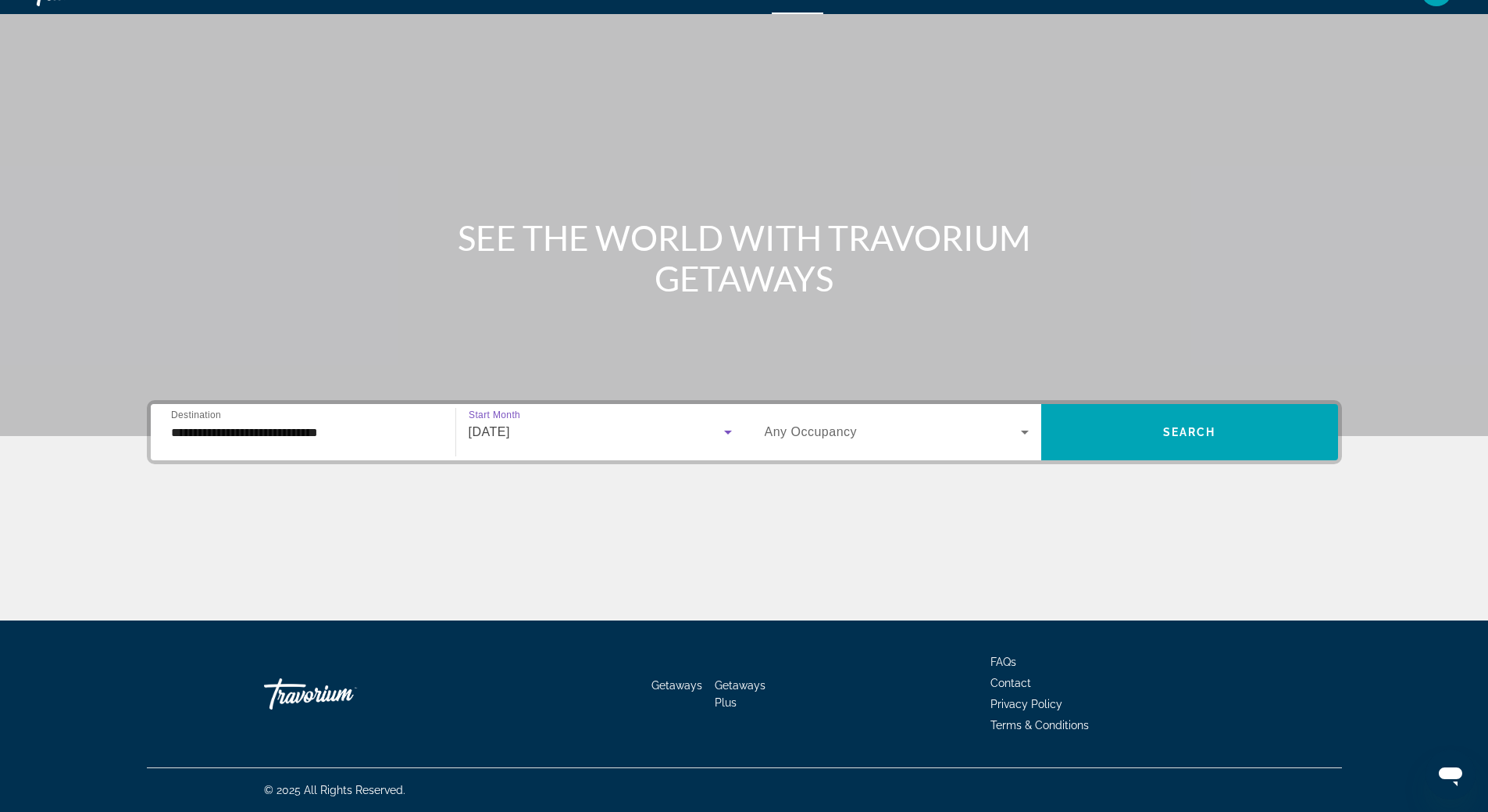
click at [953, 435] on span "Search widget" at bounding box center [893, 431] width 256 height 19
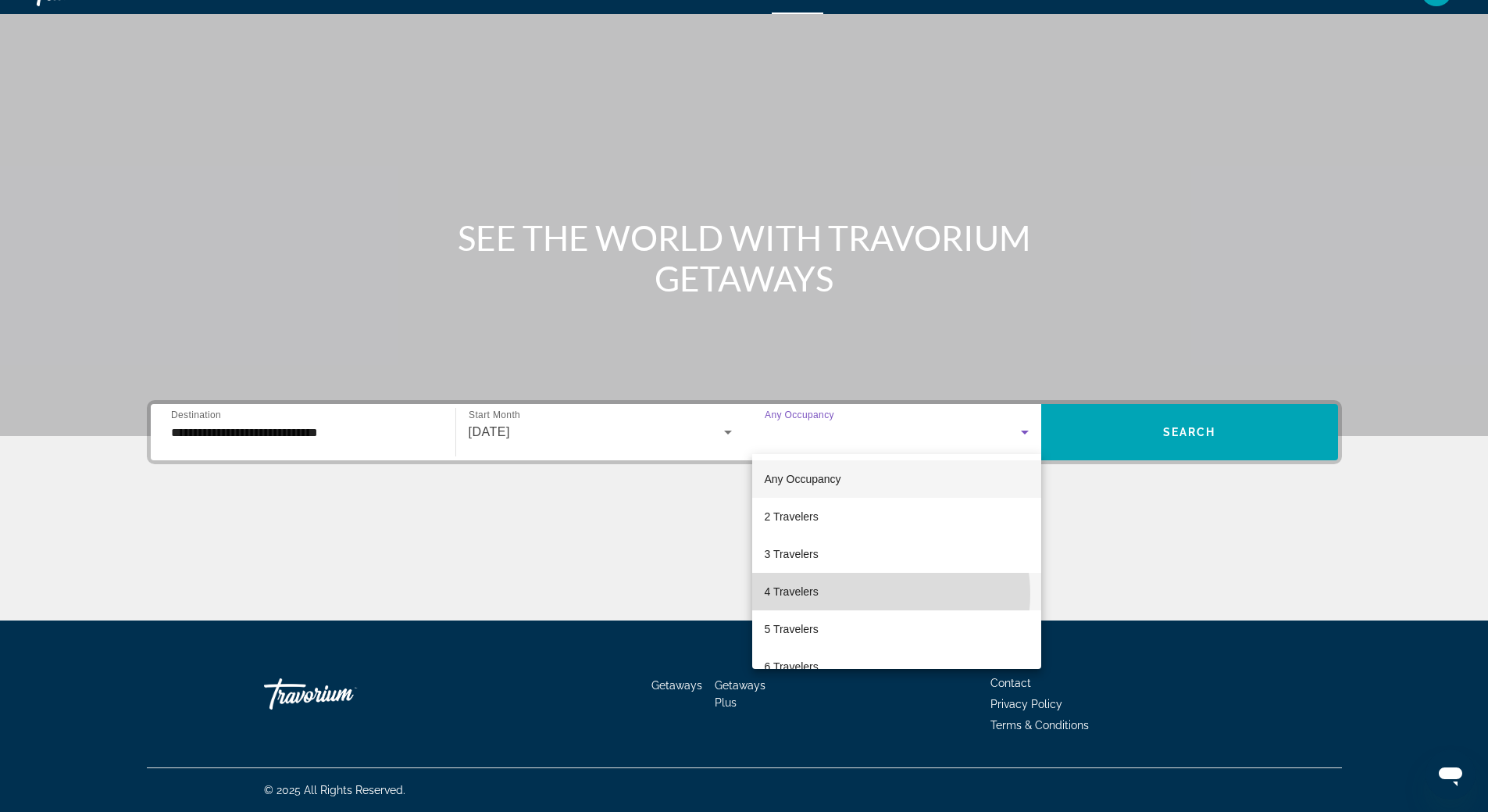
click at [877, 592] on mat-option "4 Travelers" at bounding box center [897, 591] width 289 height 37
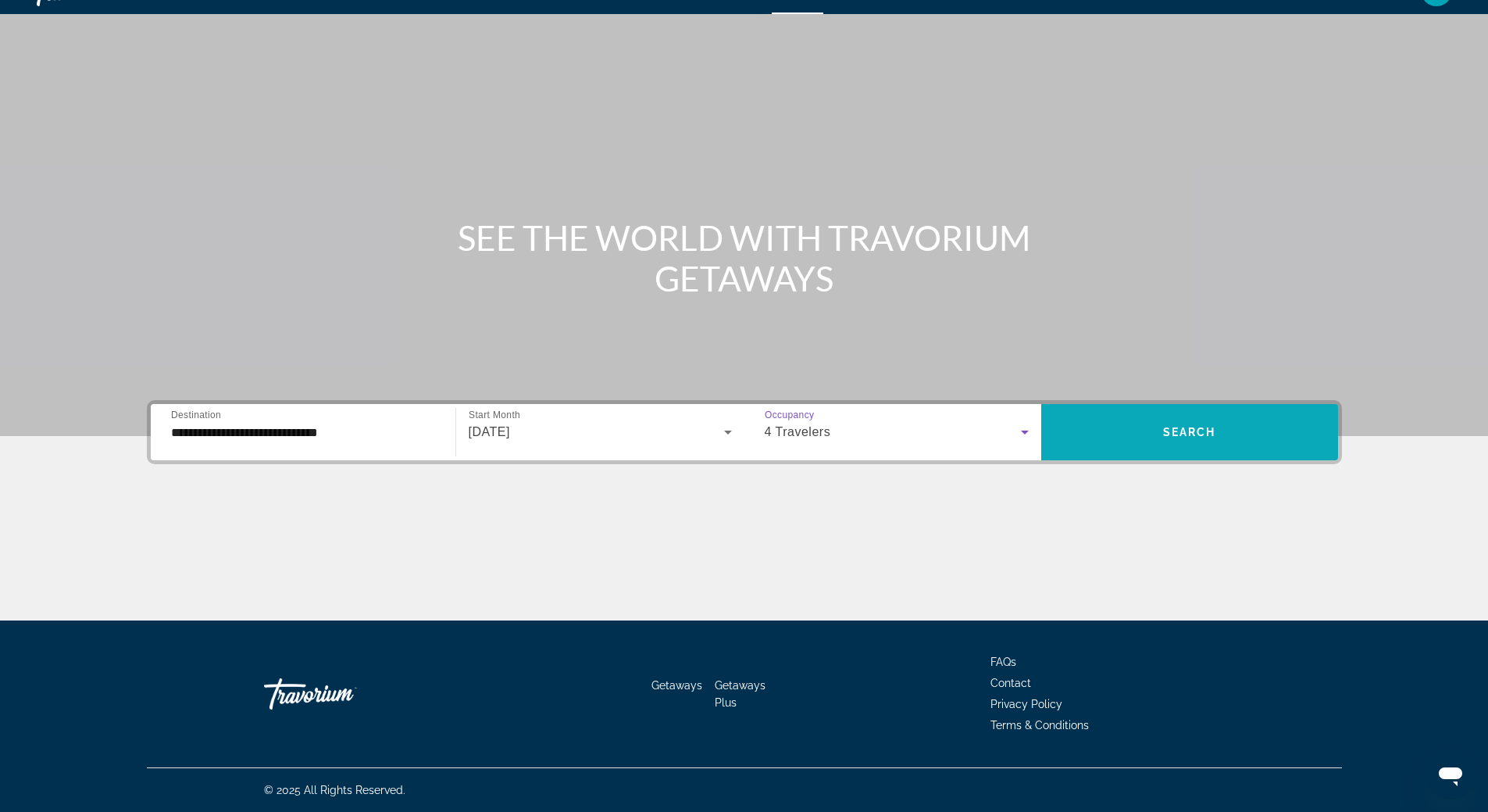
click at [1173, 433] on span "Search" at bounding box center [1190, 432] width 53 height 12
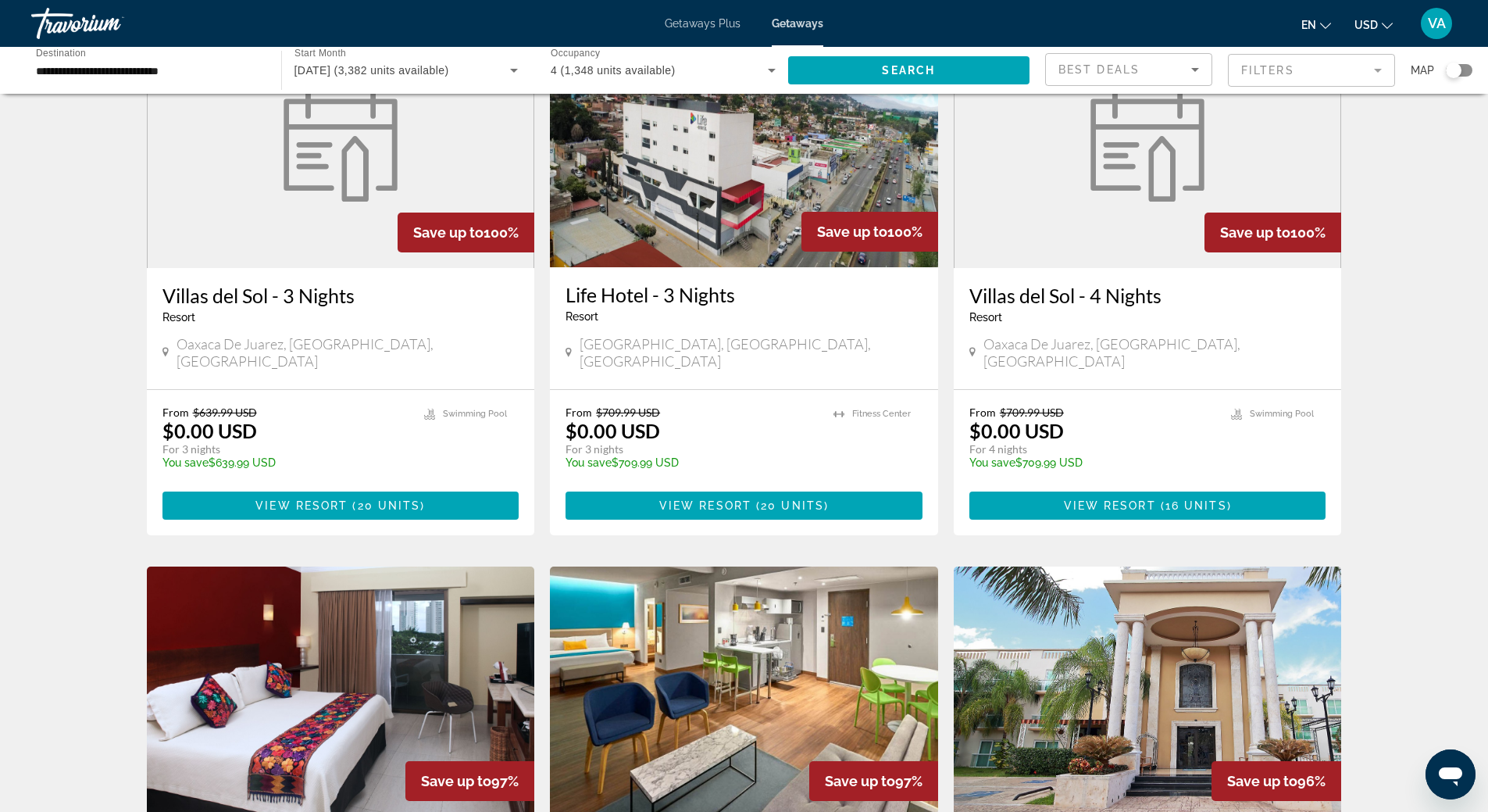
scroll to position [157, 0]
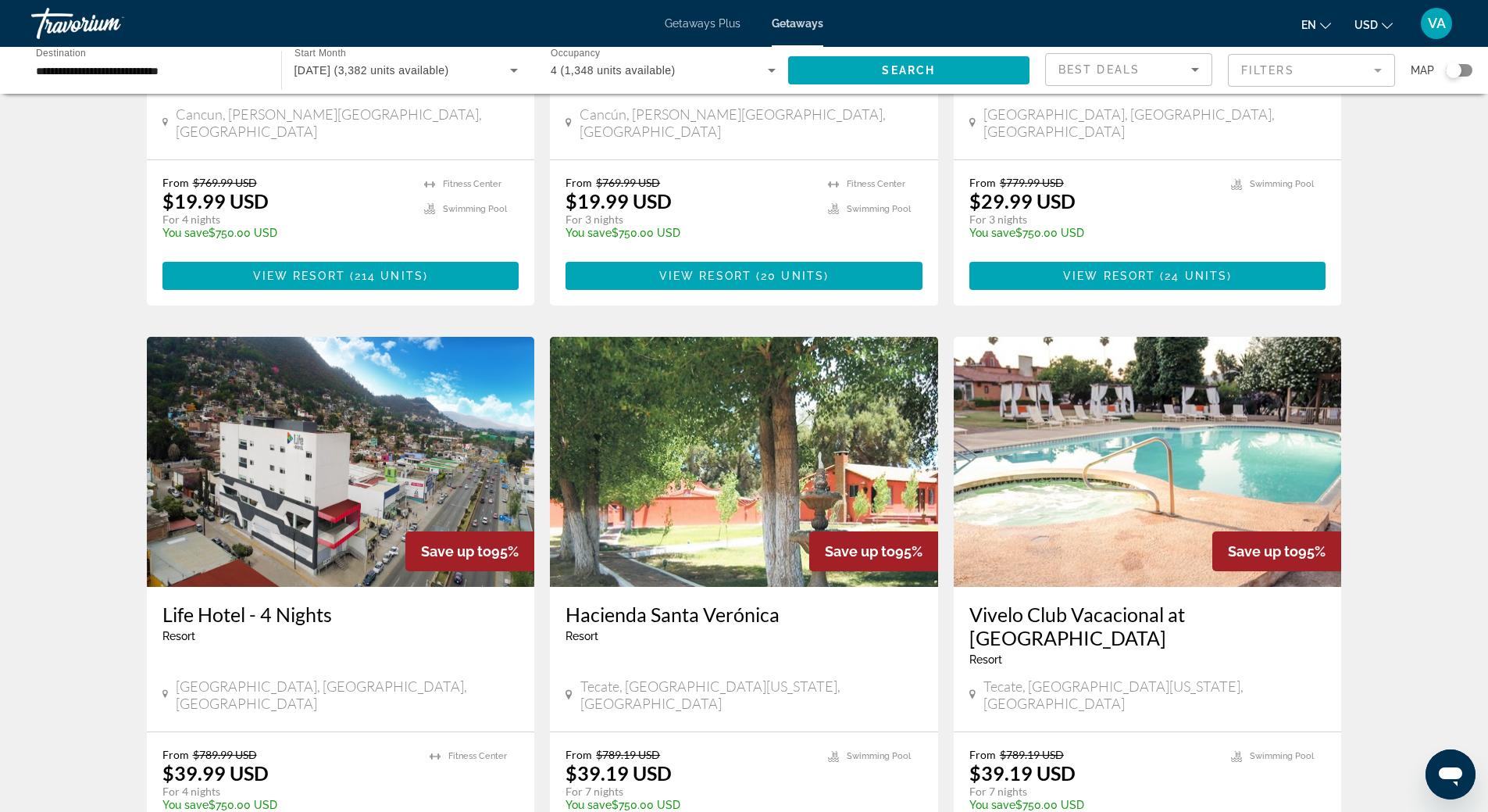
scroll to position [937, 0]
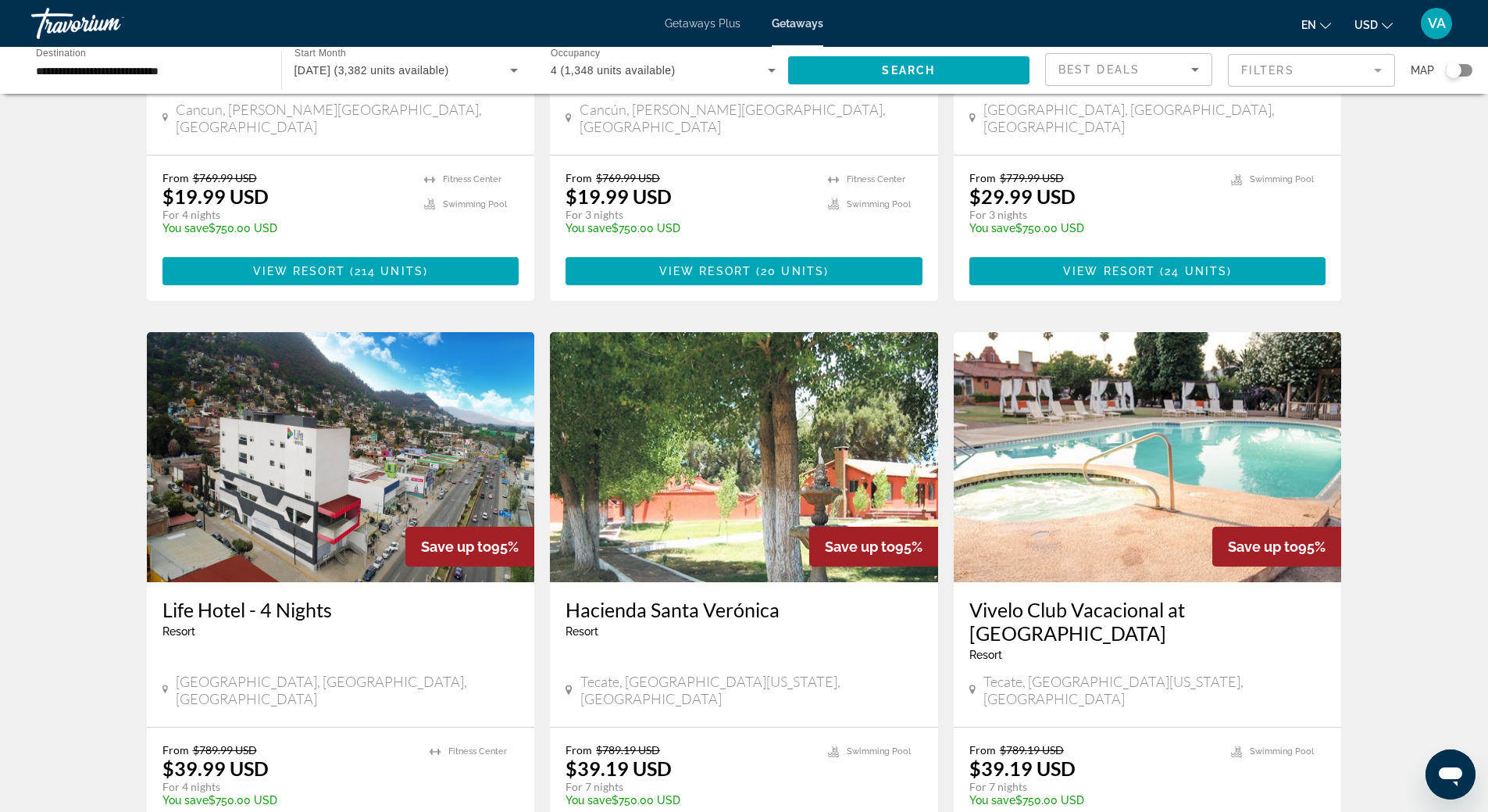
click at [101, 300] on div "3,382 Getaways units available across 58 Resorts Save up to 100% Villas del Sol…" at bounding box center [744, 327] width 1488 height 2311
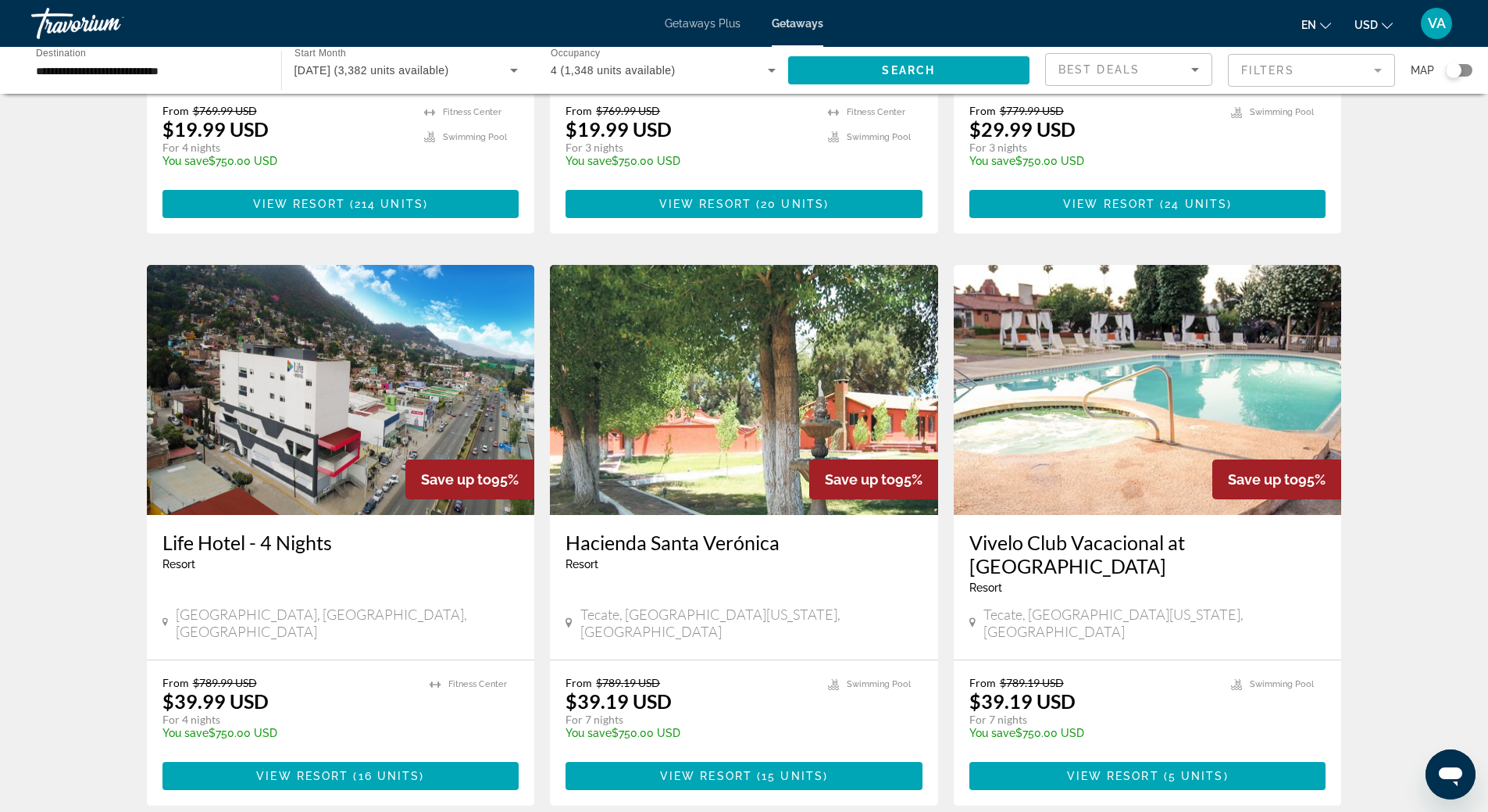
scroll to position [1328, 0]
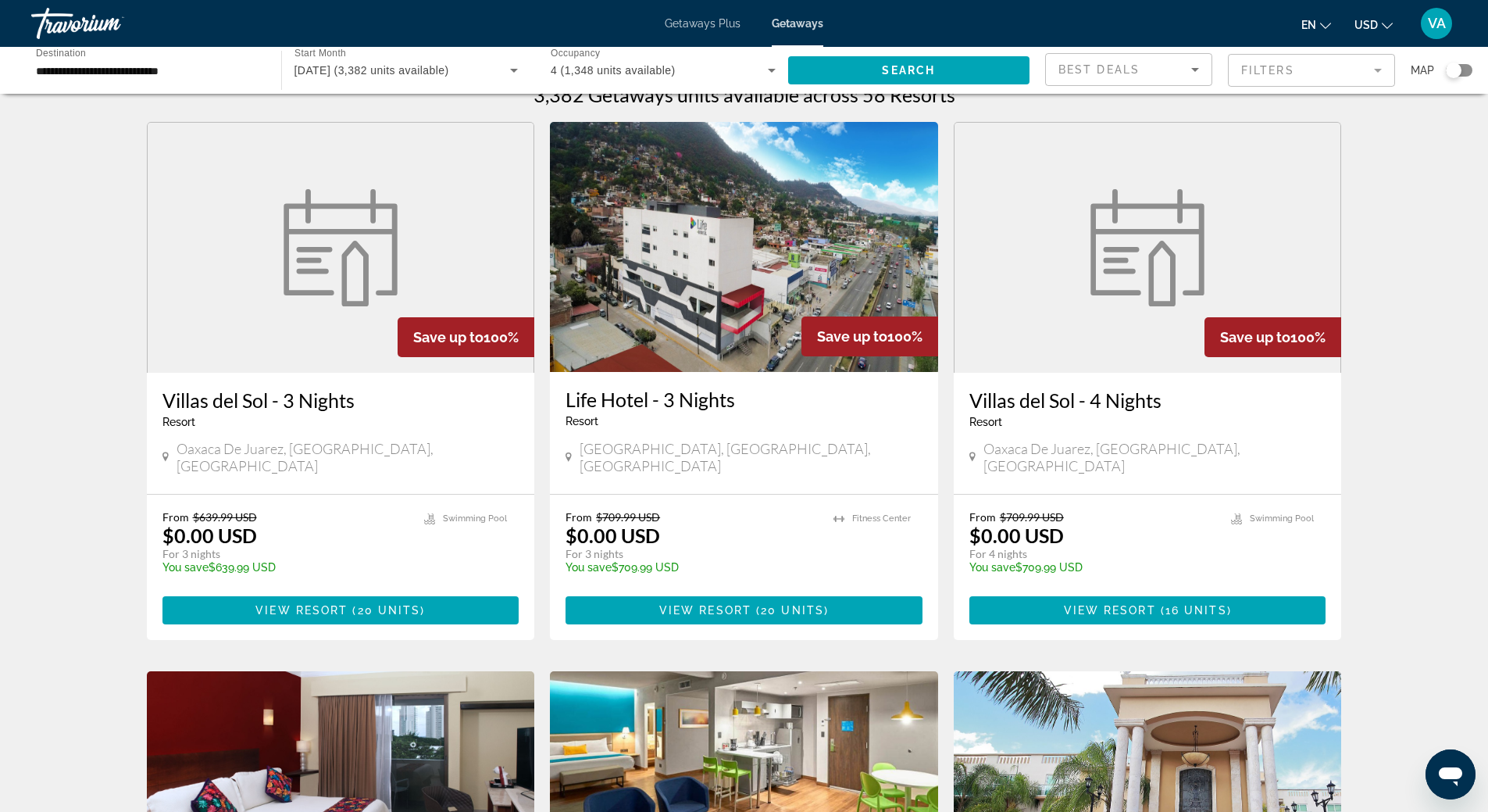
scroll to position [0, 0]
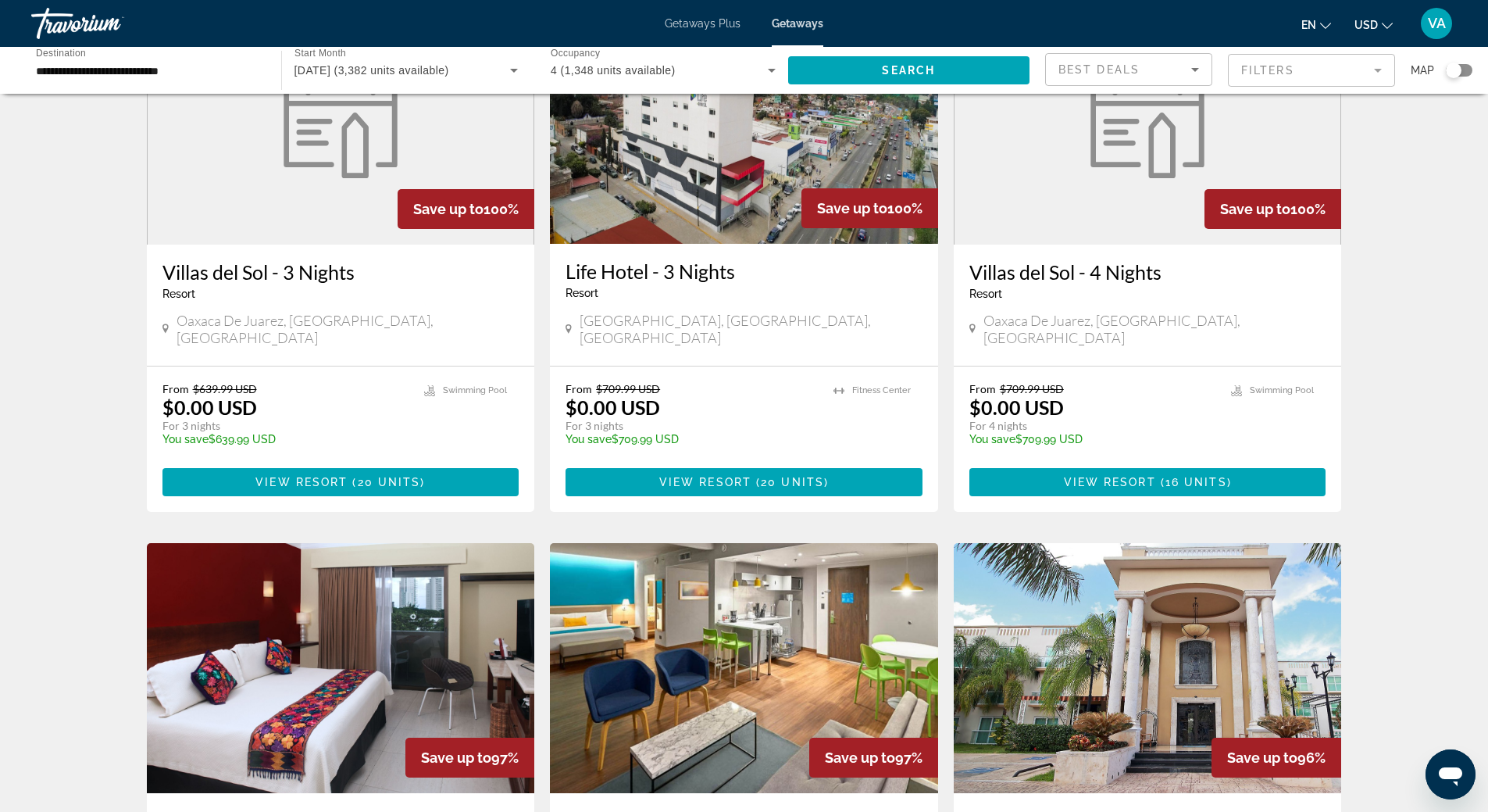
scroll to position [157, 0]
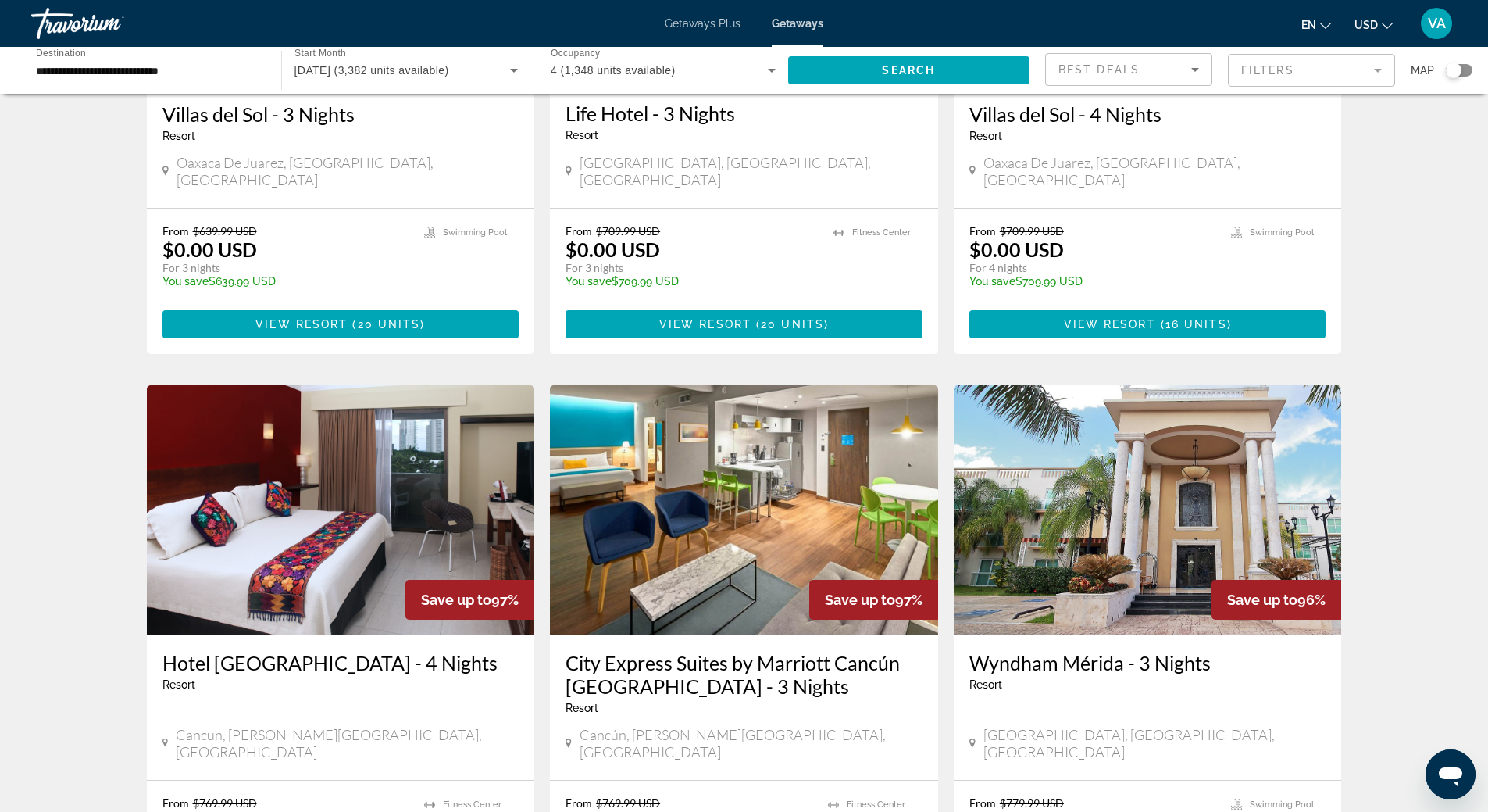
scroll to position [0, 0]
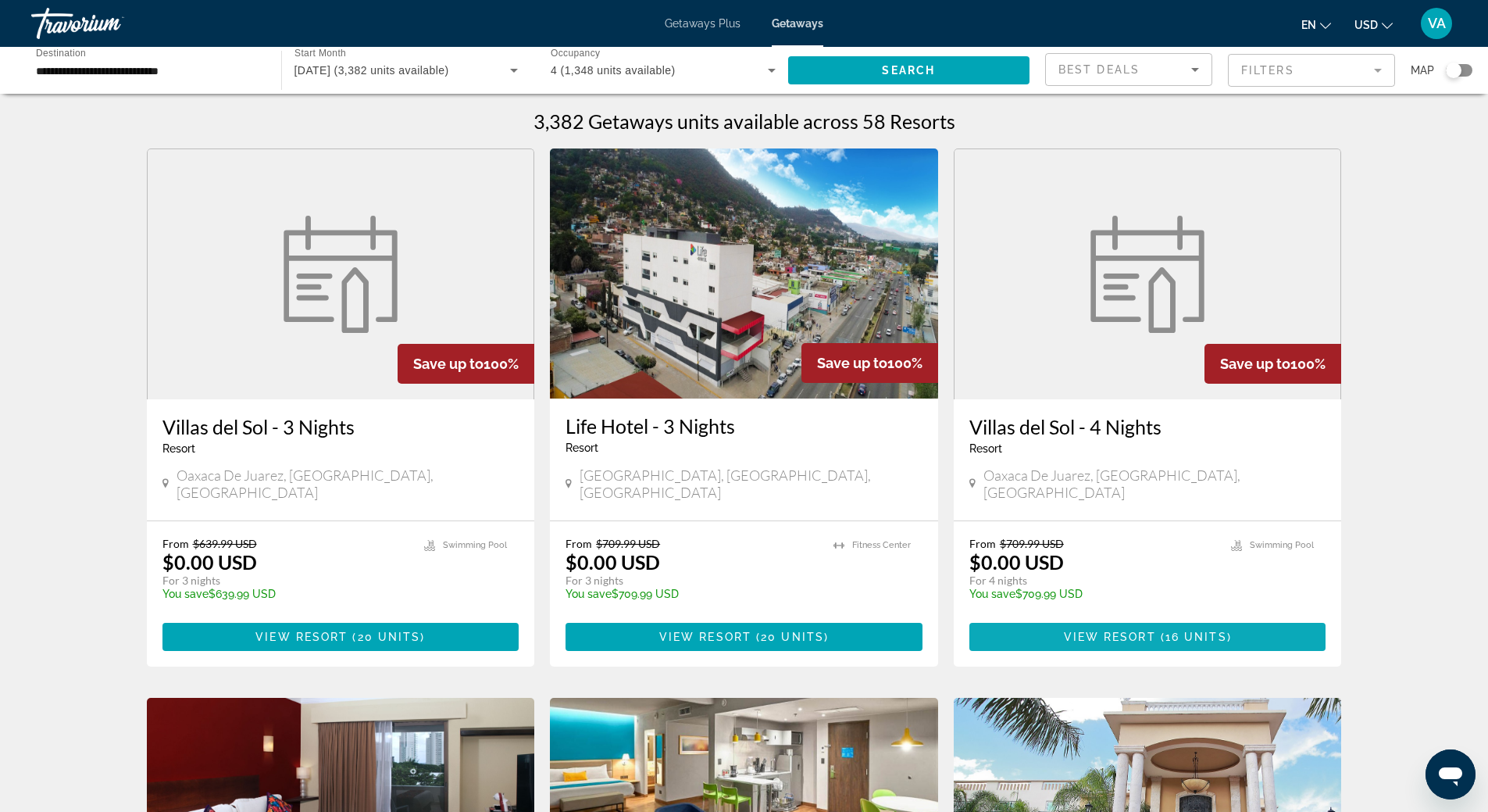
click at [1135, 631] on span "View Resort" at bounding box center [1110, 637] width 92 height 12
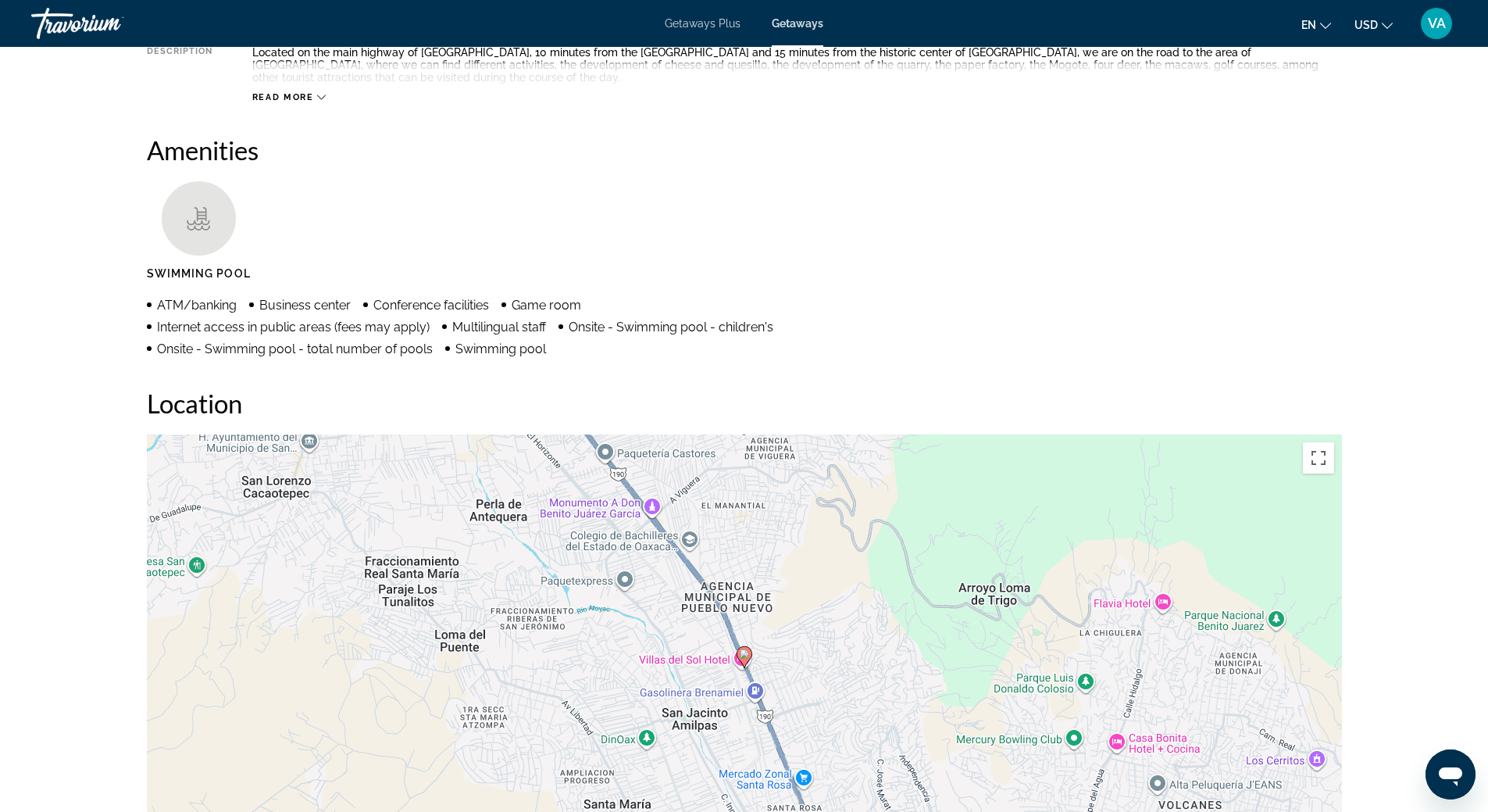
scroll to position [312, 0]
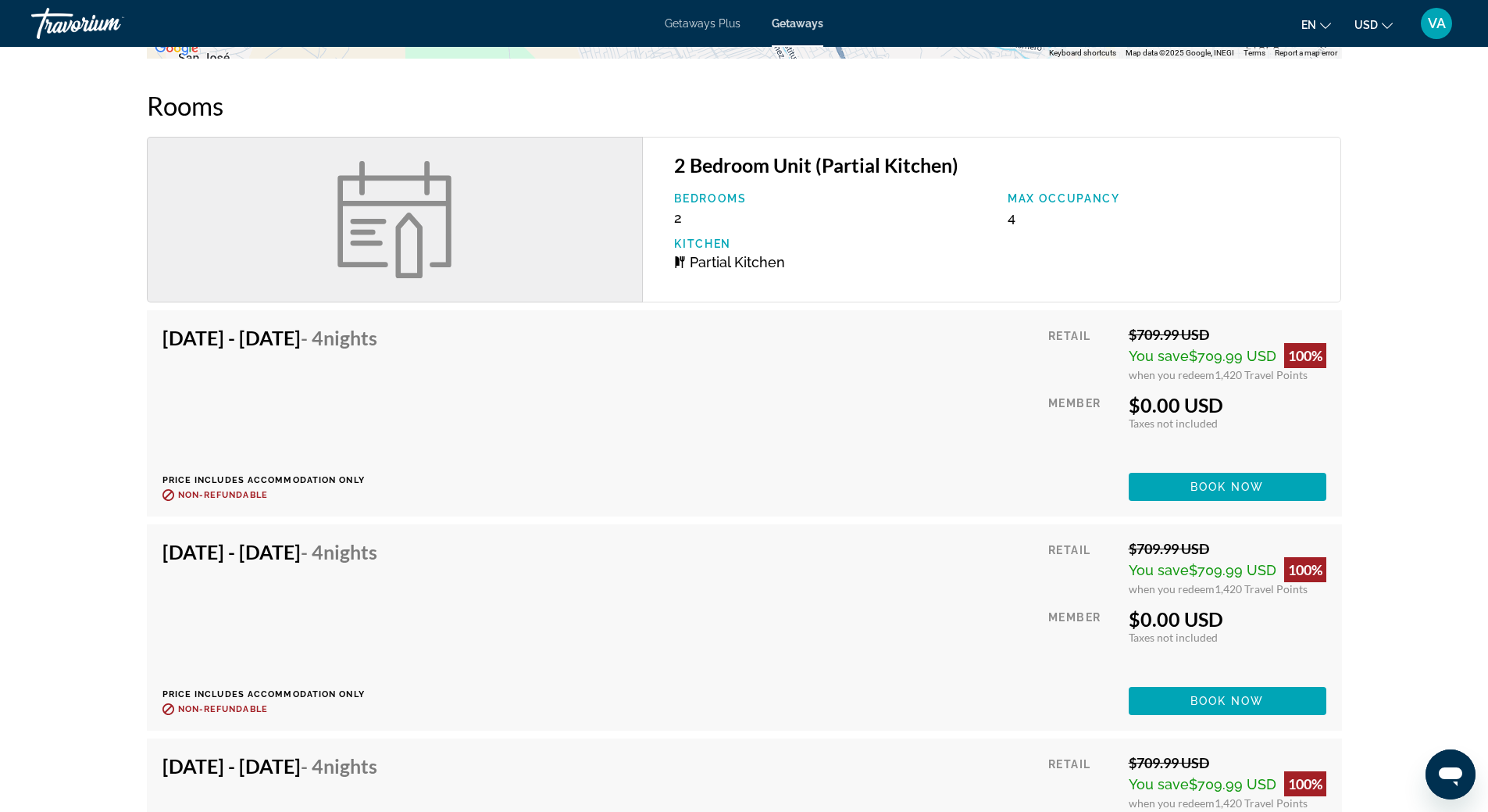
scroll to position [1406, 0]
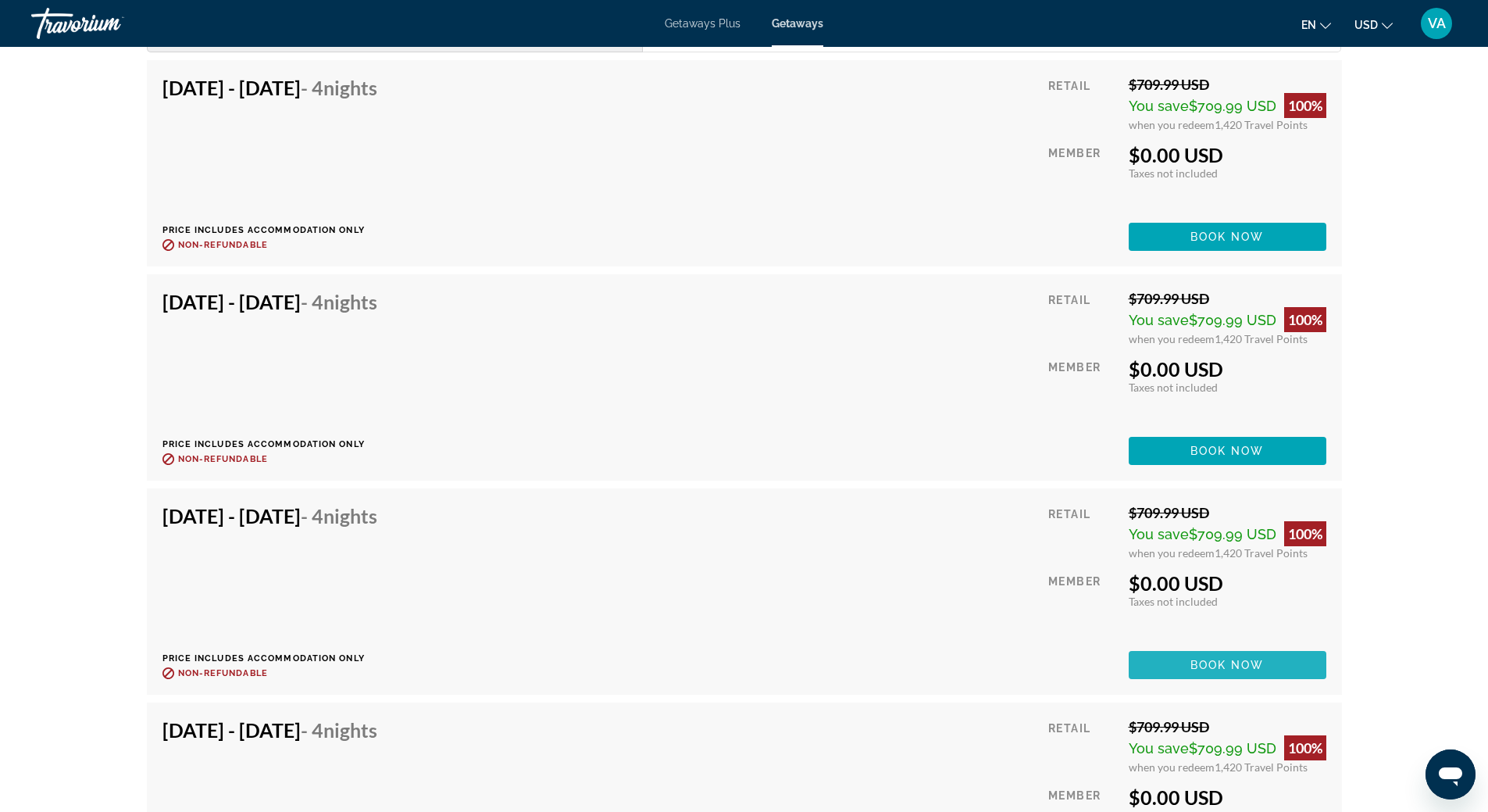
click at [1211, 664] on span "Book now" at bounding box center [1227, 664] width 74 height 12
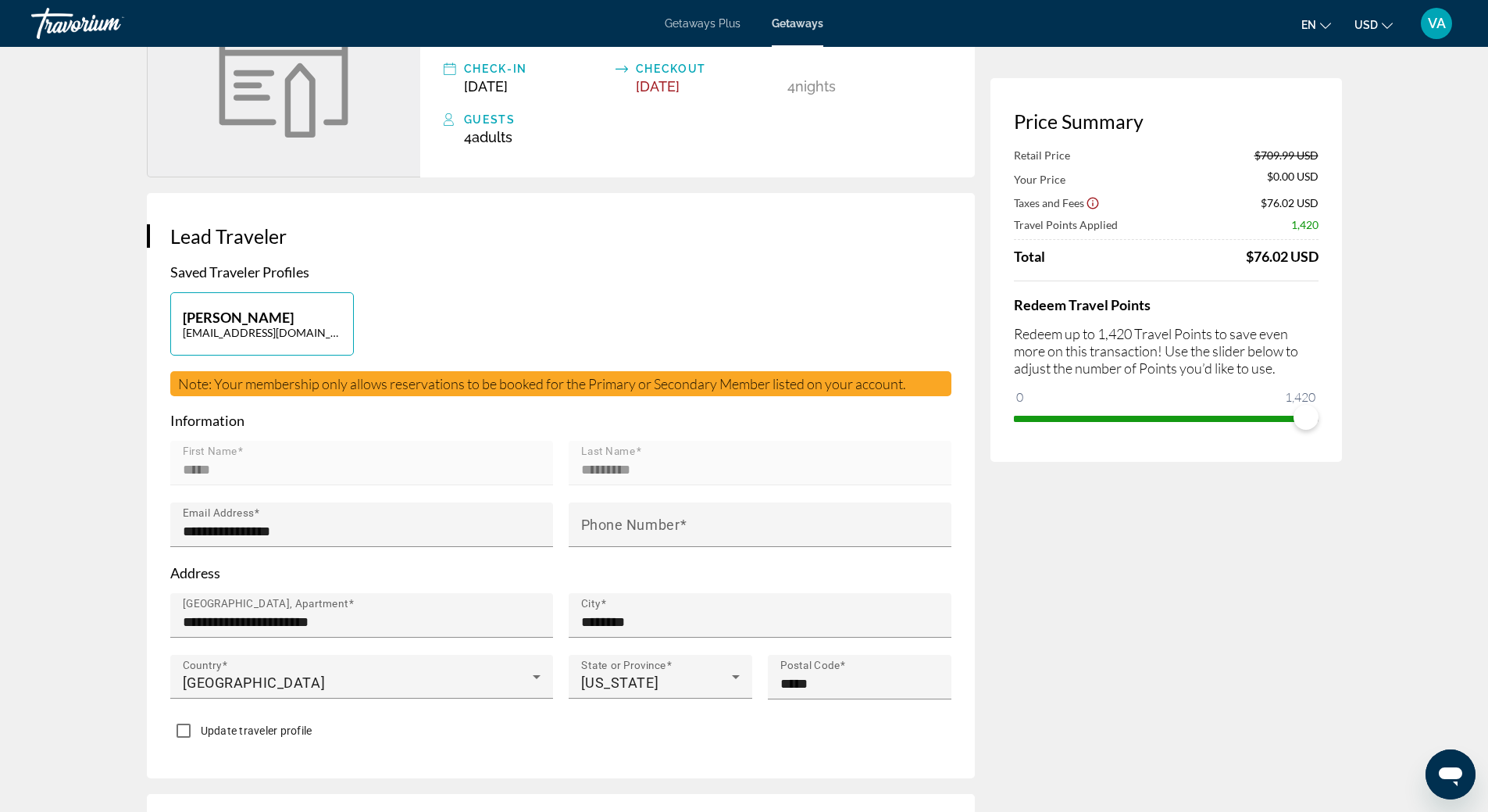
scroll to position [157, 0]
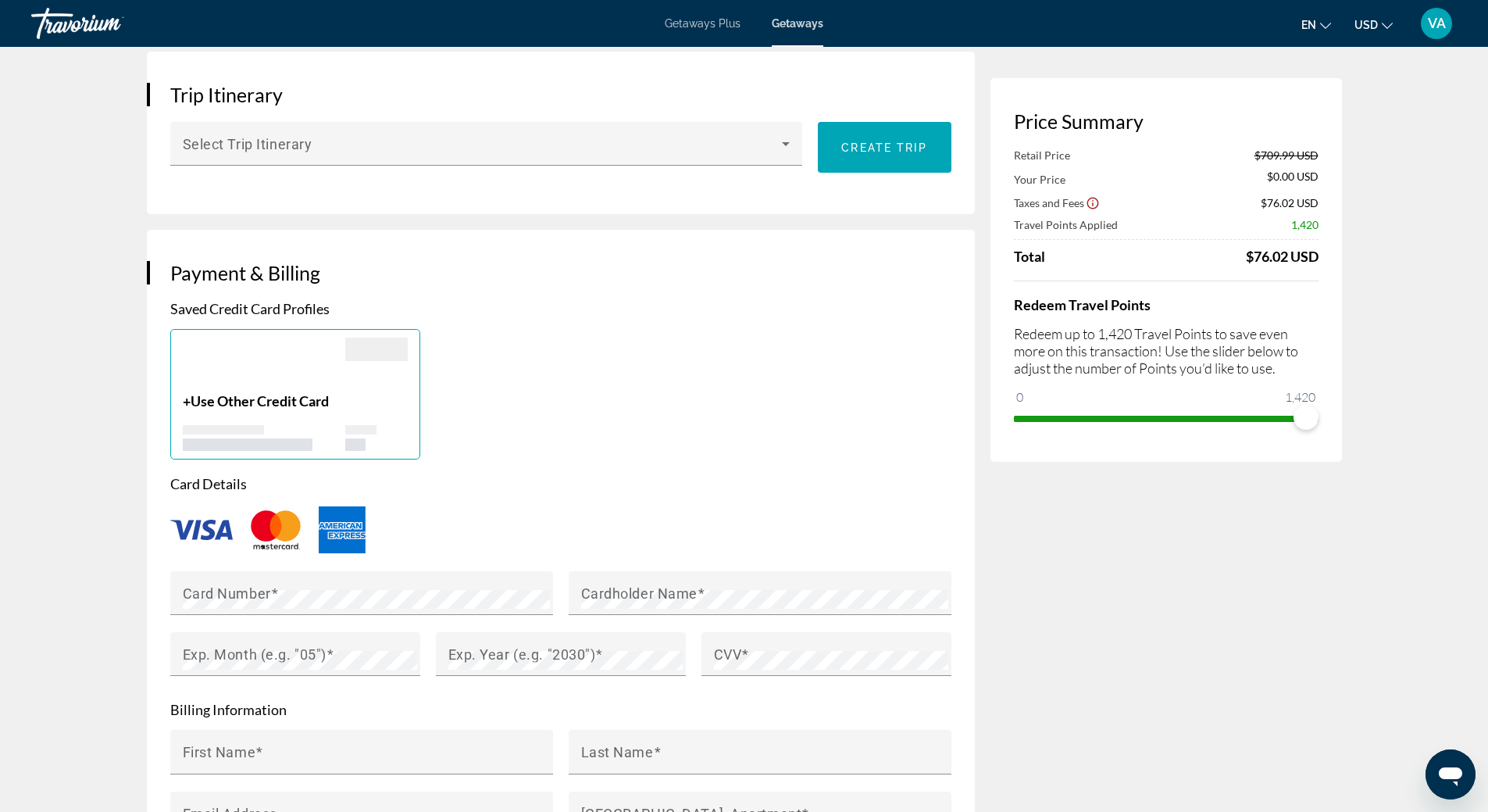
scroll to position [703, 0]
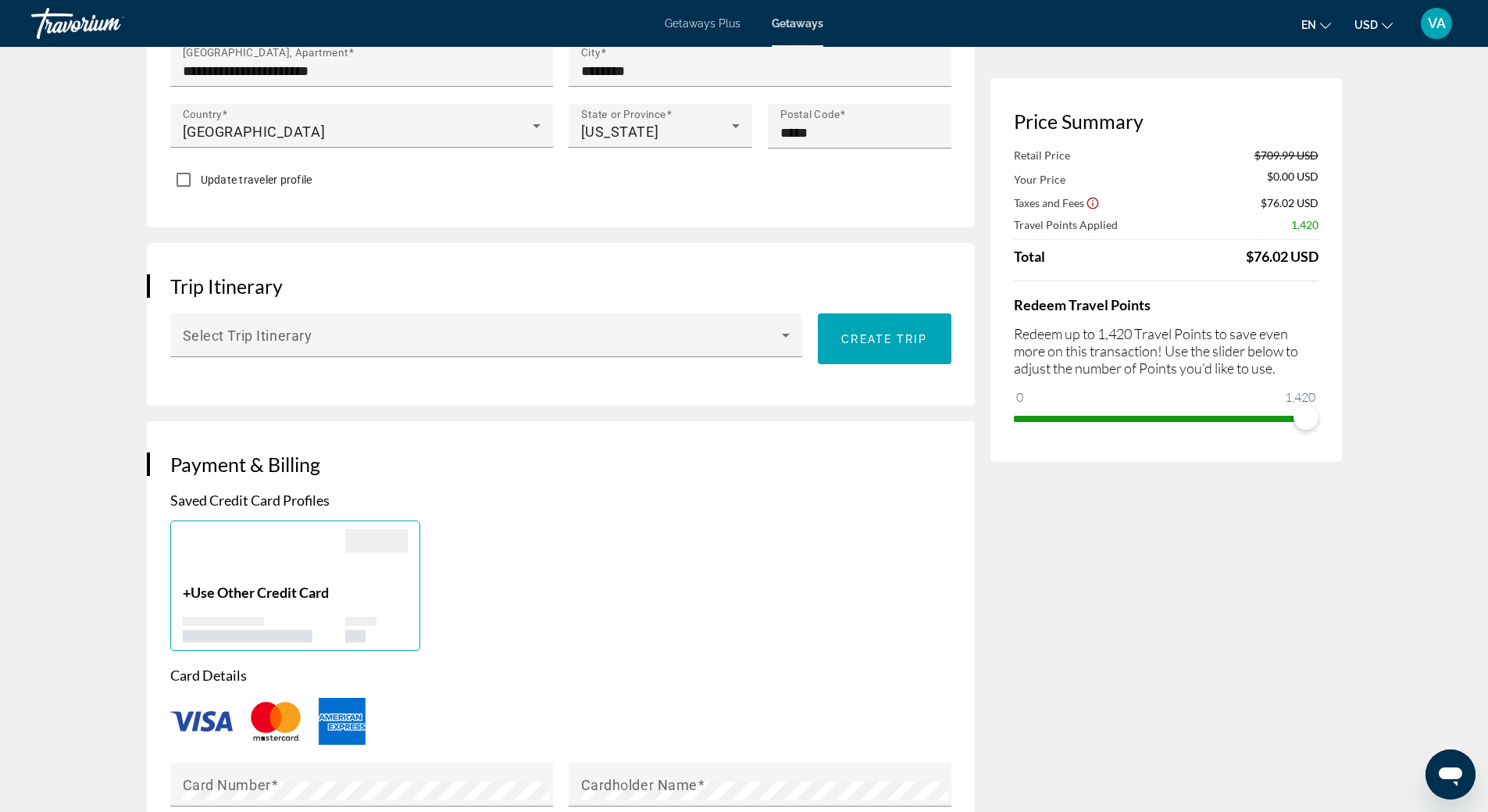
click at [1457, 615] on app-week-booking "**********" at bounding box center [744, 565] width 1488 height 2443
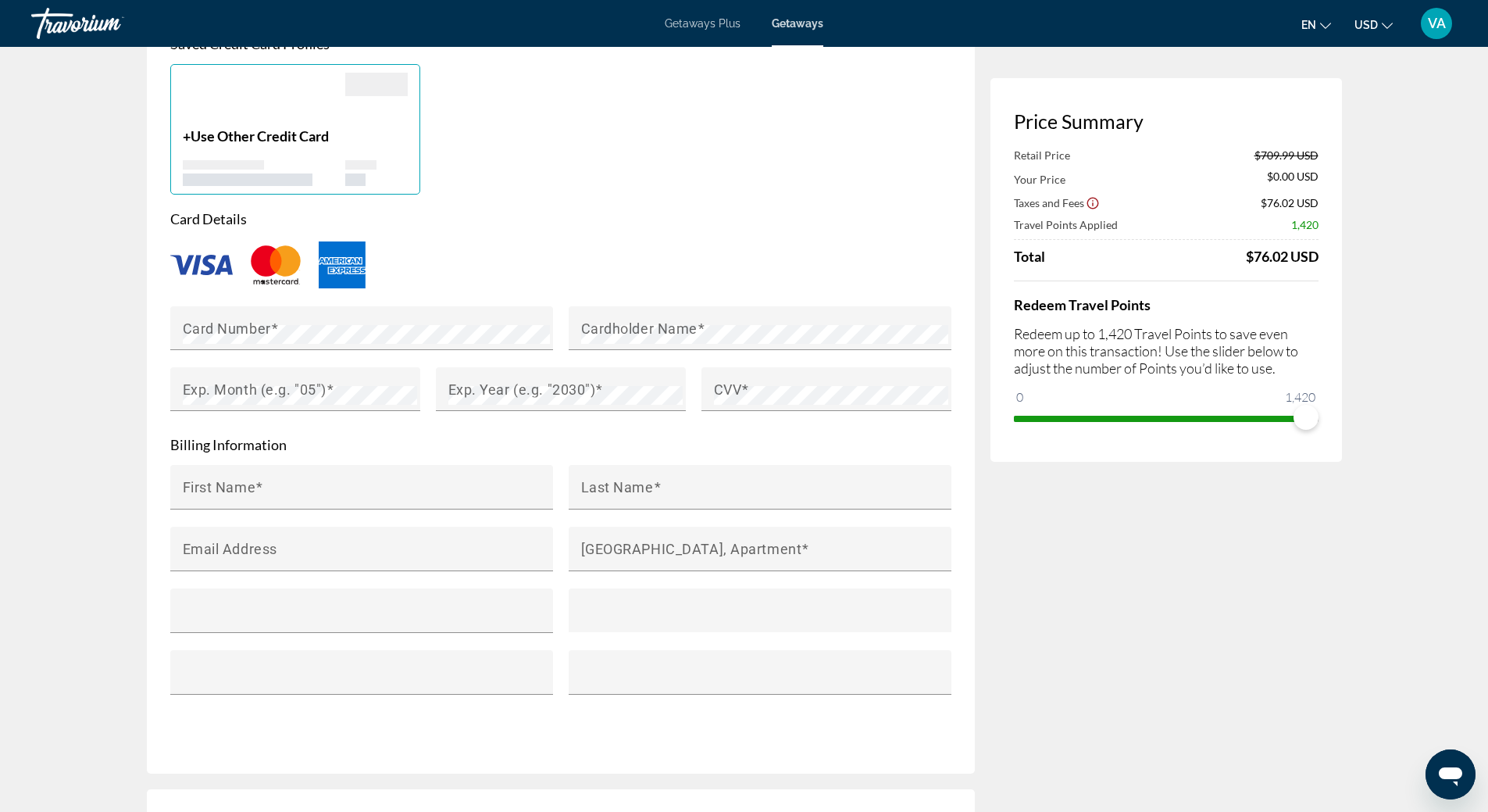
scroll to position [1171, 0]
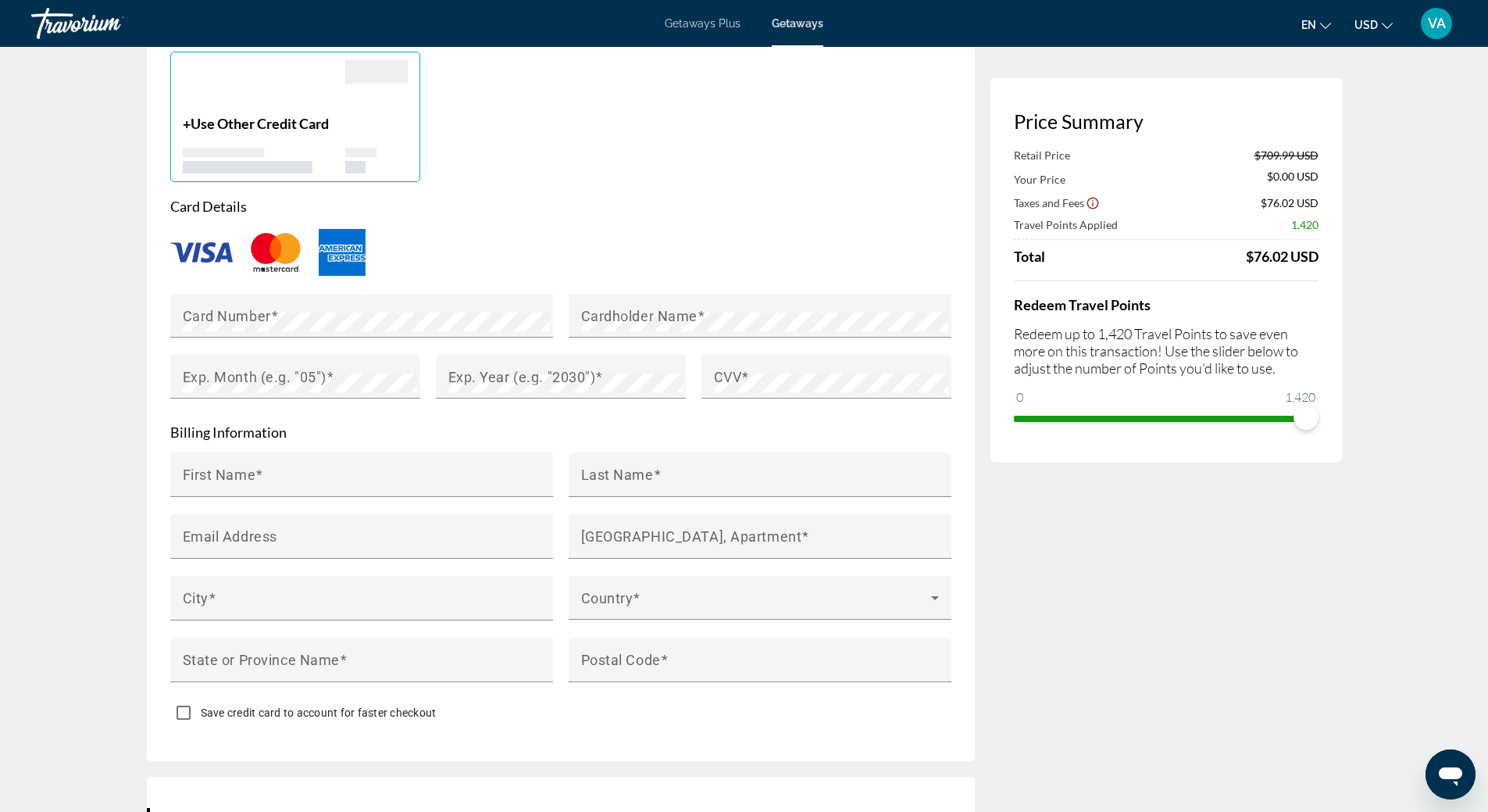
click at [1457, 615] on app-week-booking "**********" at bounding box center [744, 96] width 1488 height 2443
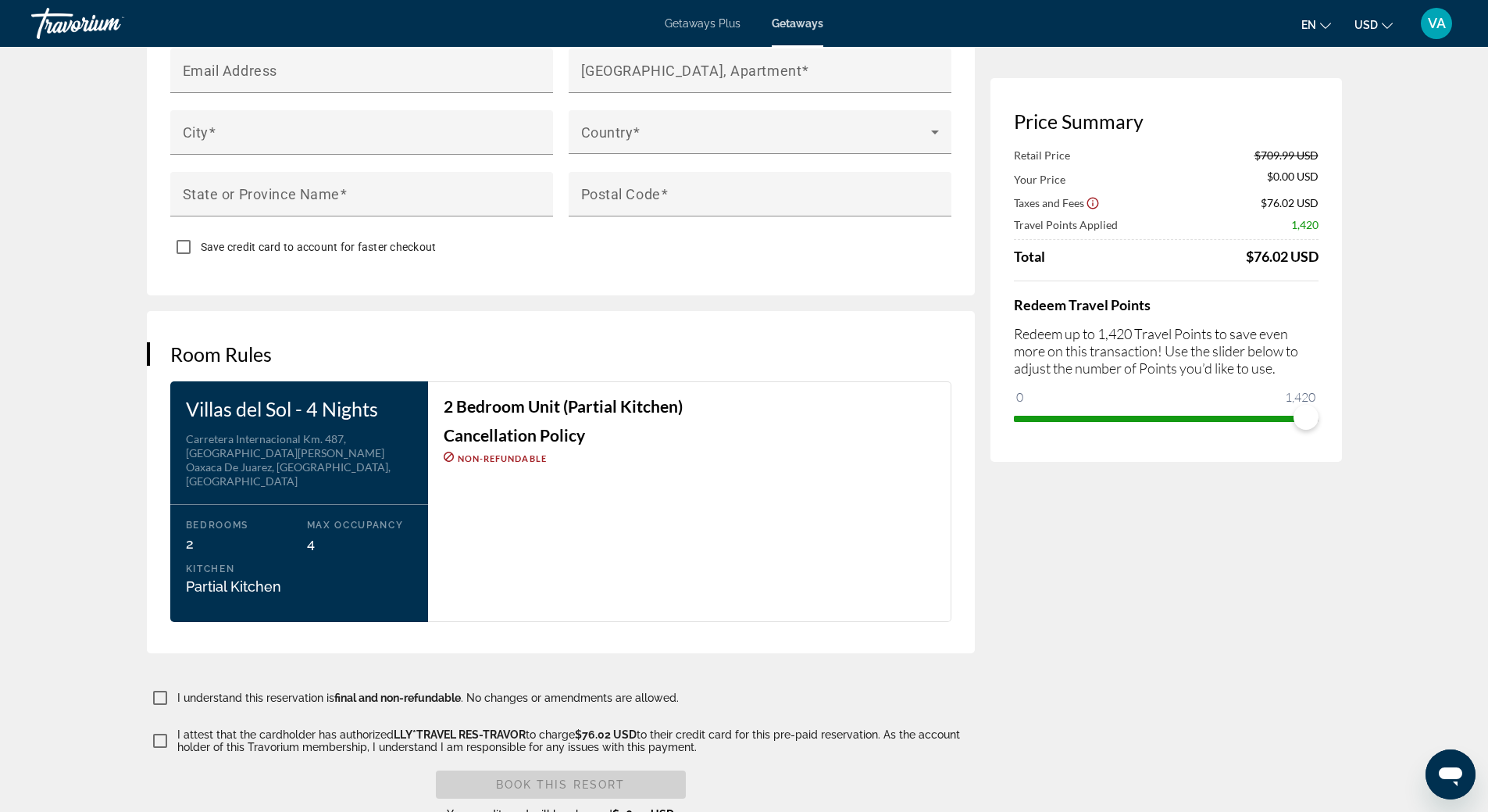
scroll to position [1640, 0]
